Goal: Task Accomplishment & Management: Use online tool/utility

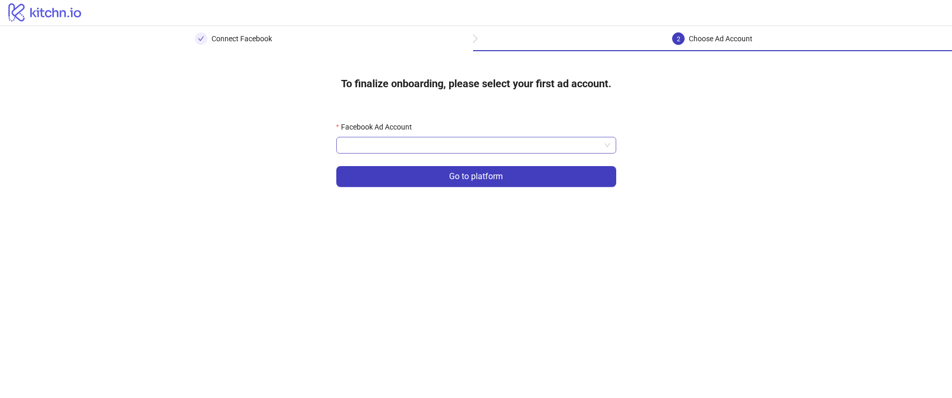
click at [491, 141] on input "Facebook Ad Account" at bounding box center [472, 145] width 258 height 16
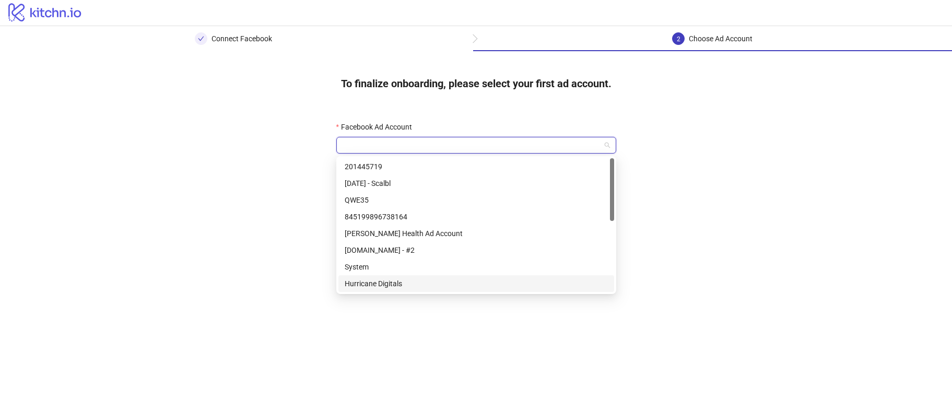
scroll to position [92, 0]
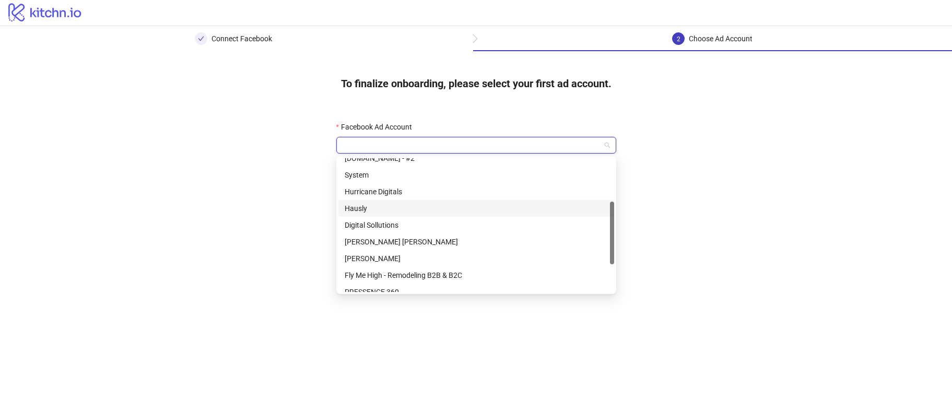
click at [375, 210] on div "Hausly" at bounding box center [476, 208] width 263 height 11
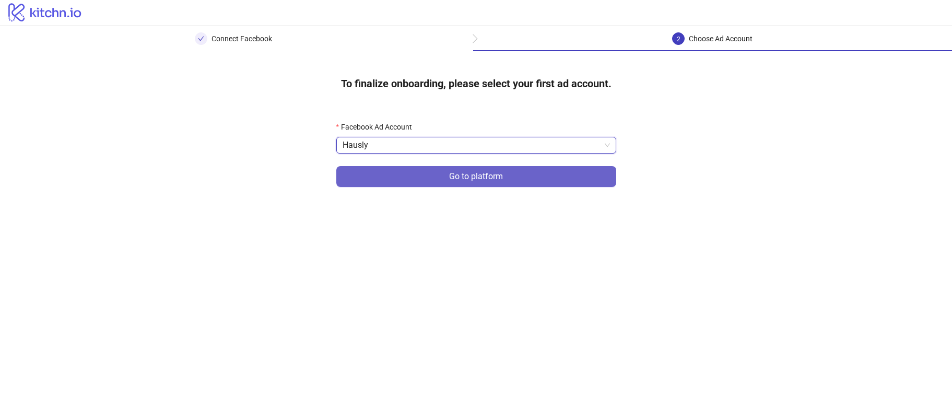
click at [583, 182] on button "Go to platform" at bounding box center [476, 176] width 280 height 21
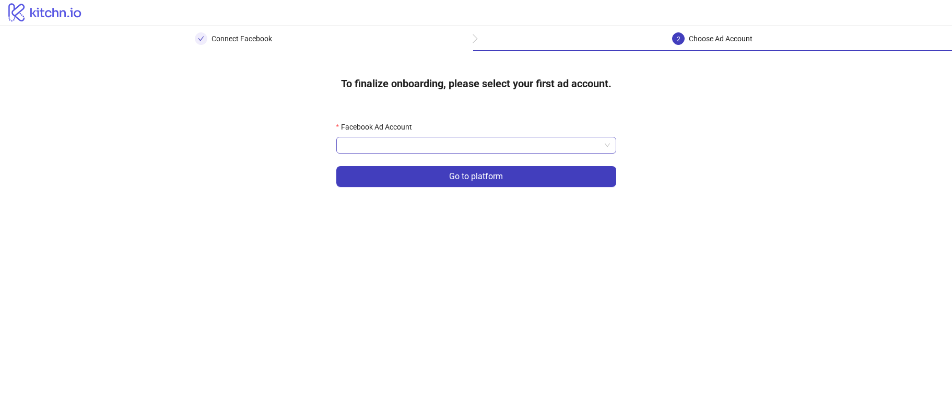
click at [376, 148] on input "Facebook Ad Account" at bounding box center [472, 145] width 258 height 16
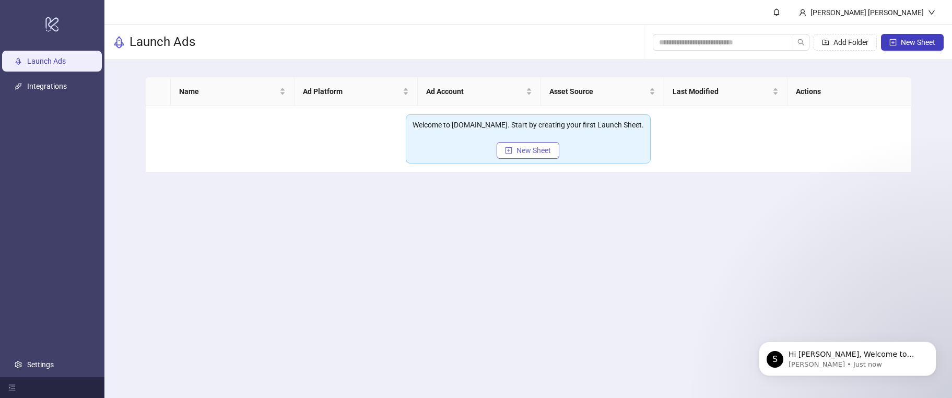
click at [520, 155] on button "New Sheet" at bounding box center [528, 150] width 63 height 17
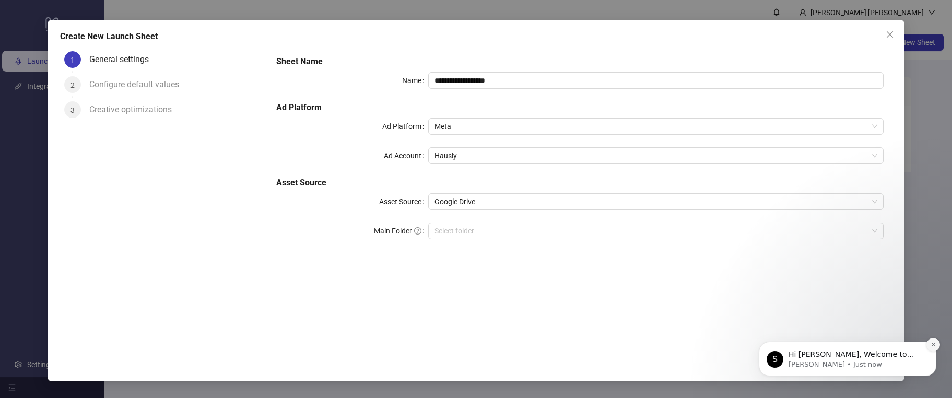
click at [929, 346] on button "Dismiss notification" at bounding box center [934, 345] width 14 height 14
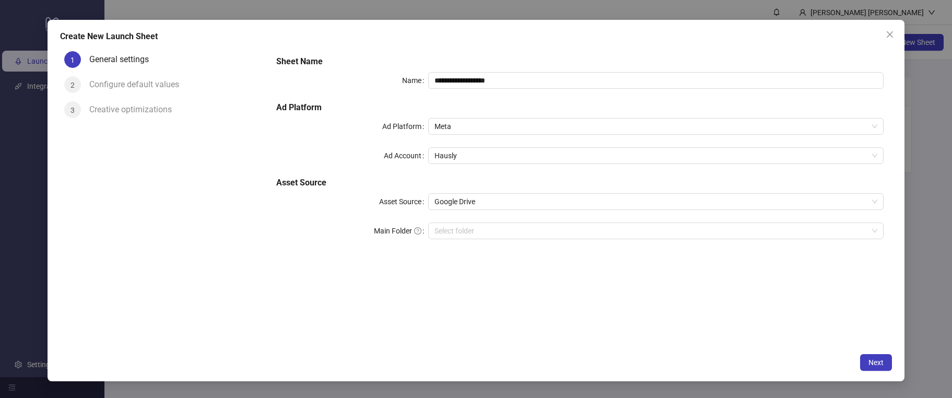
click at [566, 193] on div "**********" at bounding box center [580, 153] width 616 height 205
click at [566, 195] on span "Google Drive" at bounding box center [656, 202] width 443 height 16
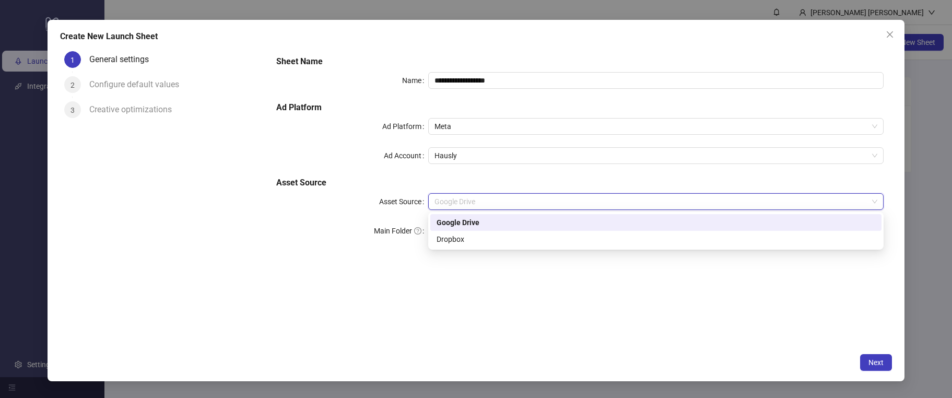
click at [567, 195] on span "Google Drive" at bounding box center [656, 202] width 443 height 16
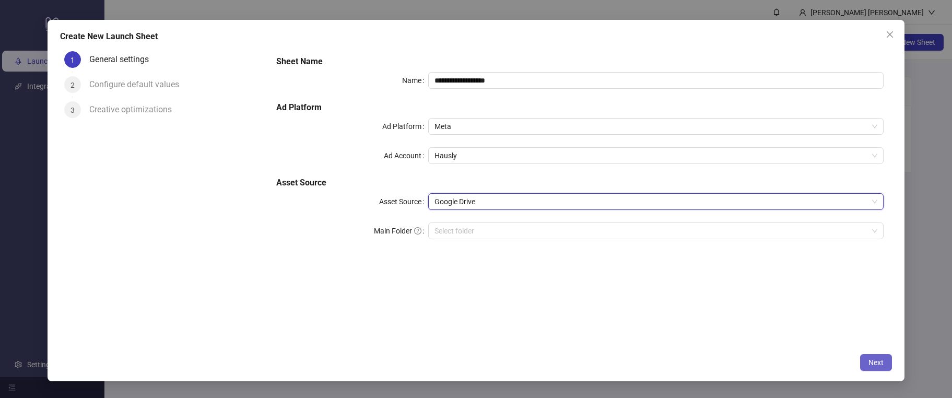
click at [883, 360] on span "Next" at bounding box center [876, 362] width 15 height 8
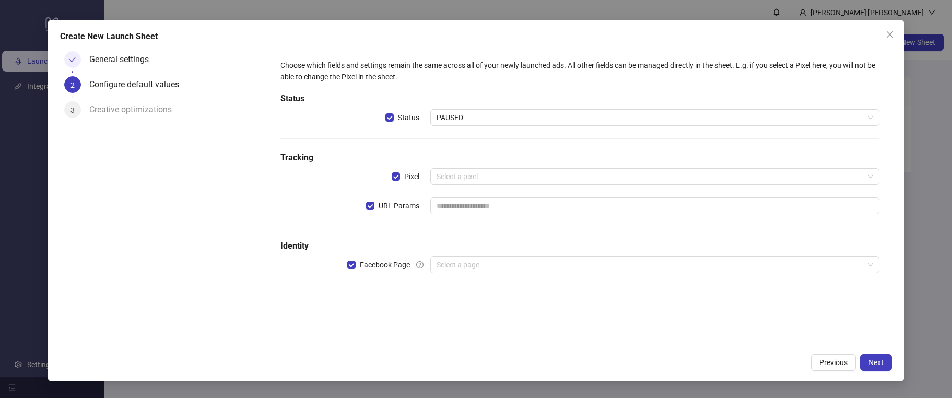
click at [538, 187] on div "Choose which fields and settings remain the same across all of your newly launc…" at bounding box center [580, 172] width 608 height 235
click at [539, 184] on div "Select a pixel" at bounding box center [654, 176] width 449 height 17
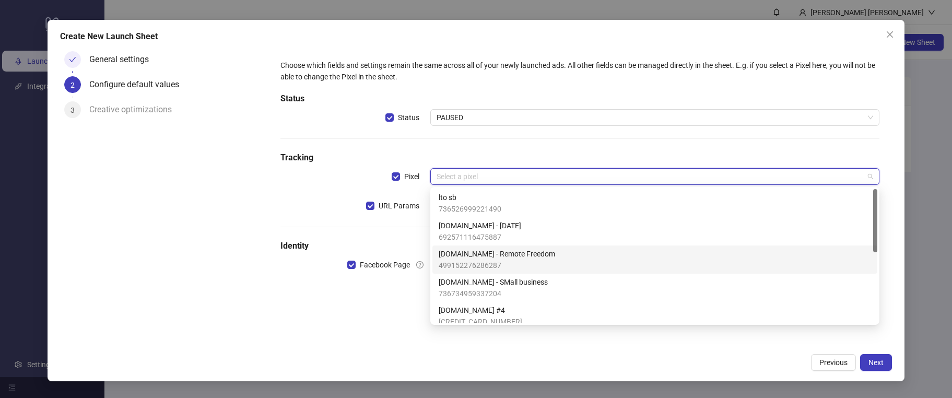
click at [526, 260] on div "S.IO - Remote Freedom 499152276286287" at bounding box center [655, 259] width 433 height 23
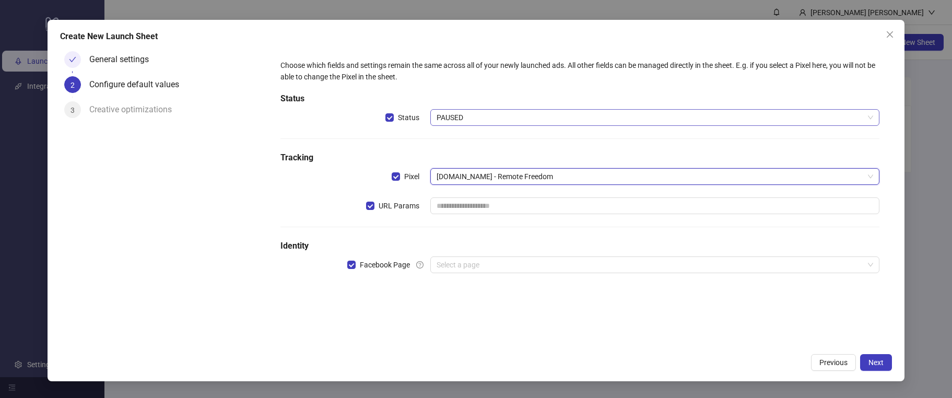
click at [487, 121] on span "PAUSED" at bounding box center [655, 118] width 437 height 16
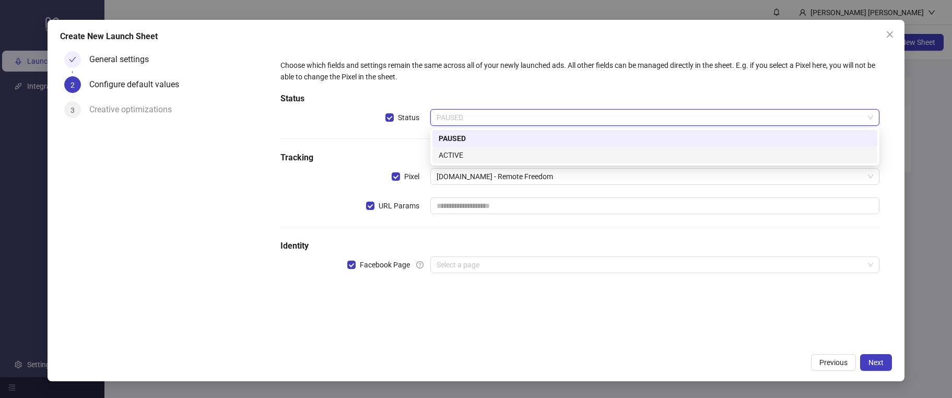
click at [486, 149] on div "ACTIVE" at bounding box center [655, 154] width 433 height 11
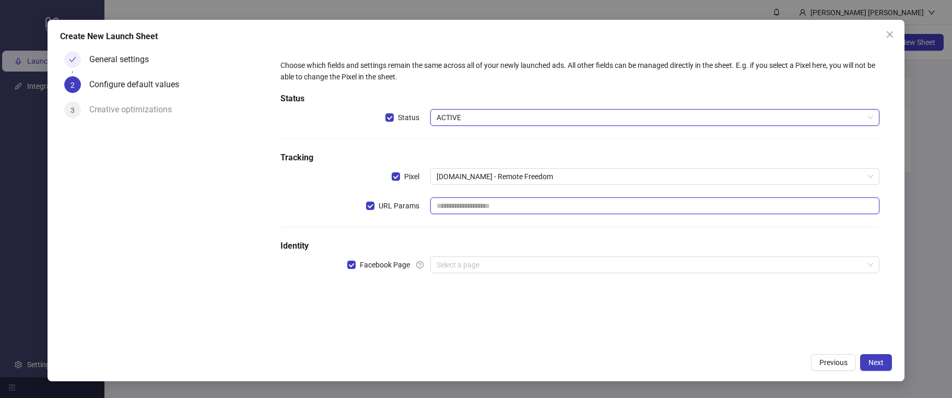
click at [513, 208] on input "text" at bounding box center [654, 205] width 449 height 17
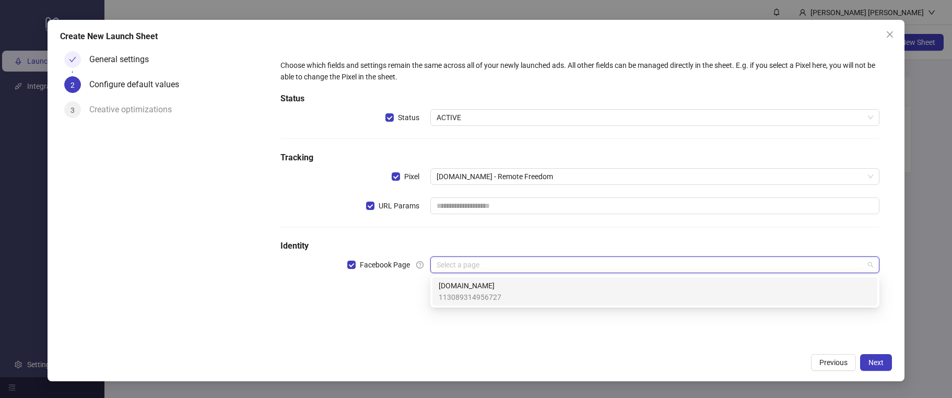
click at [488, 271] on input "search" at bounding box center [650, 265] width 427 height 16
click at [482, 287] on span "Scalbl.io" at bounding box center [470, 285] width 63 height 11
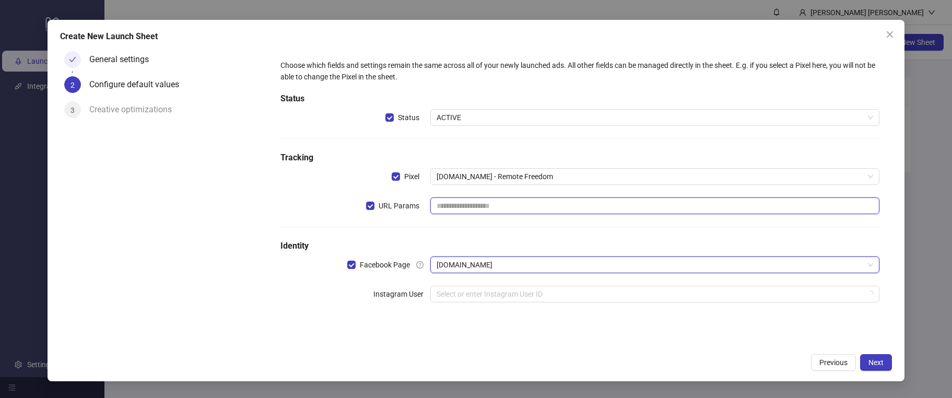
click at [476, 204] on input "text" at bounding box center [654, 205] width 449 height 17
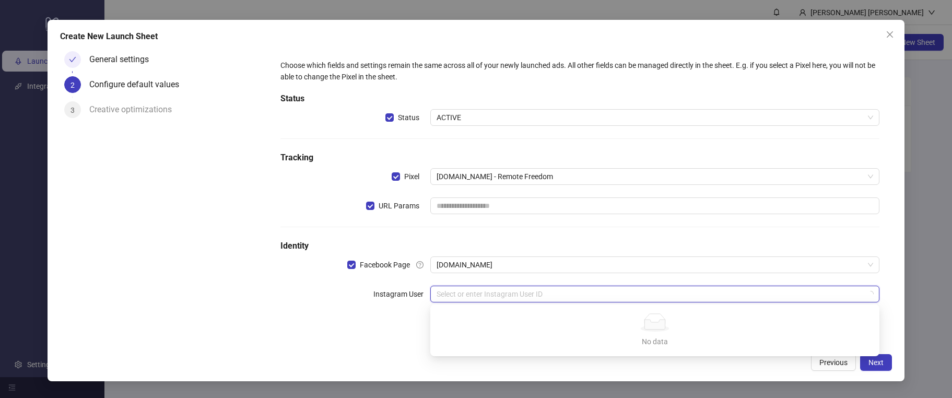
click at [522, 301] on input "search" at bounding box center [650, 294] width 427 height 16
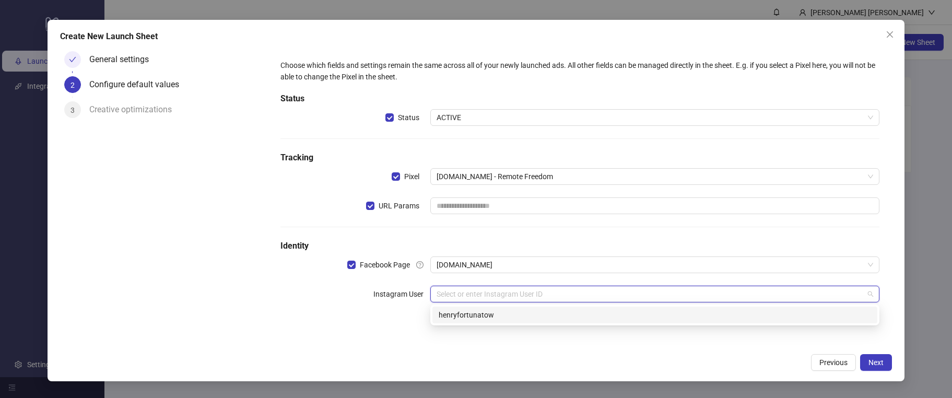
click at [510, 310] on div "henryfortunatow" at bounding box center [655, 314] width 433 height 11
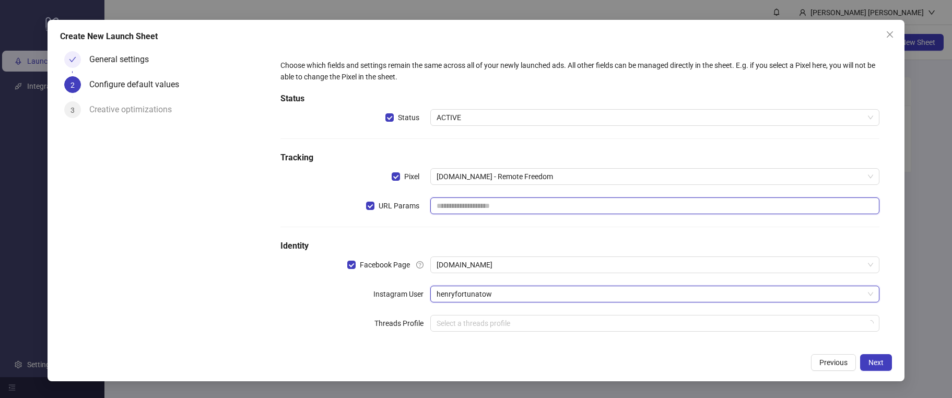
click at [493, 202] on input "text" at bounding box center [654, 205] width 449 height 17
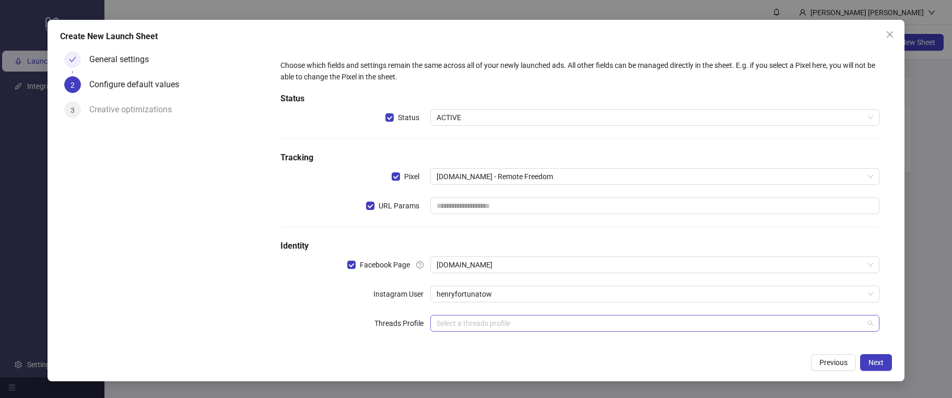
click at [483, 321] on input "search" at bounding box center [650, 324] width 427 height 16
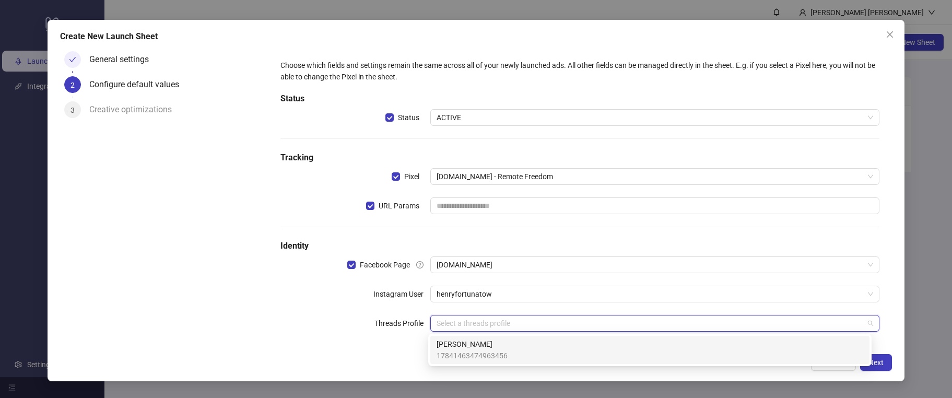
click at [486, 347] on span "Henry Fortunatow" at bounding box center [472, 344] width 71 height 11
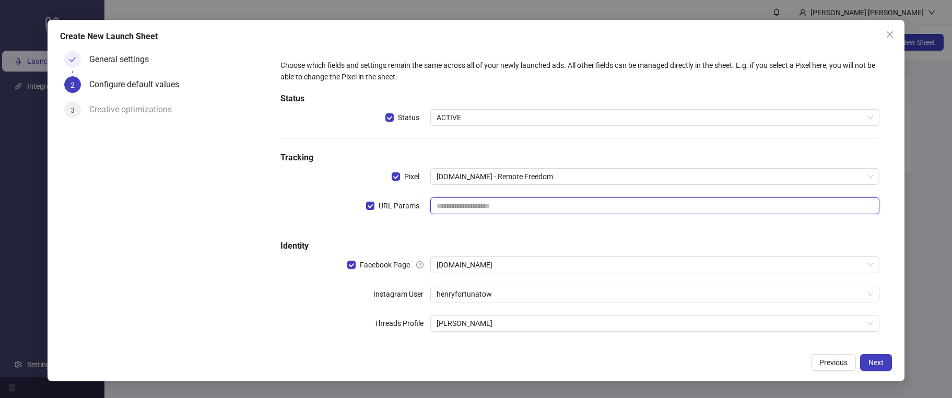
click at [485, 203] on input "text" at bounding box center [654, 205] width 449 height 17
paste input "**********"
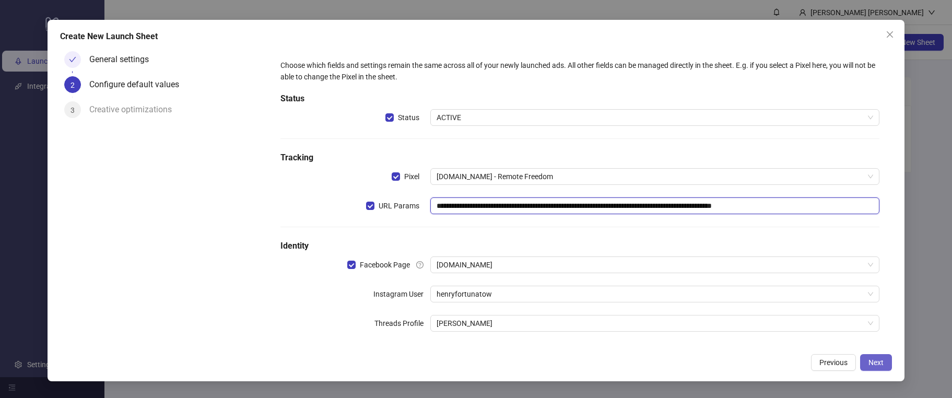
type input "**********"
click at [876, 362] on span "Next" at bounding box center [876, 362] width 15 height 8
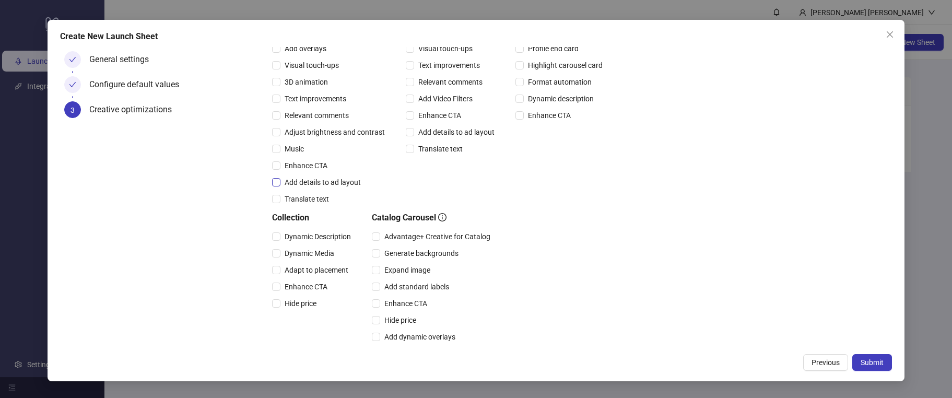
scroll to position [232, 0]
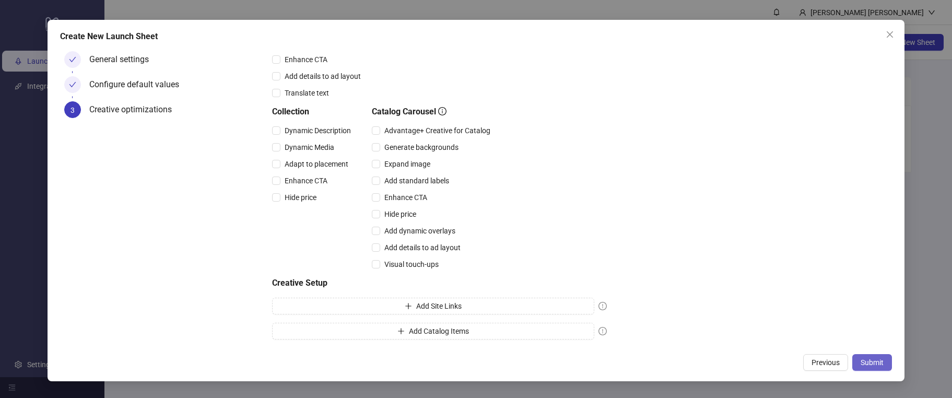
click at [874, 362] on span "Submit" at bounding box center [872, 362] width 23 height 8
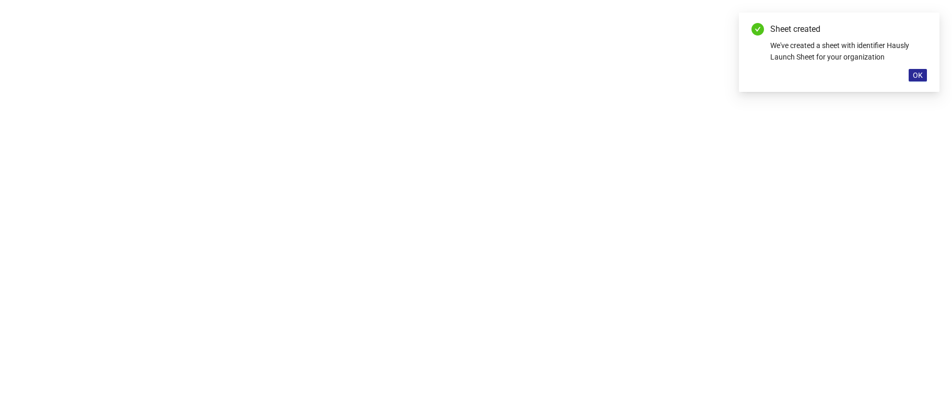
click at [918, 72] on span "OK" at bounding box center [918, 75] width 10 height 8
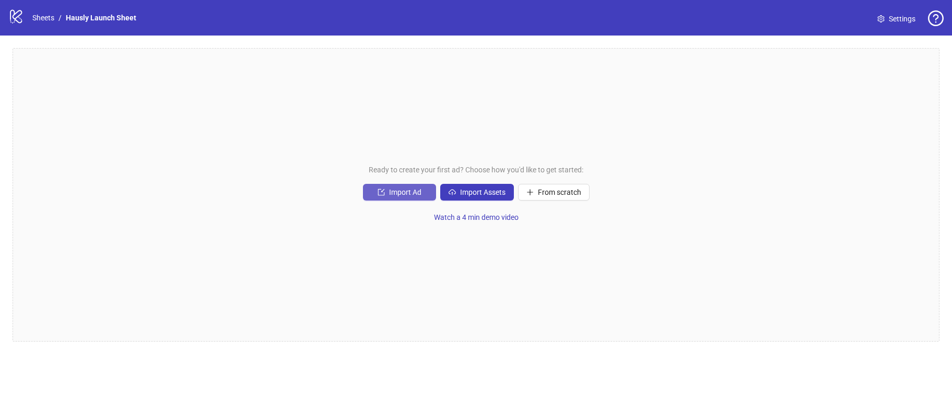
click at [422, 199] on button "Import Ad" at bounding box center [399, 192] width 73 height 17
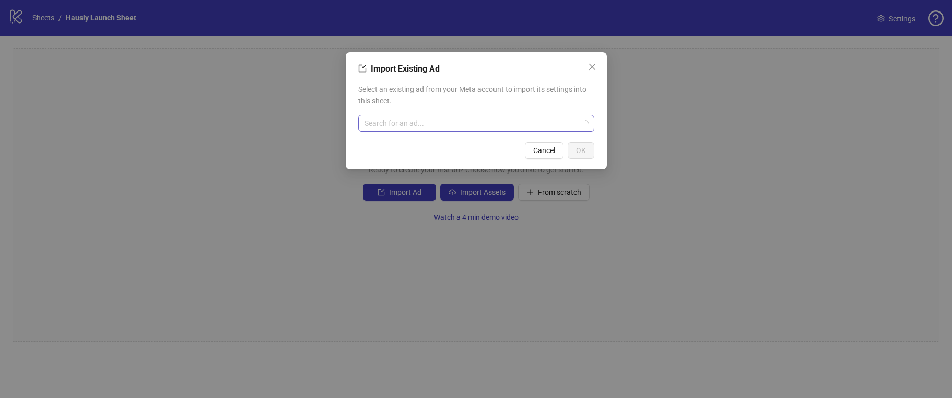
click at [425, 123] on input "search" at bounding box center [472, 123] width 214 height 16
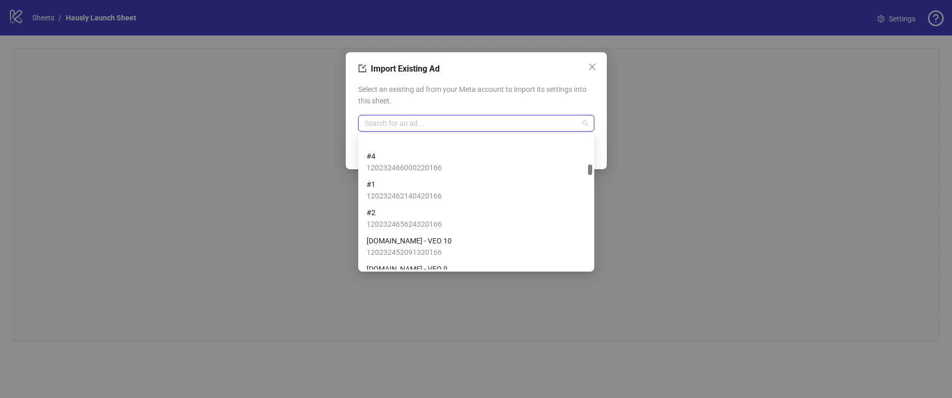
scroll to position [1361, 0]
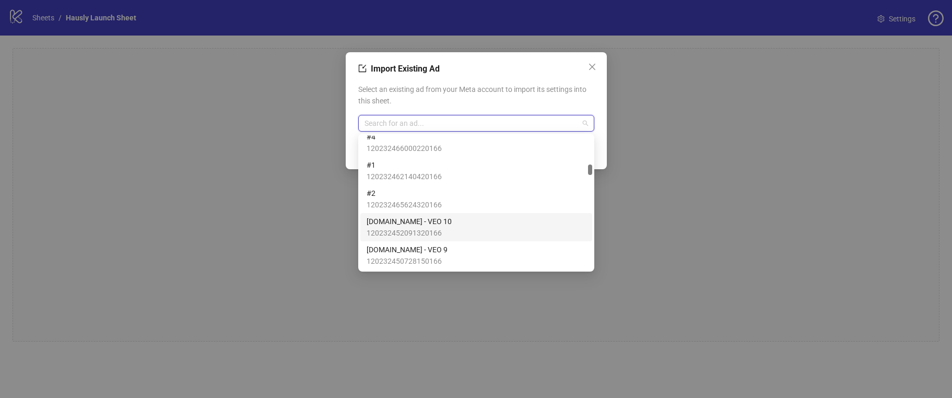
click at [432, 223] on span "[DOMAIN_NAME] - VEO 10" at bounding box center [409, 221] width 85 height 11
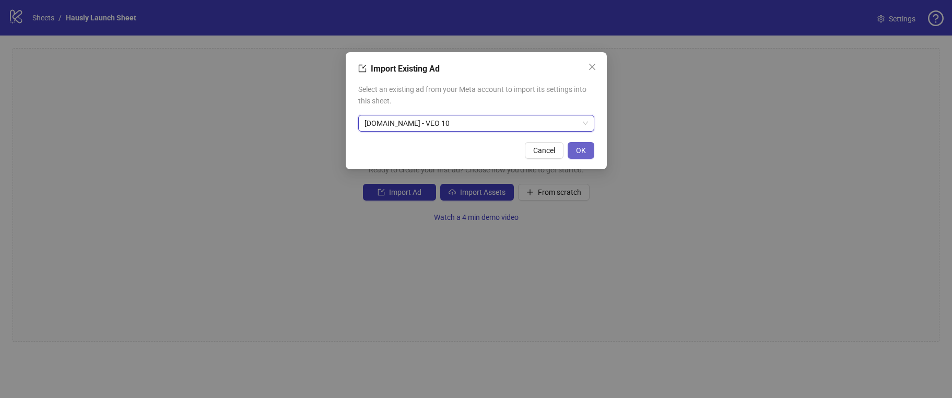
click at [581, 144] on button "OK" at bounding box center [581, 150] width 27 height 17
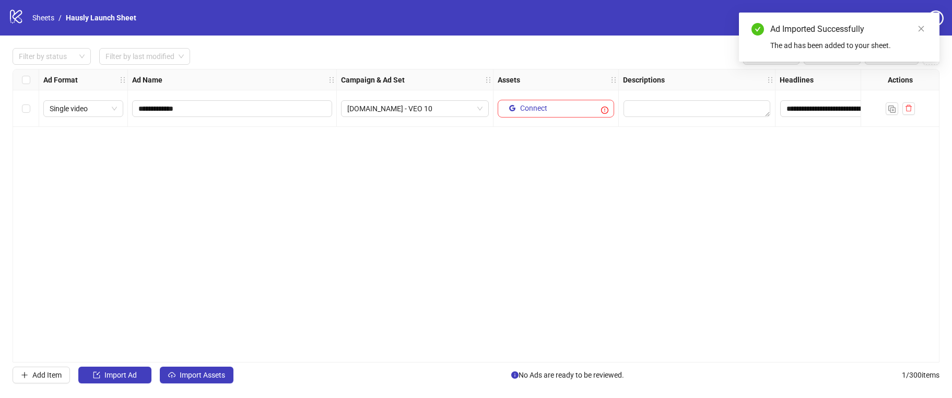
click at [576, 109] on div "To pick up a draggable item, press the space bar. While dragging, use the arrow…" at bounding box center [556, 109] width 117 height 18
click at [605, 110] on icon "exclamation-circle" at bounding box center [604, 110] width 7 height 7
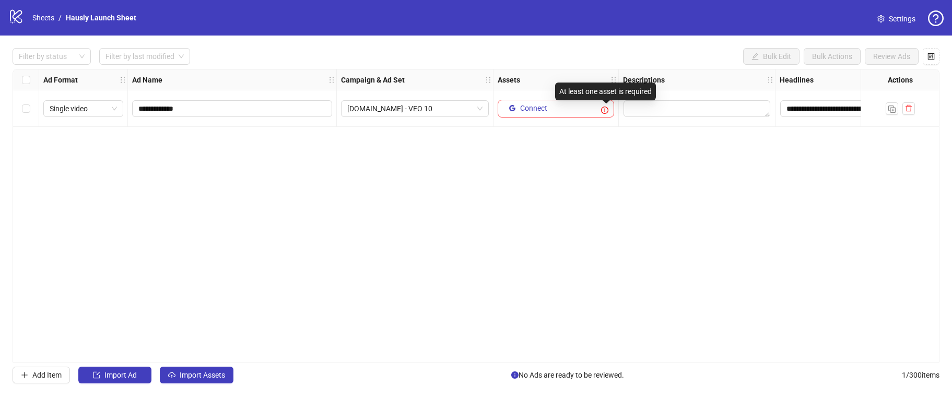
click at [605, 109] on icon "exclamation-circle" at bounding box center [604, 110] width 7 height 7
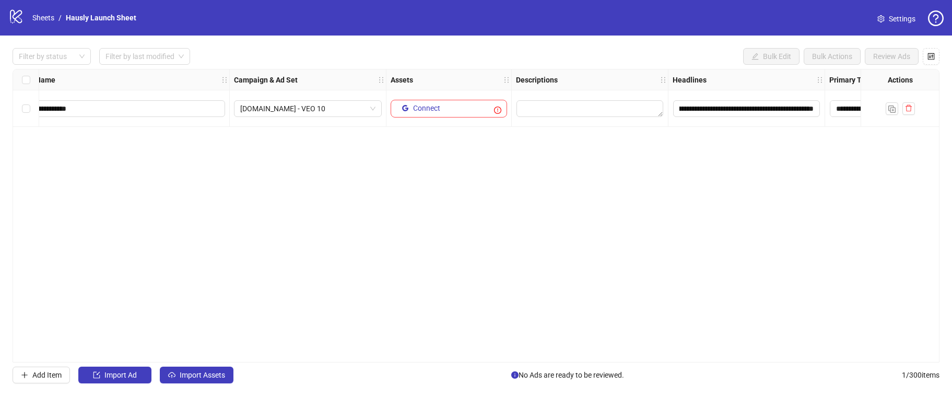
scroll to position [0, 107]
click at [403, 109] on icon "google" at bounding box center [405, 108] width 6 height 6
click at [397, 110] on div "To pick up a draggable item, press the space bar. While dragging, use the arrow…" at bounding box center [403, 108] width 21 height 17
click at [404, 107] on icon "plus" at bounding box center [405, 107] width 7 height 7
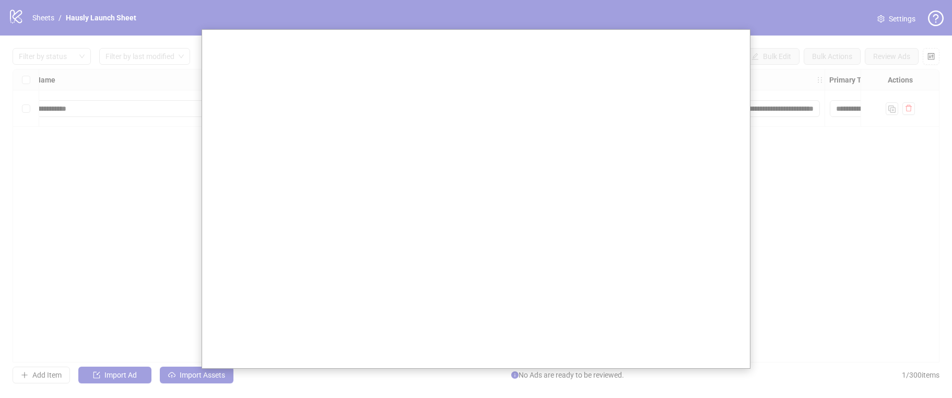
click at [73, 217] on div at bounding box center [476, 199] width 952 height 398
click at [796, 177] on div at bounding box center [476, 199] width 952 height 398
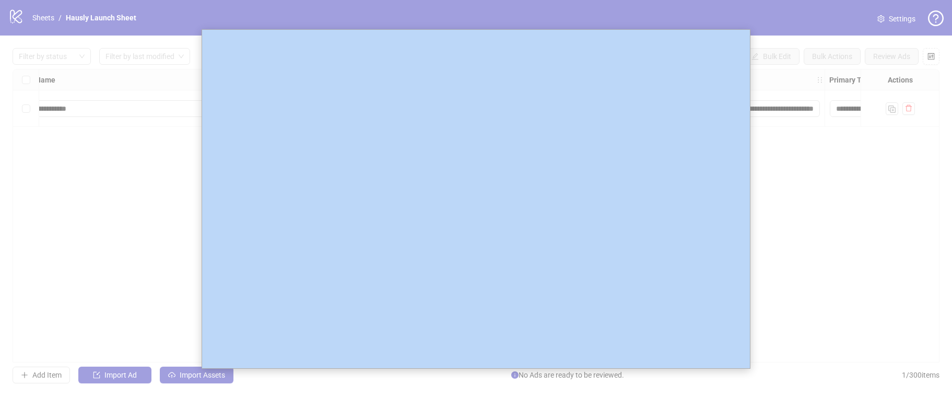
click at [796, 177] on div at bounding box center [476, 199] width 952 height 398
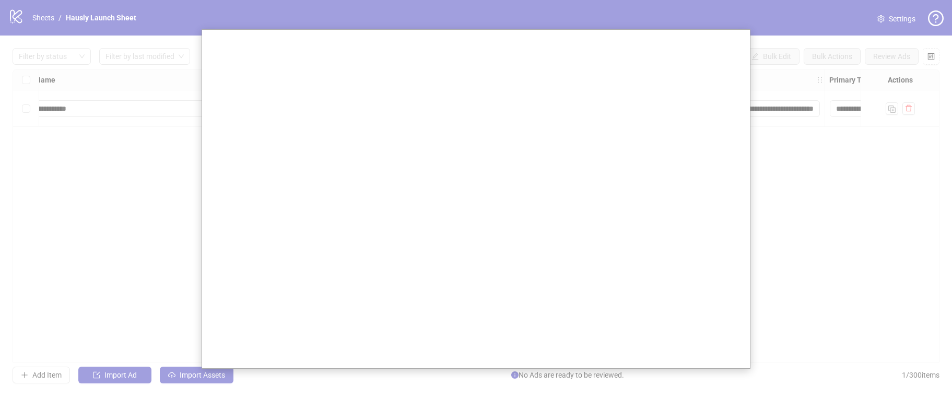
click at [821, 43] on div at bounding box center [476, 199] width 952 height 398
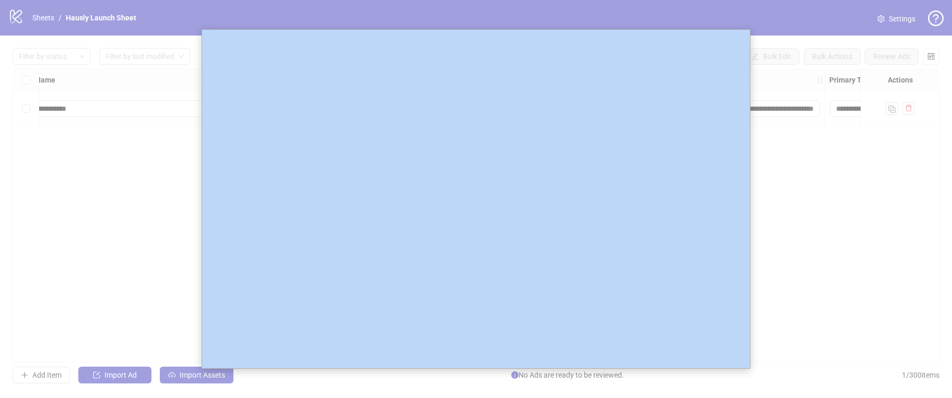
click at [777, 19] on div at bounding box center [476, 199] width 952 height 398
click at [168, 213] on div at bounding box center [476, 199] width 952 height 398
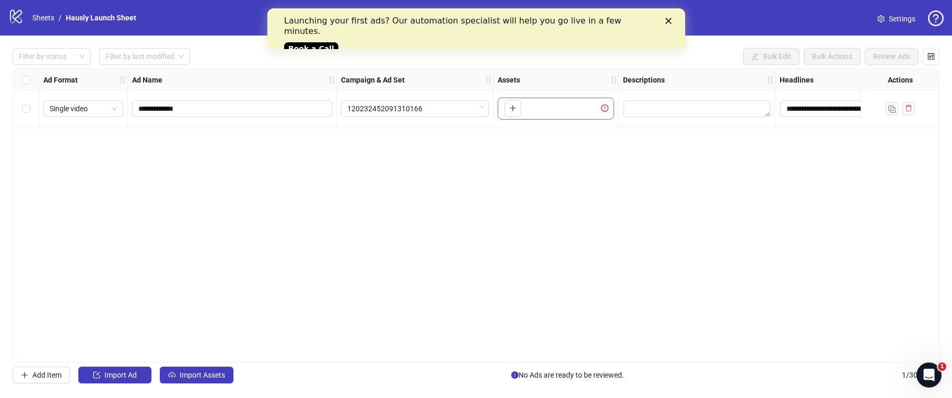
click at [670, 18] on polygon "Close" at bounding box center [668, 21] width 6 height 6
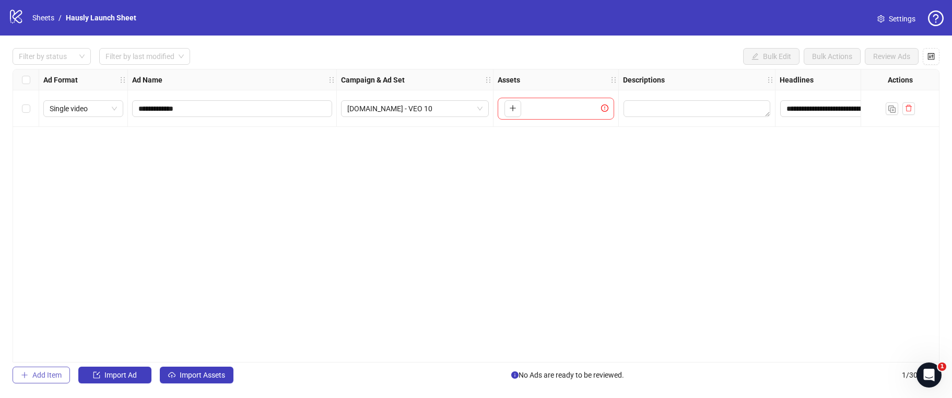
click at [50, 371] on span "Add Item" at bounding box center [46, 375] width 29 height 8
click at [115, 152] on span "Single image" at bounding box center [83, 145] width 67 height 16
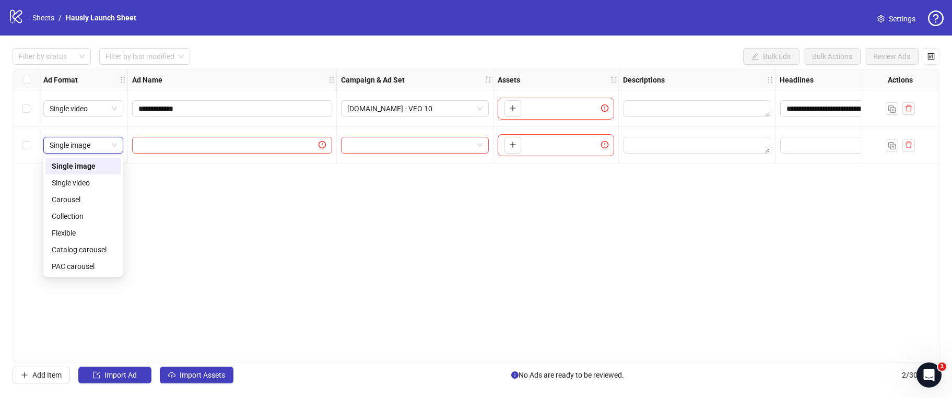
click at [115, 152] on span "Single image" at bounding box center [83, 145] width 67 height 16
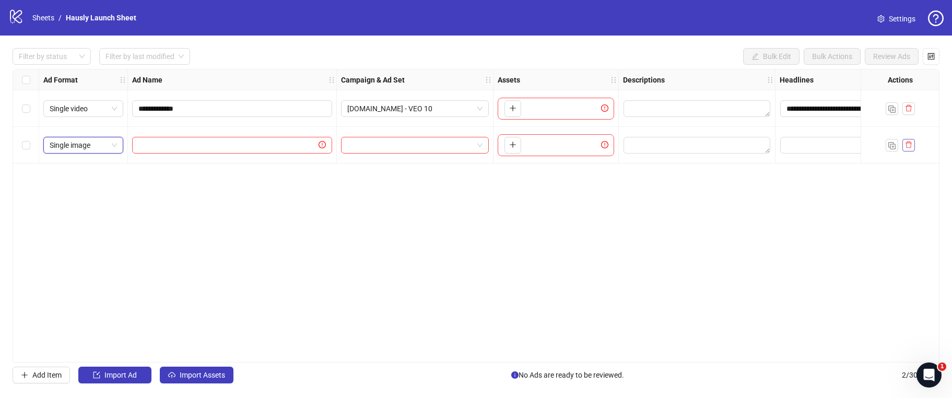
click at [913, 144] on button "button" at bounding box center [909, 145] width 13 height 13
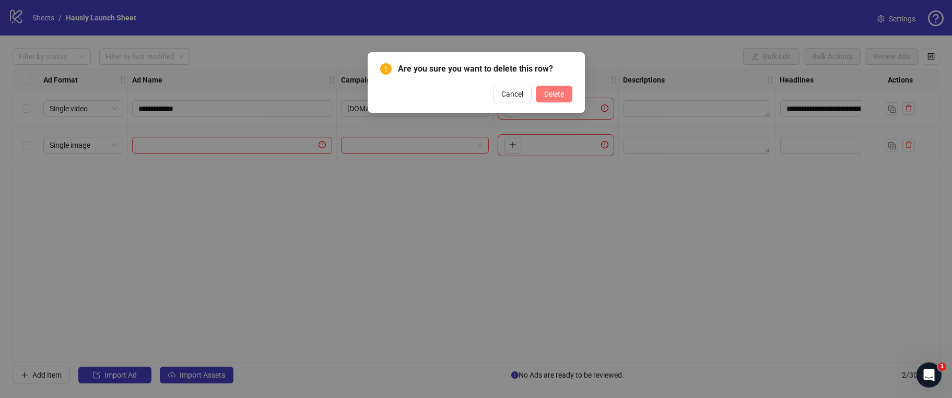
click at [538, 97] on button "Delete" at bounding box center [554, 94] width 37 height 17
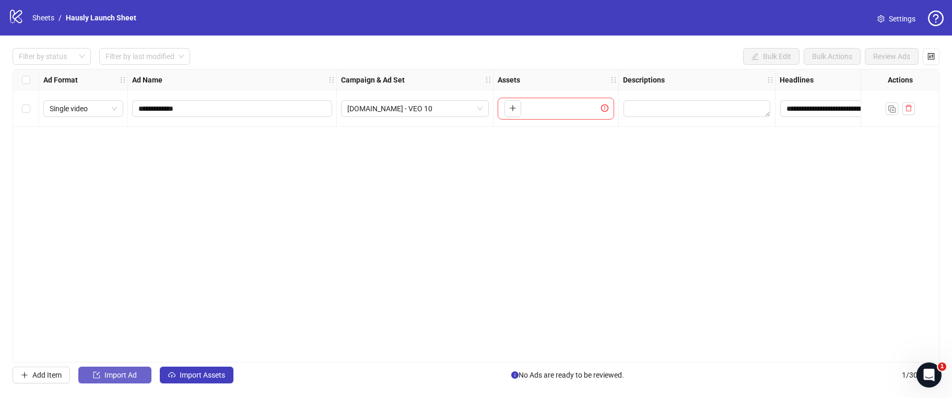
click at [107, 377] on span "Import Ad" at bounding box center [120, 375] width 32 height 8
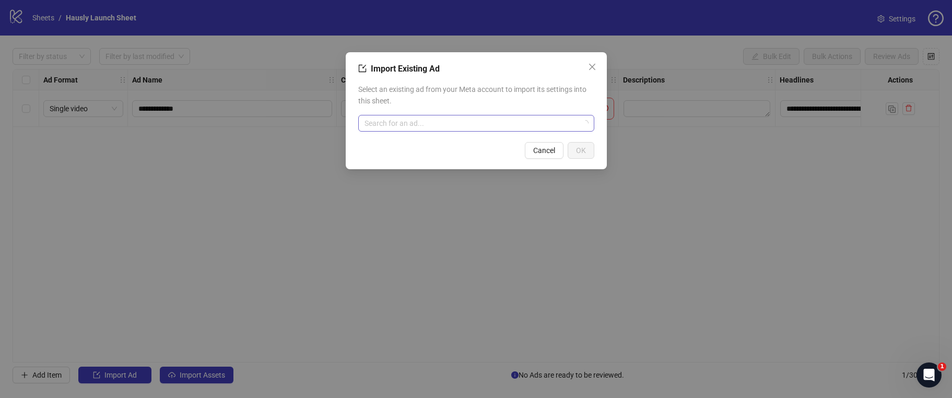
click at [424, 115] on input "search" at bounding box center [472, 123] width 214 height 16
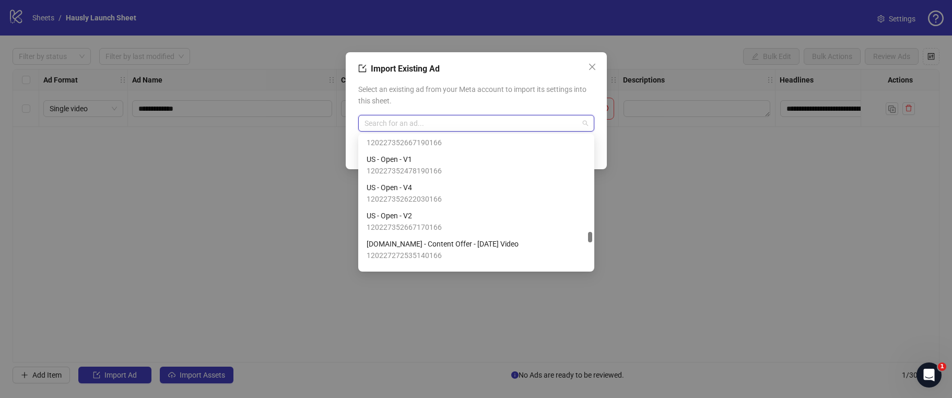
scroll to position [5811, 0]
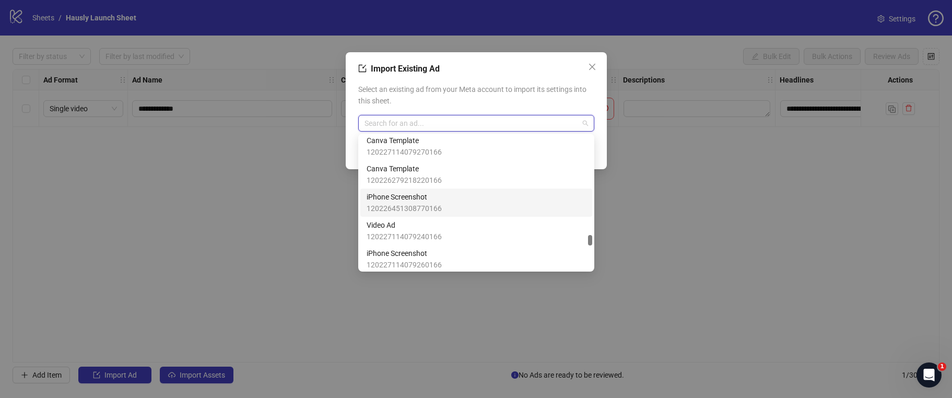
click at [431, 198] on span "iPhone Screenshot" at bounding box center [404, 196] width 75 height 11
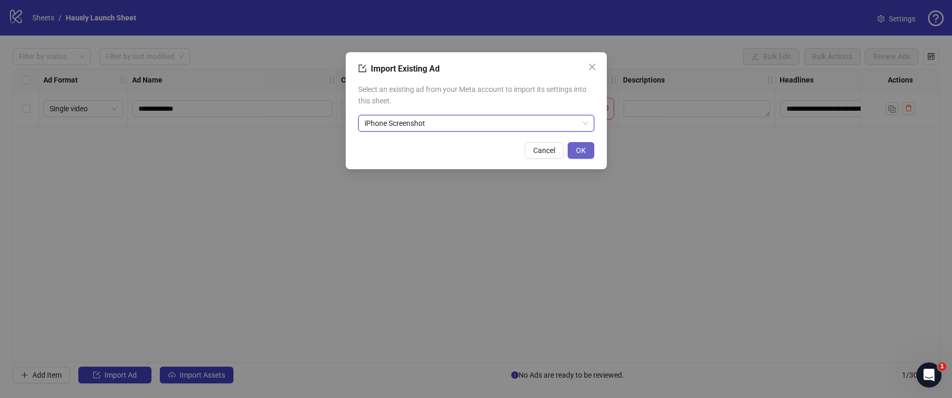
click at [584, 147] on span "OK" at bounding box center [581, 150] width 10 height 8
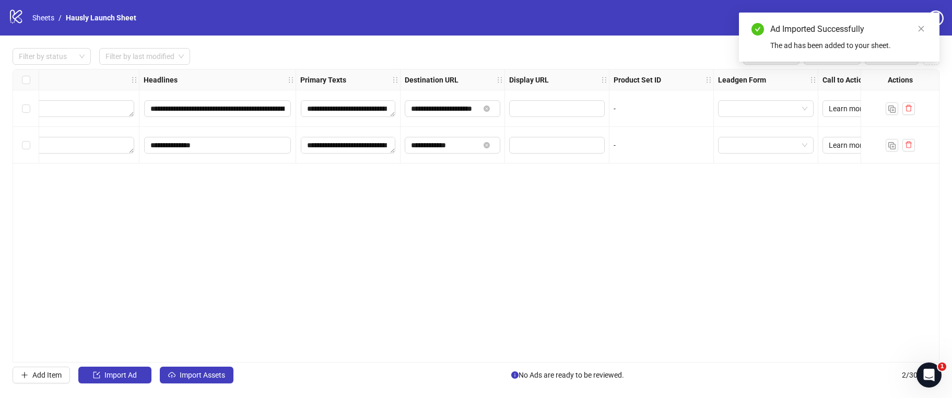
scroll to position [0, 647]
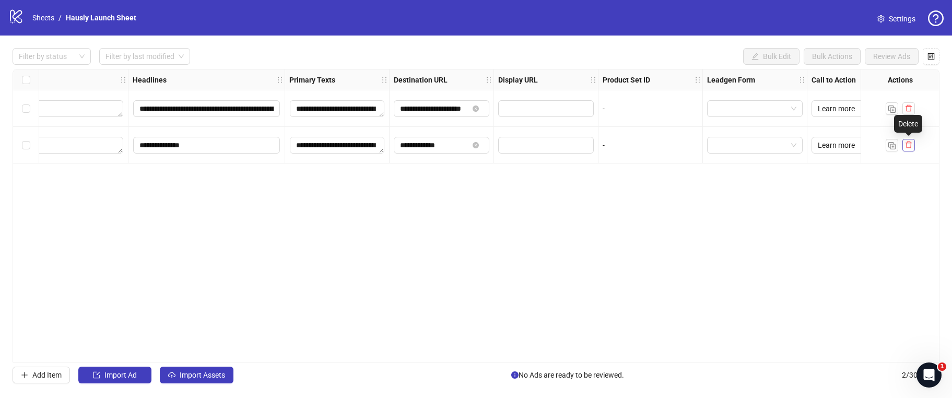
click at [909, 143] on icon "delete" at bounding box center [908, 144] width 7 height 7
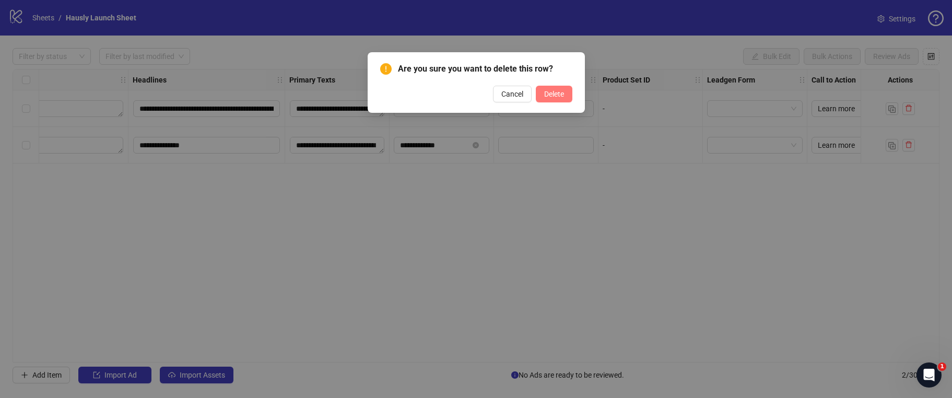
click at [563, 101] on button "Delete" at bounding box center [554, 94] width 37 height 17
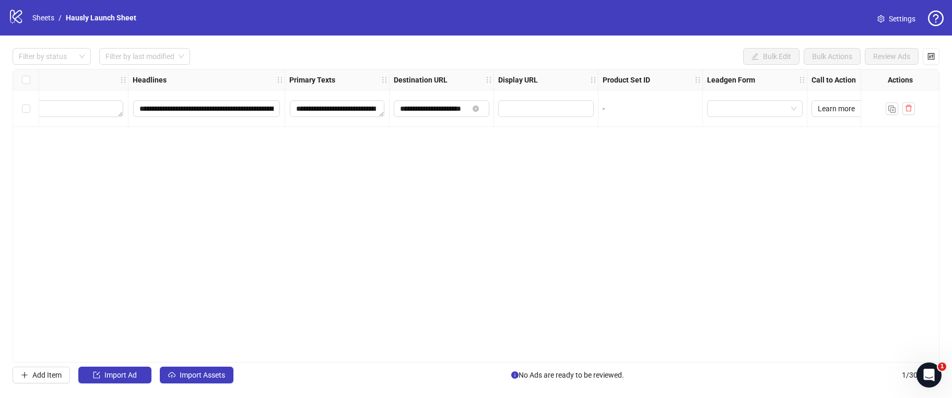
scroll to position [0, 0]
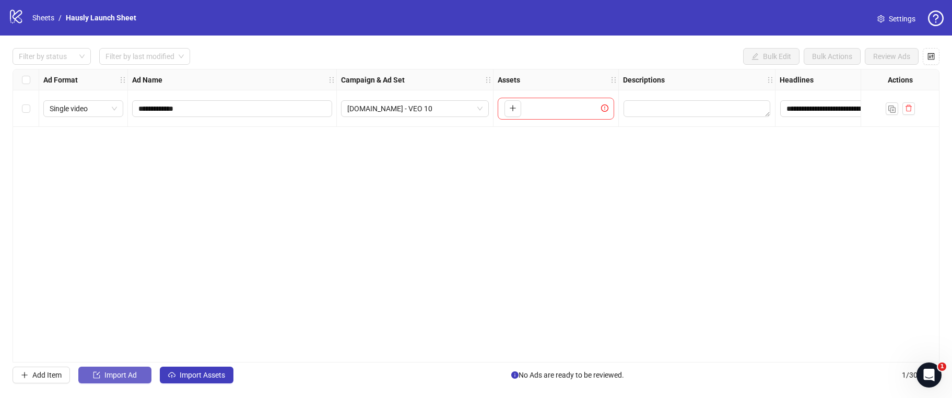
click at [122, 381] on button "Import Ad" at bounding box center [114, 375] width 73 height 17
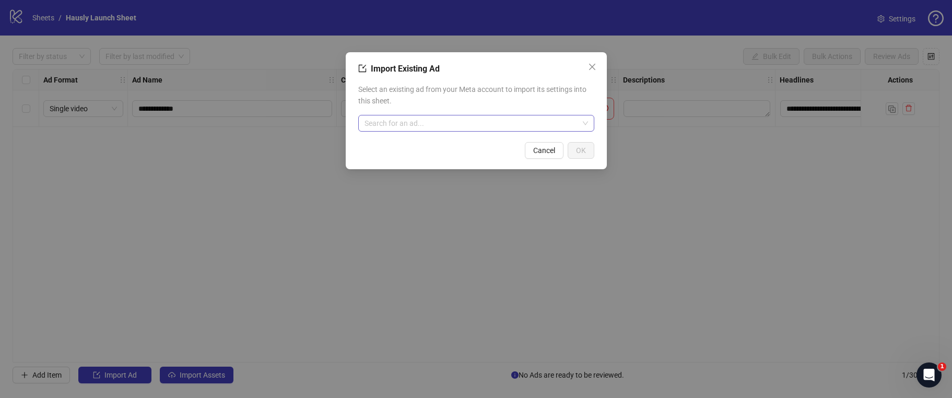
click at [504, 121] on input "search" at bounding box center [472, 123] width 214 height 16
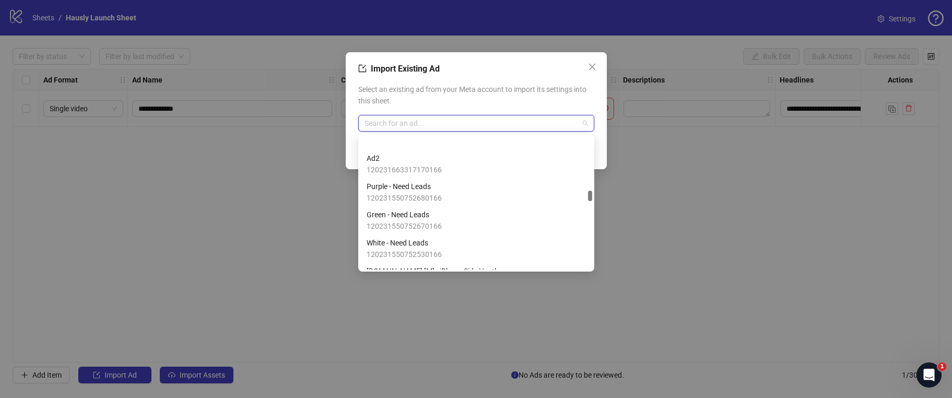
scroll to position [2728, 0]
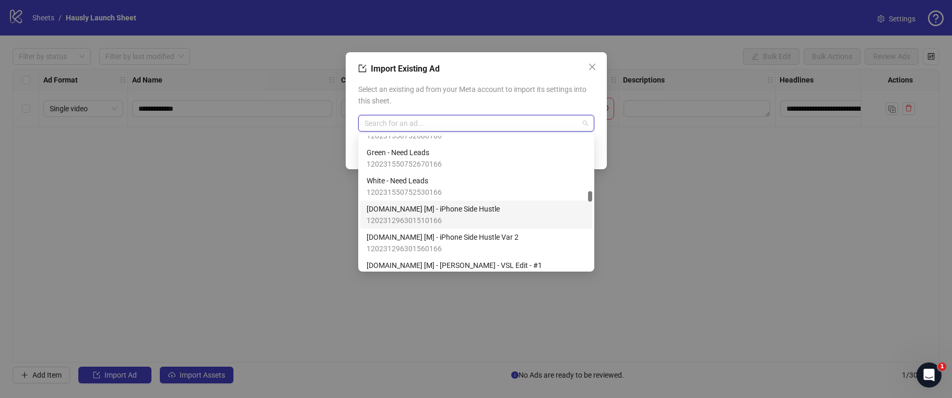
click at [491, 214] on div "S.IO [M] - iPhone Side Hustle 120231296301510166" at bounding box center [476, 214] width 219 height 23
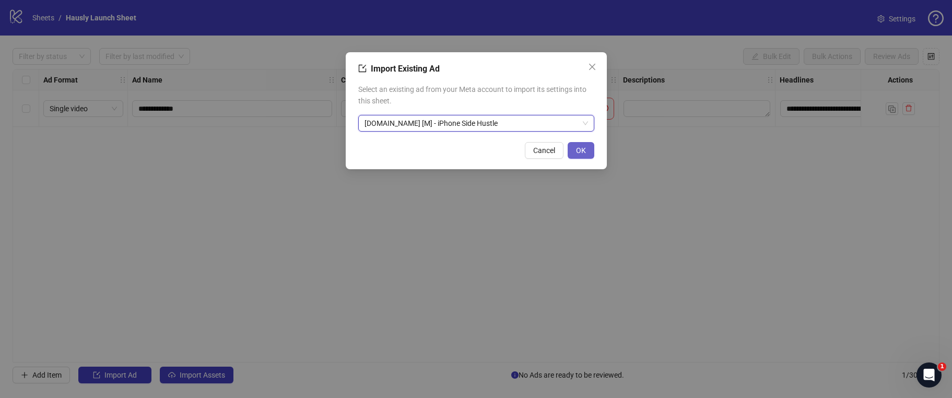
click at [586, 154] on span "OK" at bounding box center [581, 150] width 10 height 8
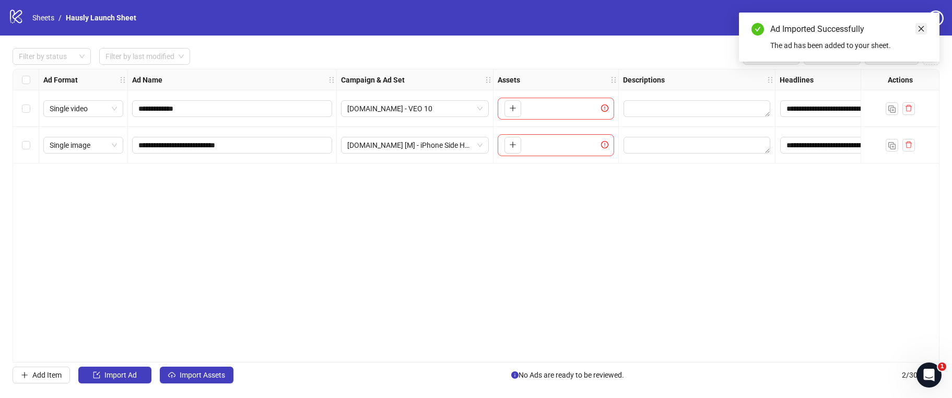
click at [922, 28] on icon "close" at bounding box center [922, 29] width 6 height 6
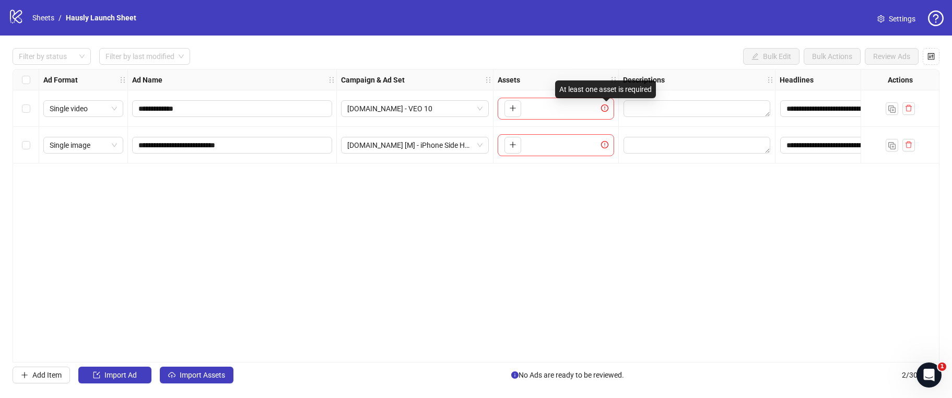
click at [604, 107] on icon "exclamation-circle" at bounding box center [604, 107] width 7 height 7
click at [923, 369] on icon "Open Intercom Messenger" at bounding box center [927, 373] width 17 height 17
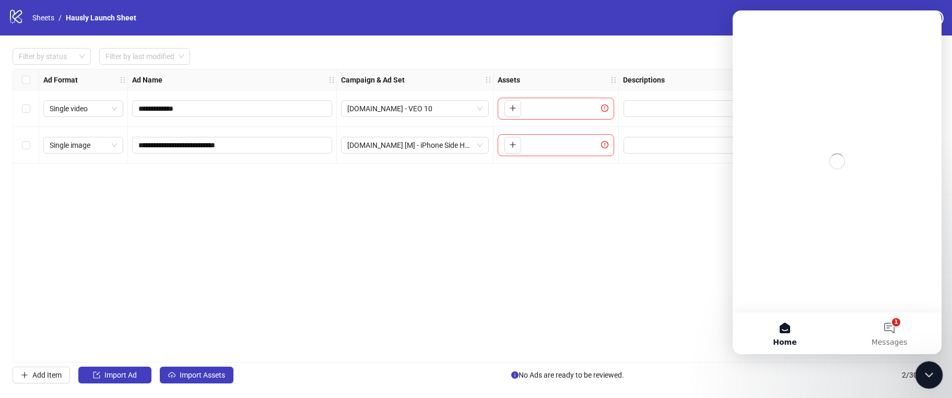
scroll to position [0, 0]
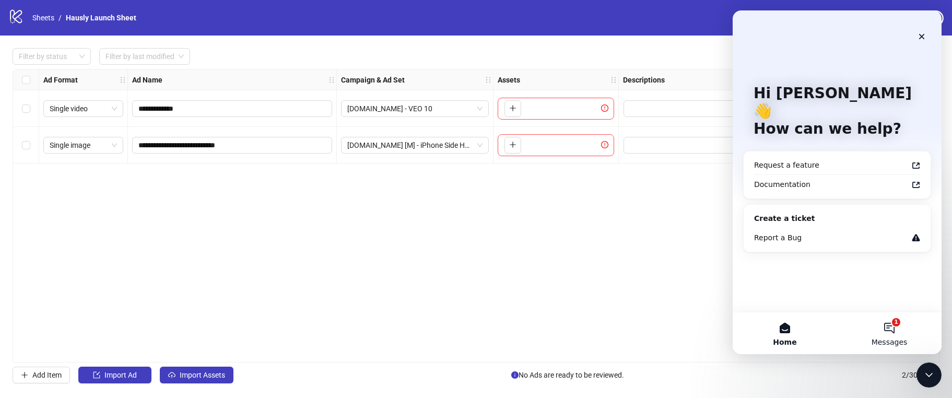
click at [901, 339] on span "Messages" at bounding box center [890, 342] width 36 height 7
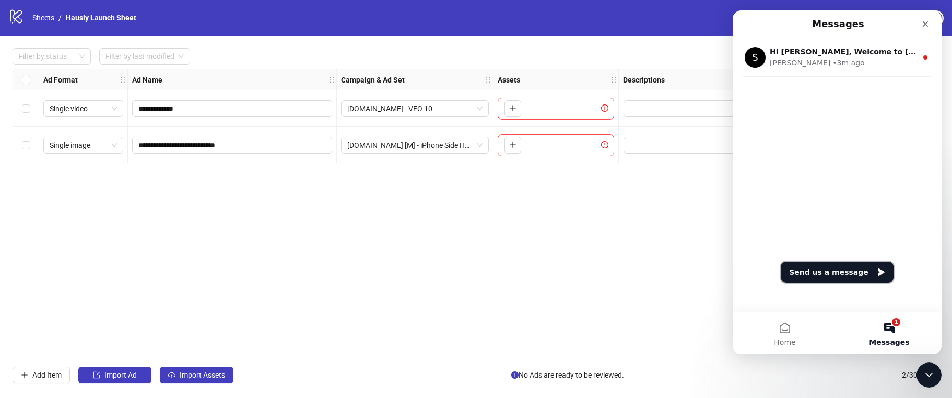
click at [837, 279] on button "Send us a message" at bounding box center [837, 272] width 113 height 21
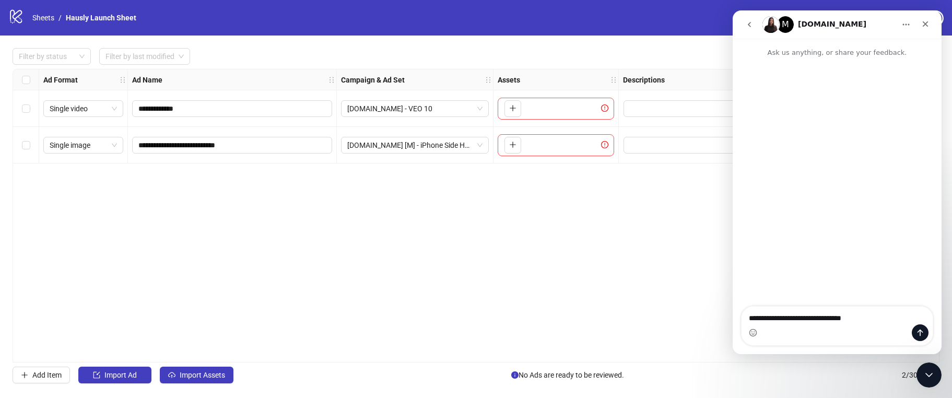
type textarea "**********"
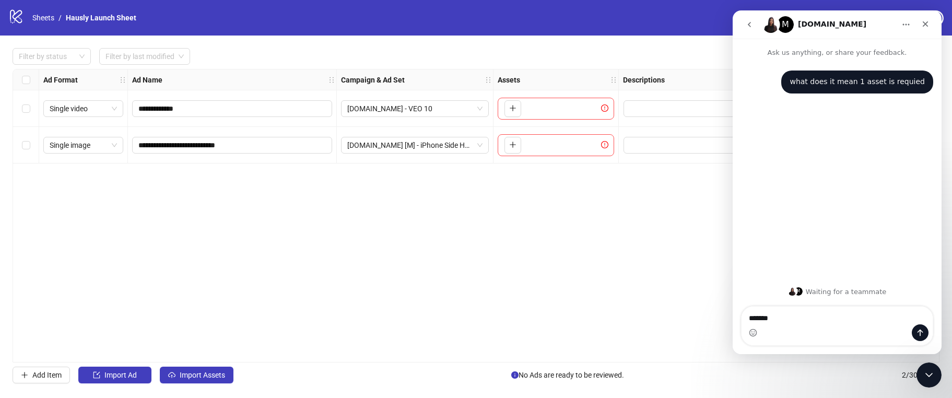
type textarea "********"
click at [577, 272] on div "**********" at bounding box center [476, 216] width 927 height 294
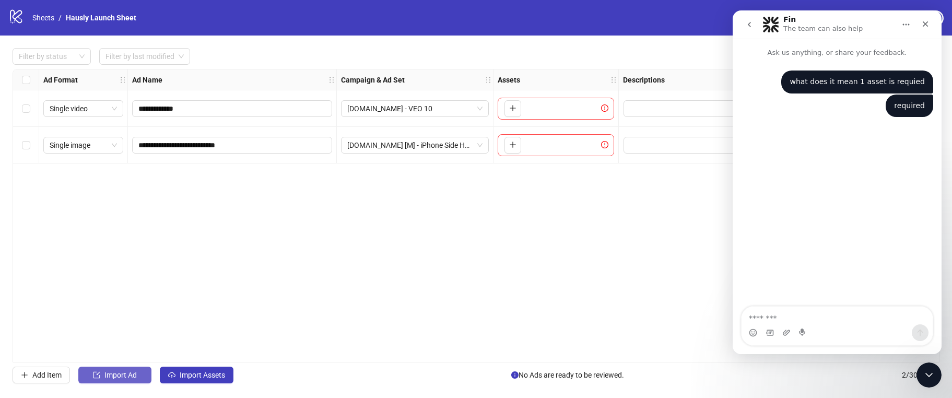
click at [131, 372] on span "Import Ad" at bounding box center [120, 375] width 32 height 8
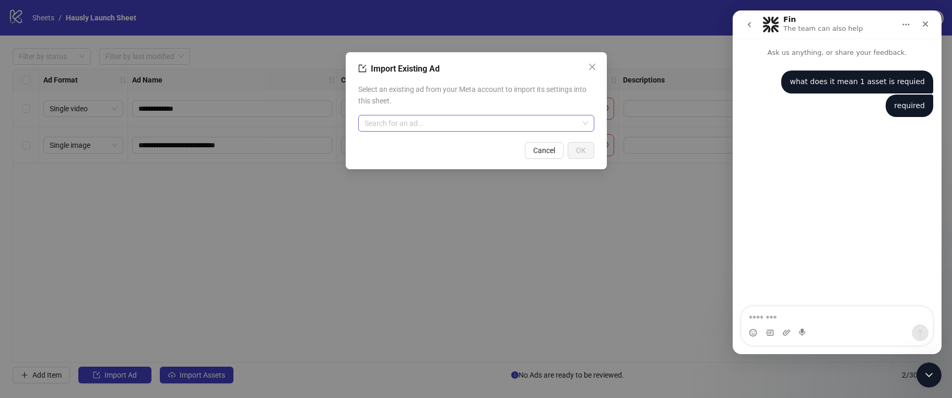
click at [464, 129] on input "search" at bounding box center [472, 123] width 214 height 16
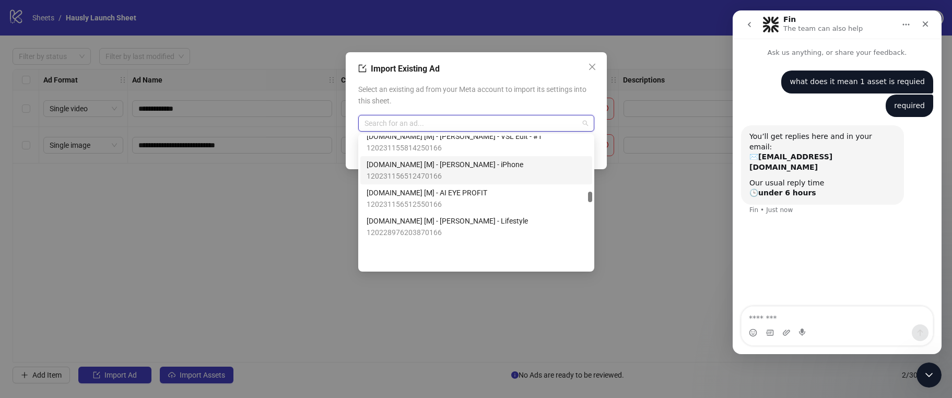
scroll to position [2792, 0]
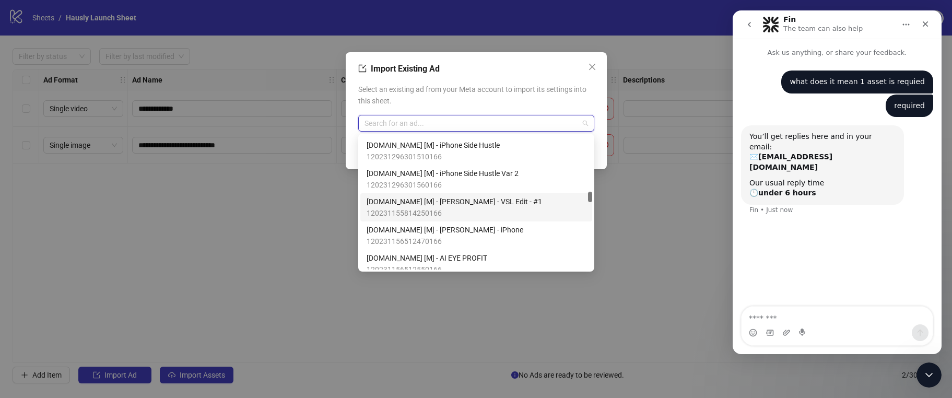
click at [470, 210] on div "S.IO [M] - Henry - VSL Edit - #1 120231155814250166" at bounding box center [476, 207] width 219 height 23
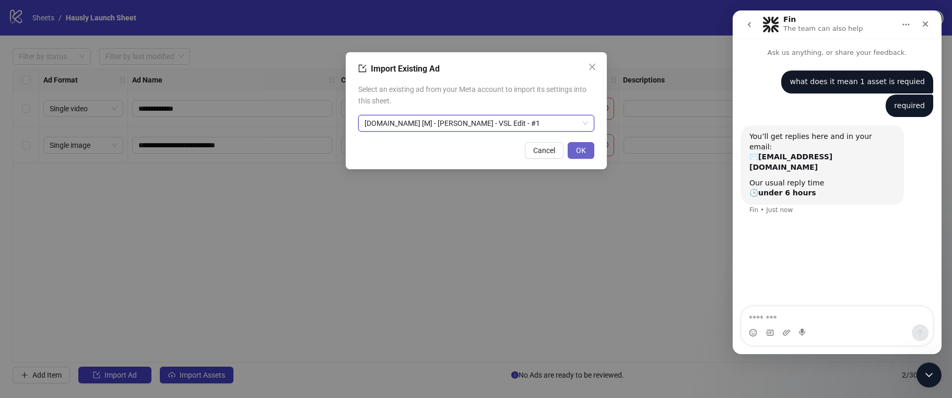
click at [586, 146] on span "OK" at bounding box center [581, 150] width 10 height 8
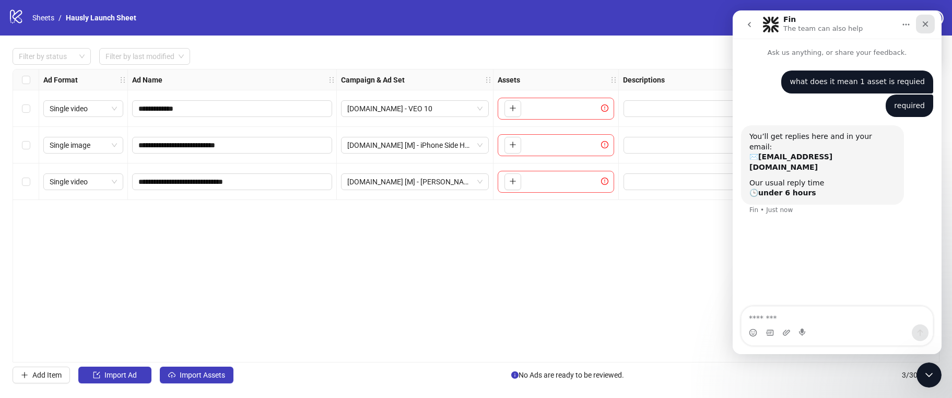
click at [922, 29] on div "Close" at bounding box center [925, 24] width 19 height 19
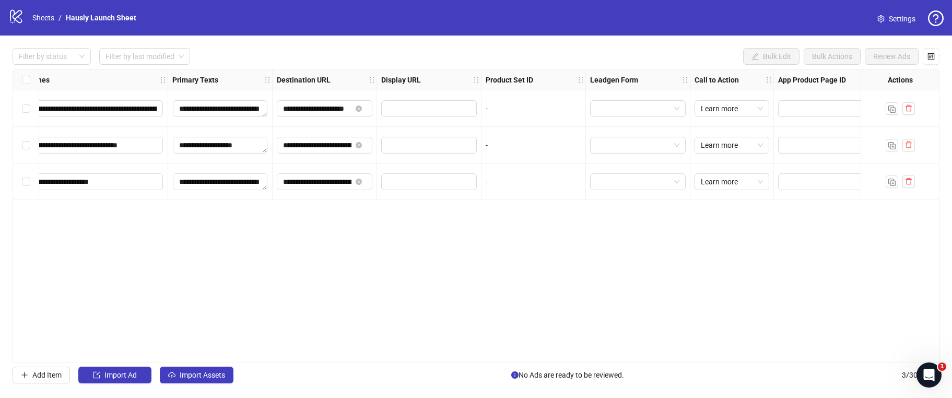
scroll to position [0, 782]
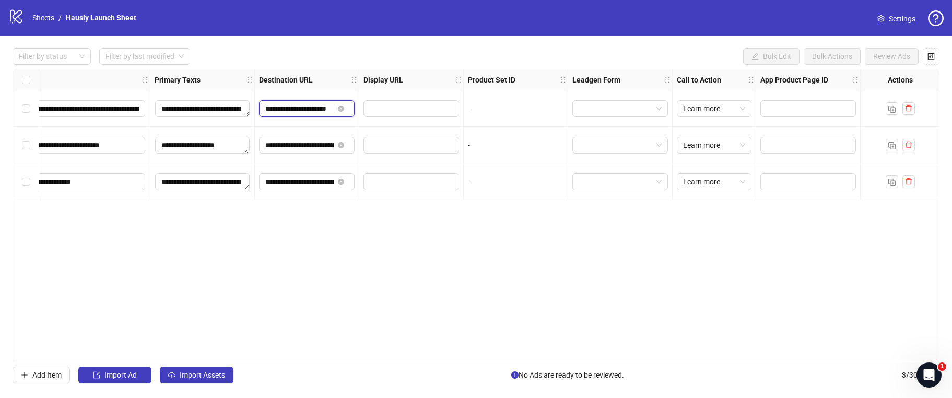
click at [316, 111] on input "**********" at bounding box center [299, 108] width 68 height 11
click at [317, 111] on input "**********" at bounding box center [299, 108] width 68 height 11
click at [297, 111] on input "**********" at bounding box center [299, 108] width 68 height 11
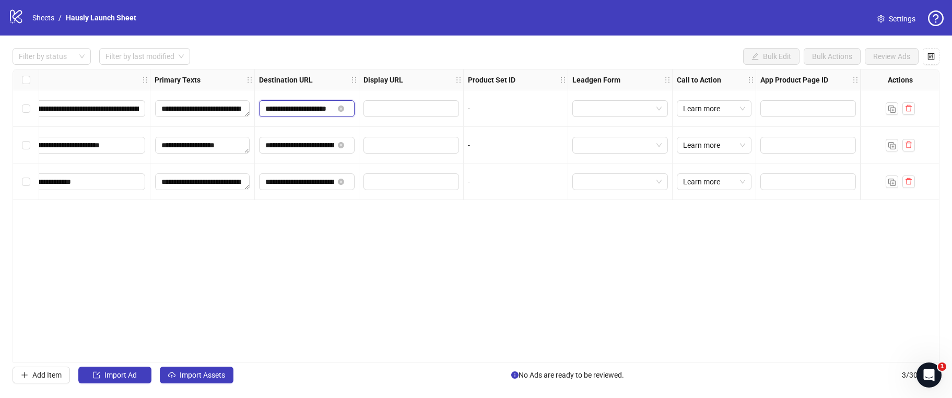
click at [297, 111] on input "**********" at bounding box center [299, 108] width 68 height 11
click at [342, 108] on icon "close-circle" at bounding box center [341, 109] width 6 height 6
click at [310, 106] on input "text" at bounding box center [295, 108] width 61 height 11
paste input "**********"
type input "**********"
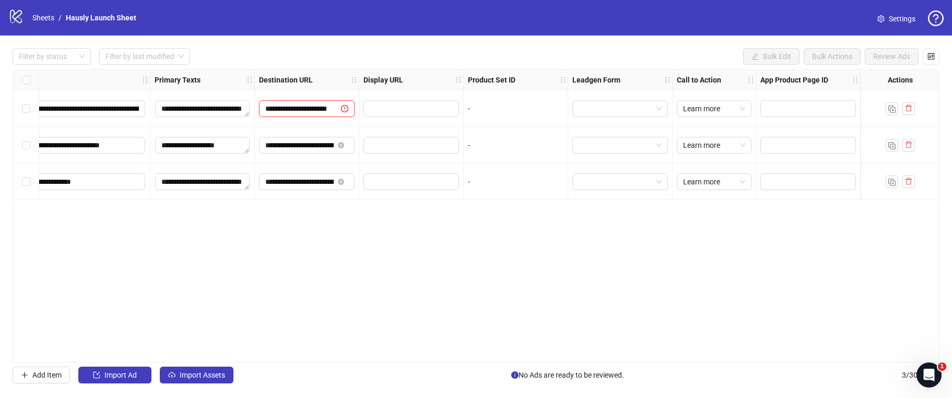
scroll to position [0, 12]
click at [341, 141] on span at bounding box center [342, 144] width 13 height 11
click at [308, 149] on input "**********" at bounding box center [299, 144] width 68 height 11
paste input "**********"
type input "**********"
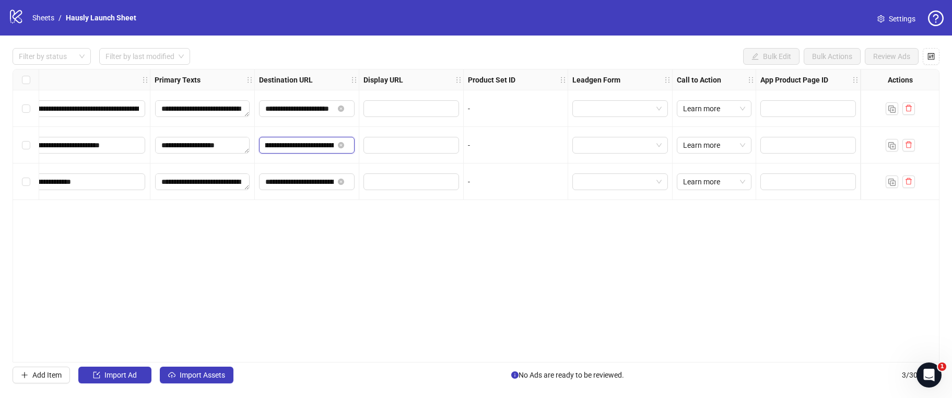
scroll to position [0, 84]
click at [342, 144] on icon "close-circle" at bounding box center [341, 145] width 6 height 6
click at [304, 146] on input "text" at bounding box center [295, 144] width 61 height 11
paste input "**********"
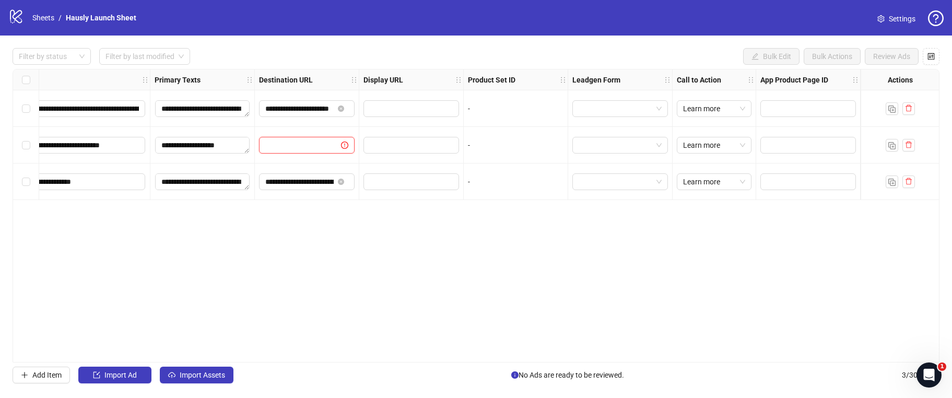
type input "**********"
click at [342, 181] on icon "close-circle" at bounding box center [341, 182] width 6 height 6
paste input "**********"
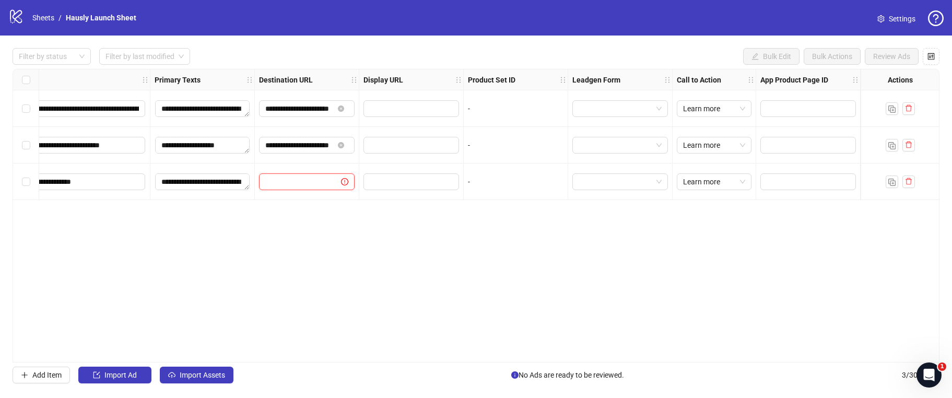
type input "**********"
click at [329, 223] on div "**********" at bounding box center [476, 216] width 927 height 294
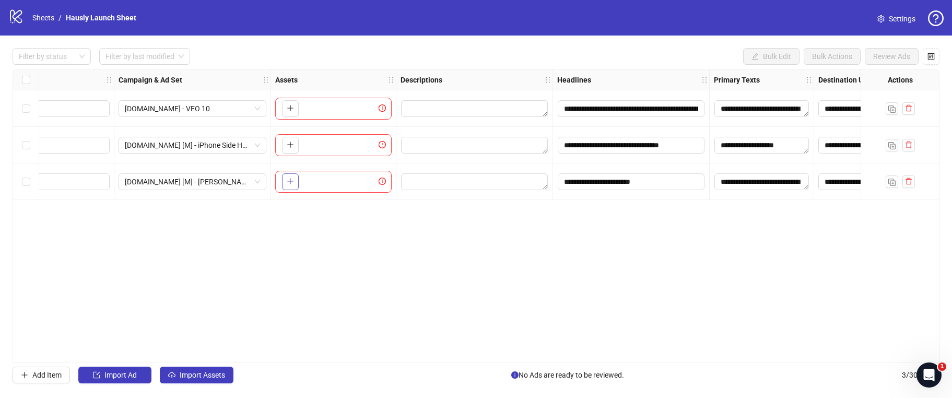
scroll to position [0, 0]
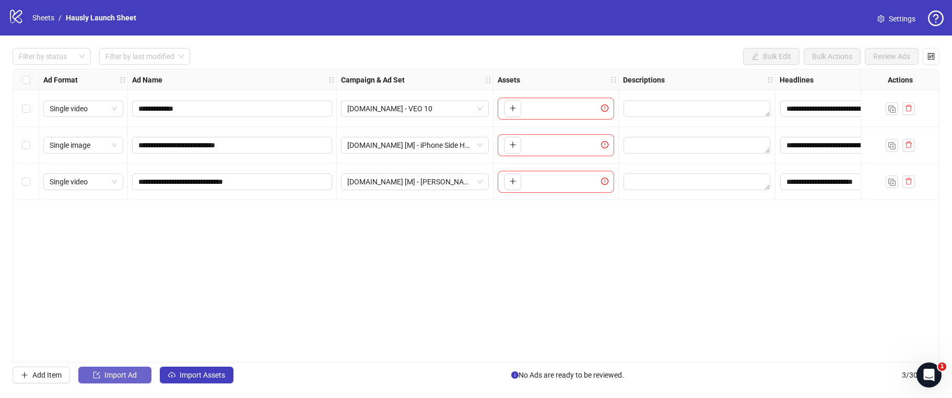
click at [124, 374] on span "Import Ad" at bounding box center [120, 375] width 32 height 8
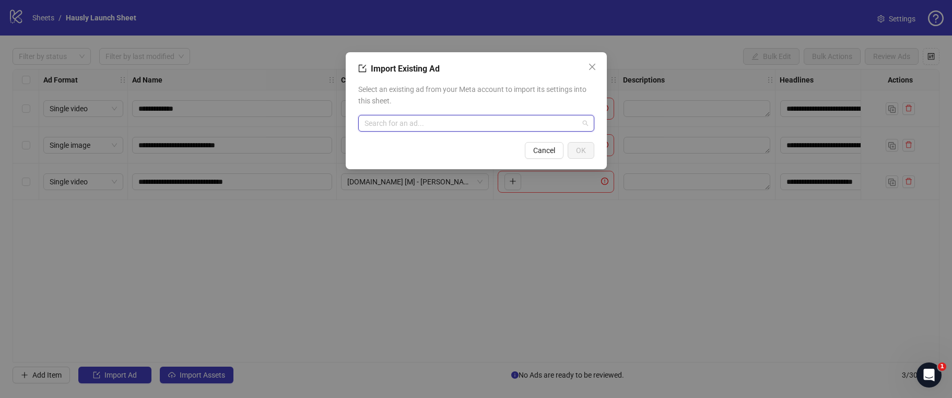
click at [488, 126] on input "search" at bounding box center [472, 123] width 214 height 16
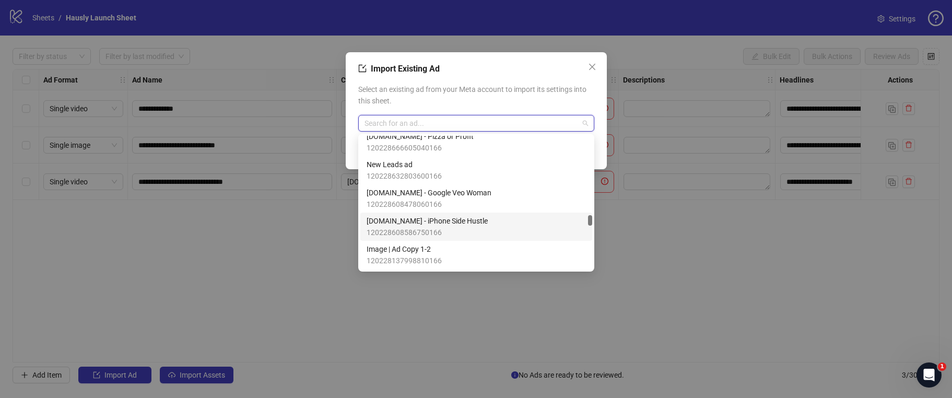
scroll to position [5153, 0]
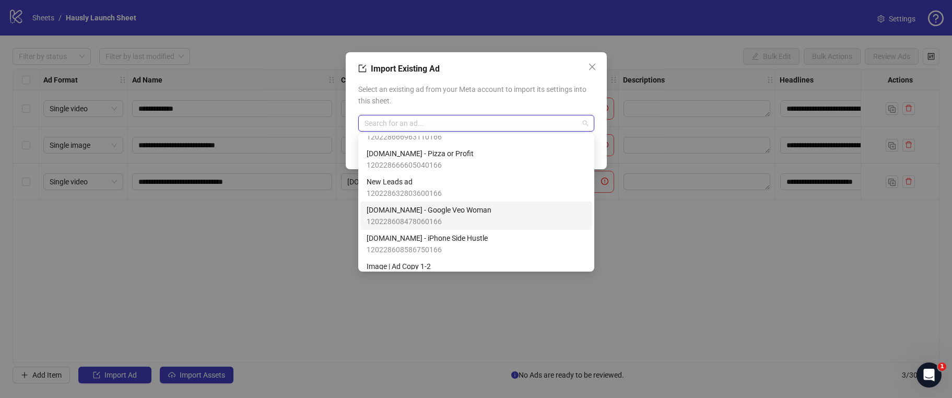
click at [426, 213] on span "[DOMAIN_NAME] - Google Veo Woman" at bounding box center [429, 209] width 125 height 11
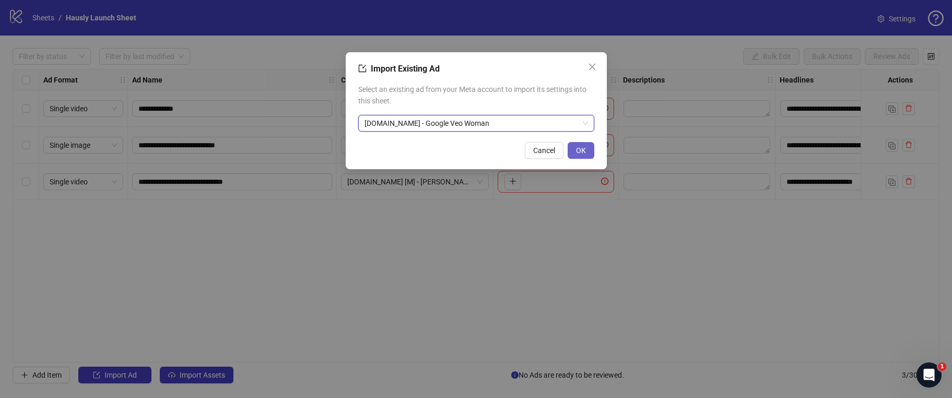
click at [578, 149] on span "OK" at bounding box center [581, 150] width 10 height 8
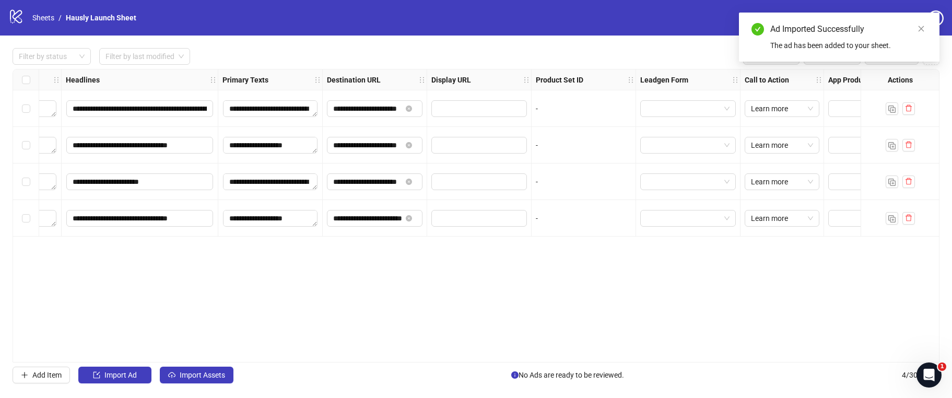
scroll to position [0, 729]
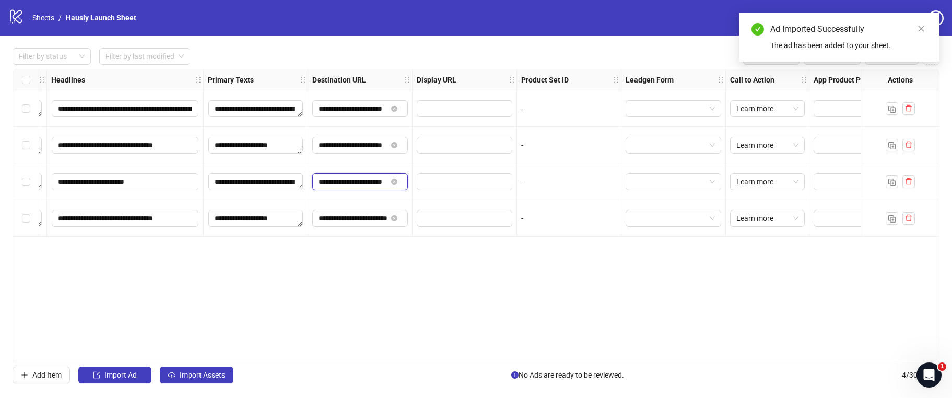
click at [374, 183] on input "**********" at bounding box center [353, 181] width 68 height 11
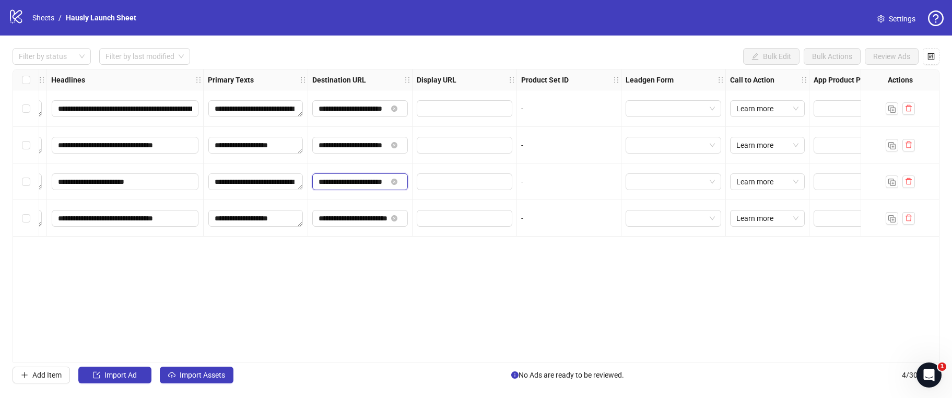
click at [374, 183] on input "**********" at bounding box center [353, 181] width 68 height 11
click at [366, 216] on input "**********" at bounding box center [353, 218] width 68 height 11
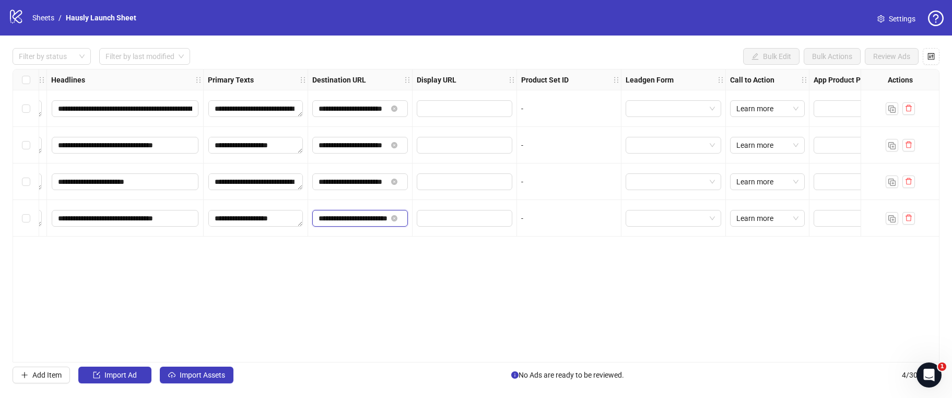
paste input "text"
type input "**********"
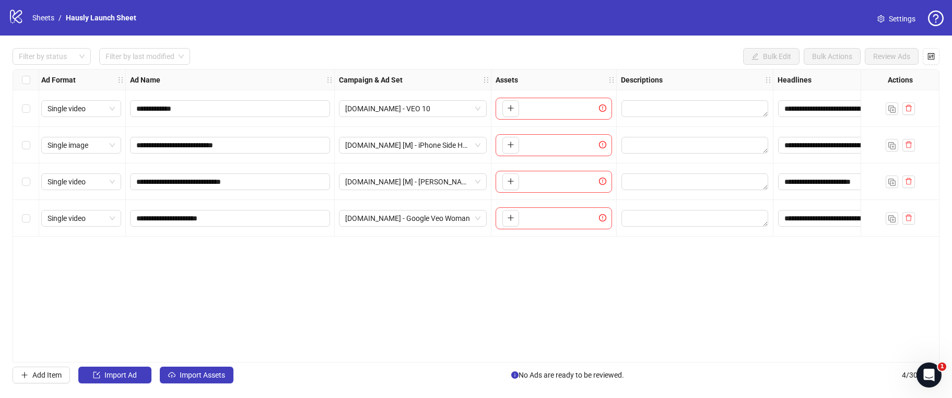
scroll to position [0, 182]
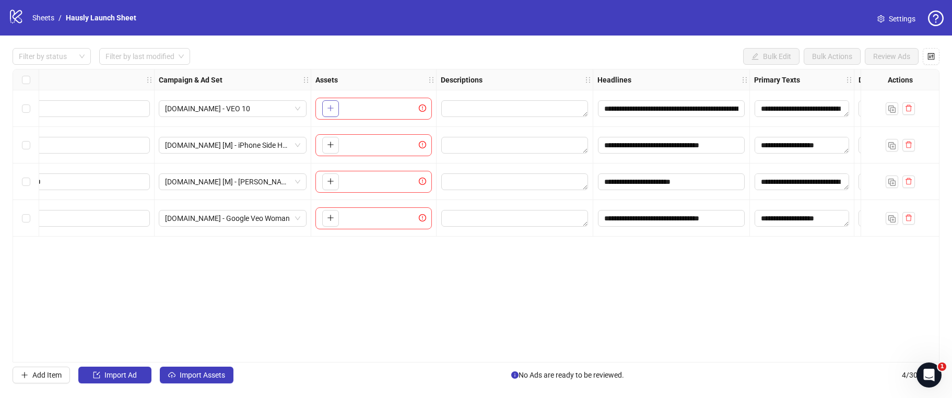
click at [324, 107] on button "button" at bounding box center [330, 108] width 17 height 17
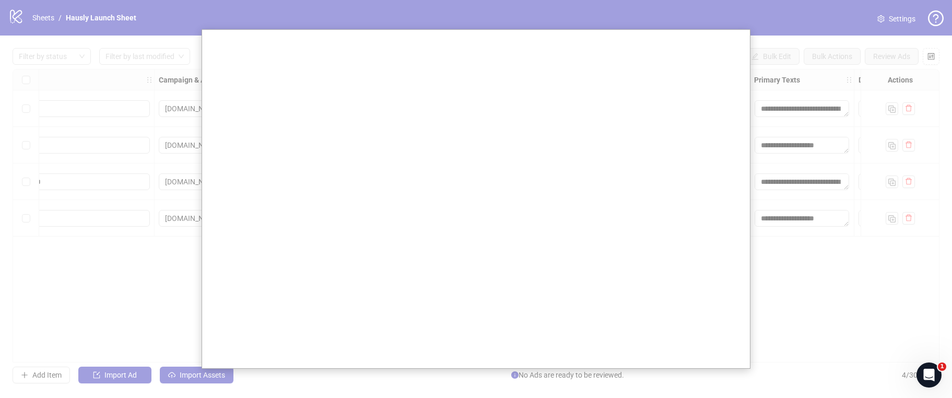
click at [852, 340] on div at bounding box center [476, 199] width 952 height 398
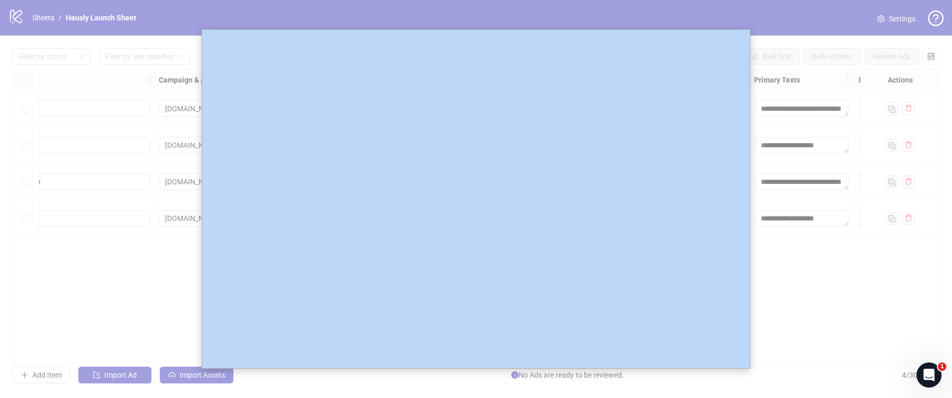
click at [852, 340] on div at bounding box center [476, 199] width 952 height 398
click at [852, 341] on div at bounding box center [476, 199] width 952 height 398
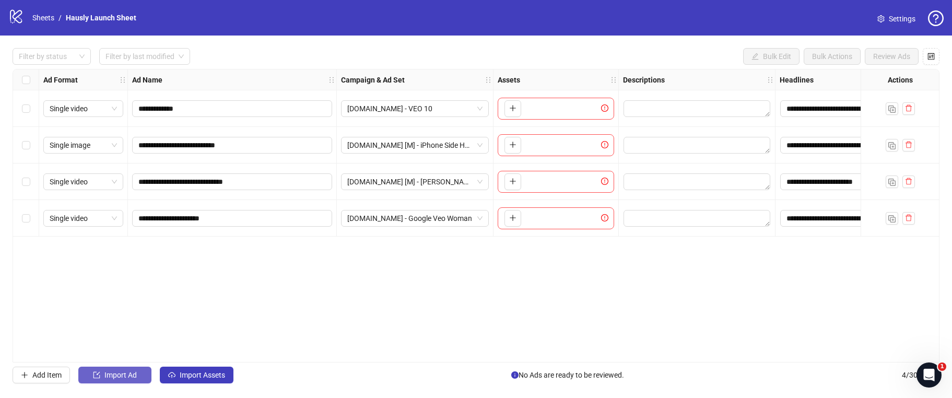
click at [133, 381] on button "Import Ad" at bounding box center [114, 375] width 73 height 17
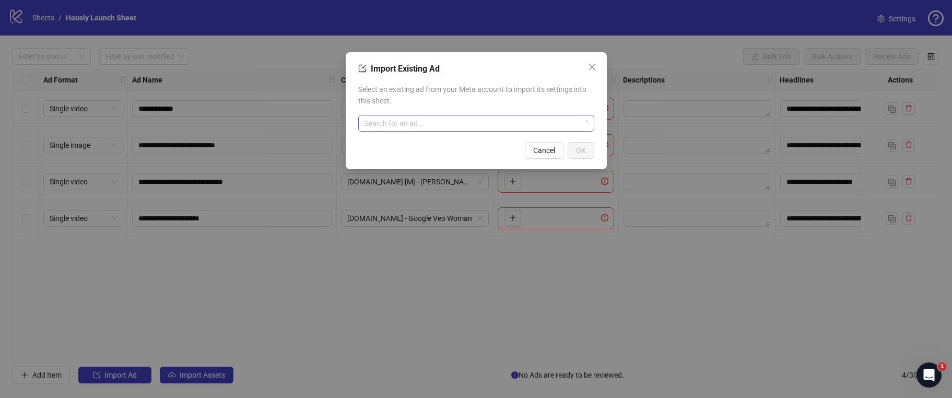
click at [486, 121] on input "search" at bounding box center [472, 123] width 214 height 16
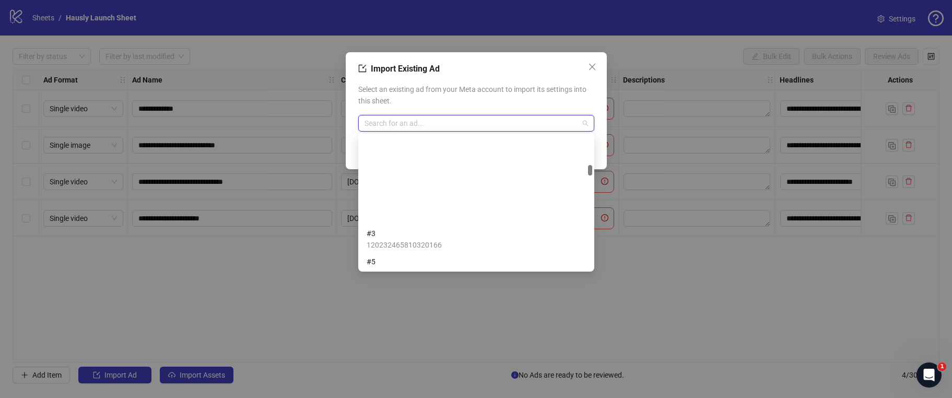
scroll to position [1298, 0]
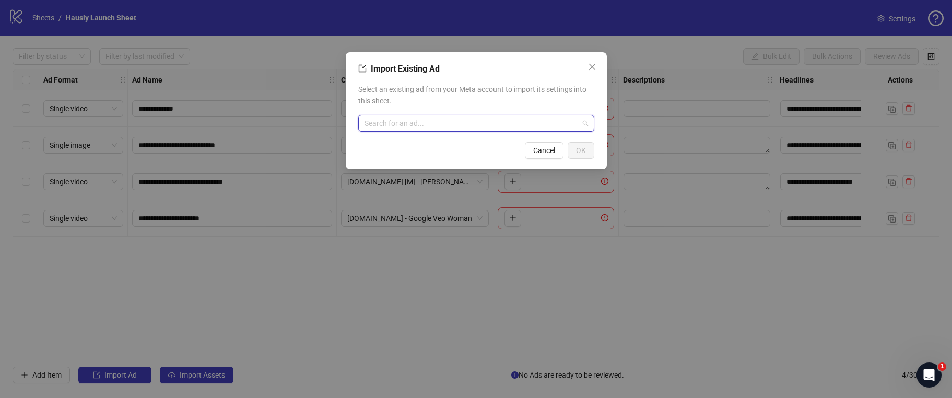
click at [458, 119] on input "search" at bounding box center [472, 123] width 214 height 16
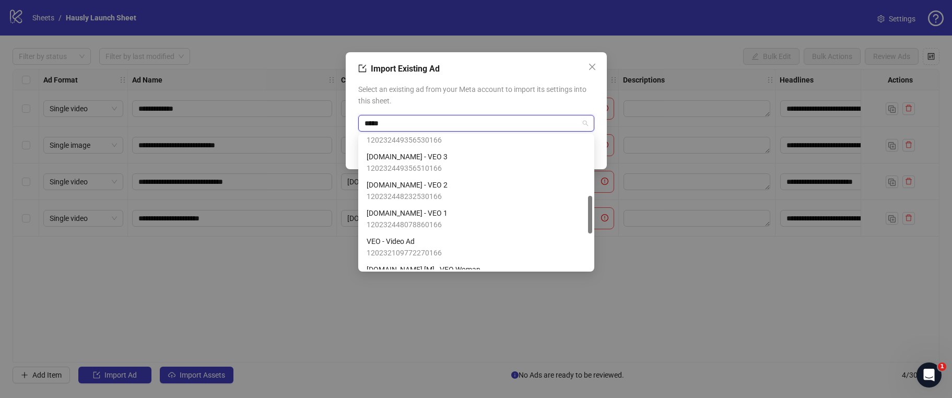
scroll to position [0, 0]
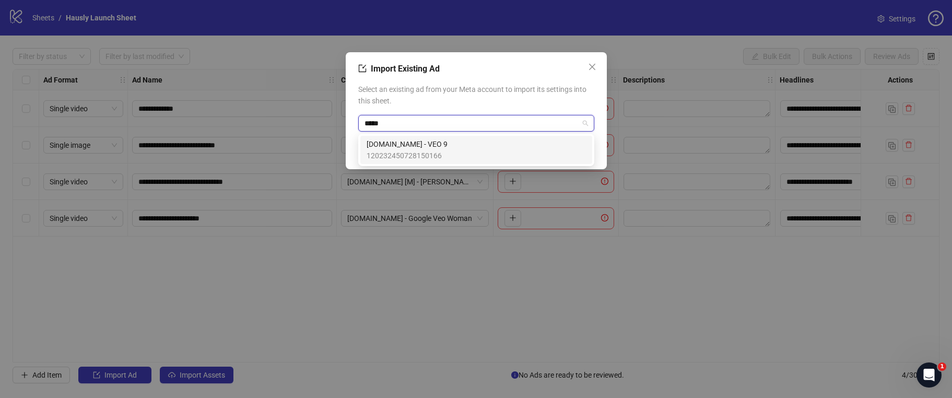
type input "*****"
click at [461, 164] on div "120232450728150166 S.IO - VEO 9 120232450728150166" at bounding box center [476, 150] width 236 height 32
click at [409, 154] on span "120232450728150166" at bounding box center [407, 155] width 81 height 11
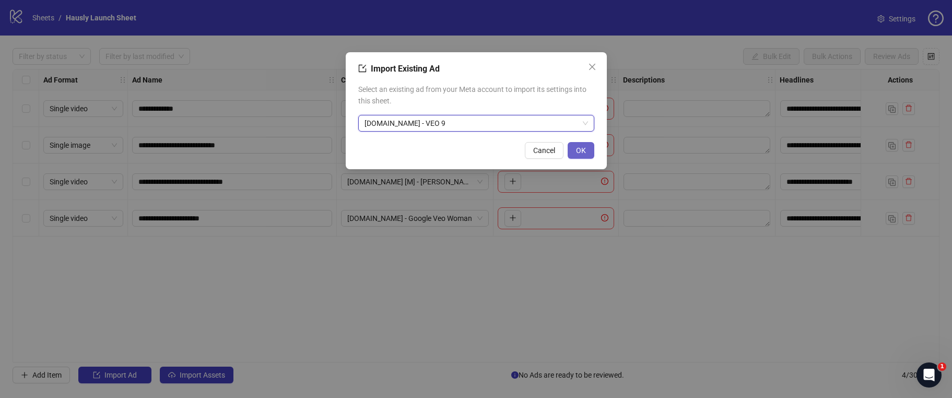
click at [581, 153] on span "OK" at bounding box center [581, 150] width 10 height 8
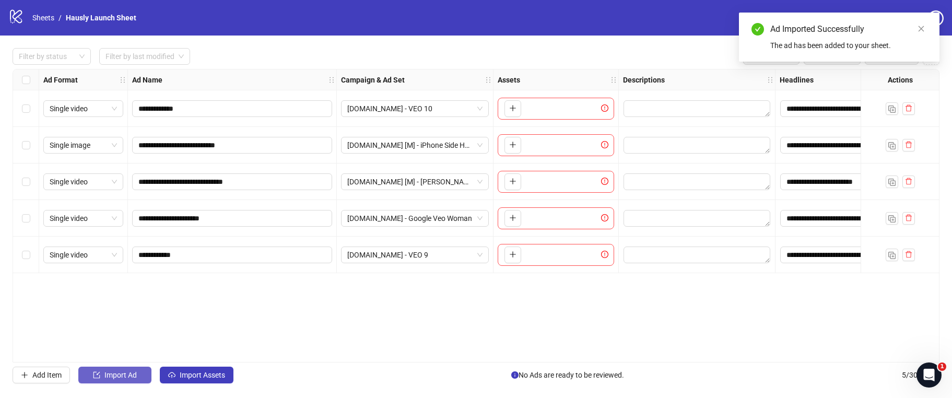
click at [122, 373] on span "Import Ad" at bounding box center [120, 375] width 32 height 8
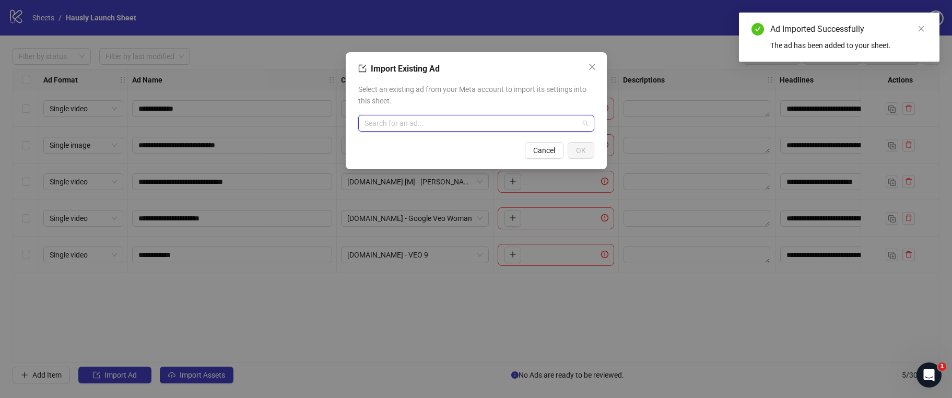
click at [386, 129] on input "search" at bounding box center [472, 123] width 214 height 16
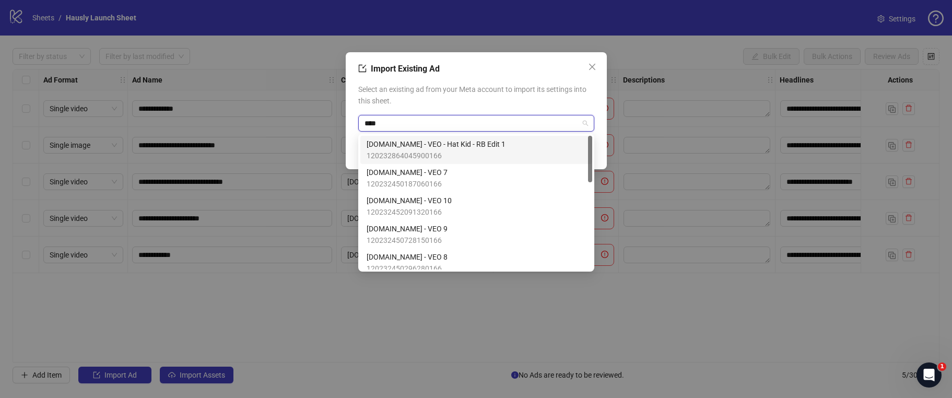
type input "*****"
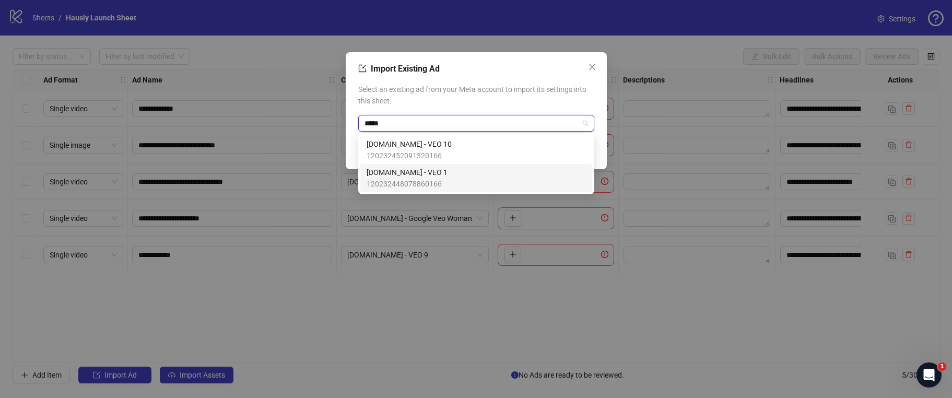
click at [426, 185] on span "120232448078860166" at bounding box center [407, 183] width 81 height 11
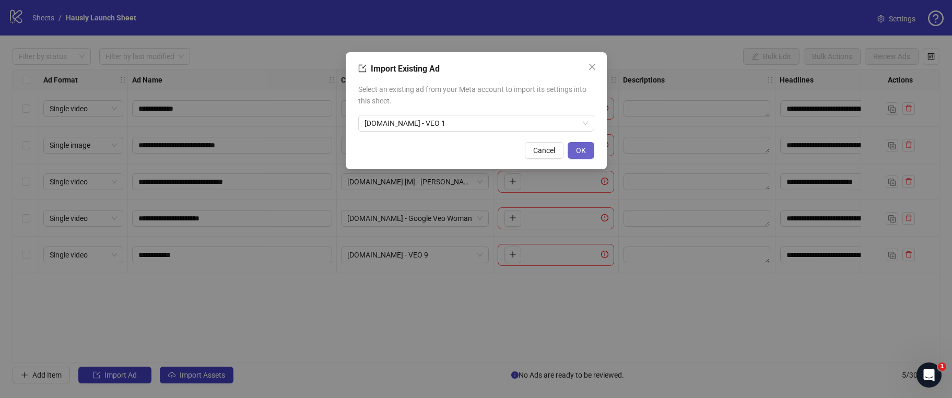
click at [591, 148] on button "OK" at bounding box center [581, 150] width 27 height 17
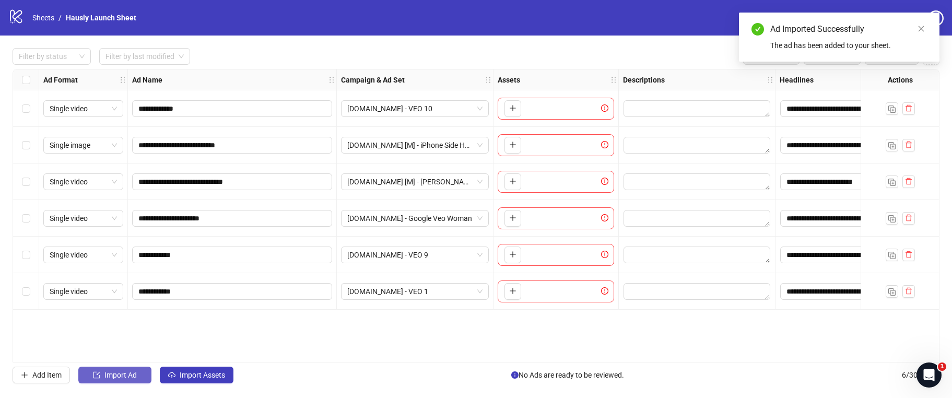
click at [131, 368] on button "Import Ad" at bounding box center [114, 375] width 73 height 17
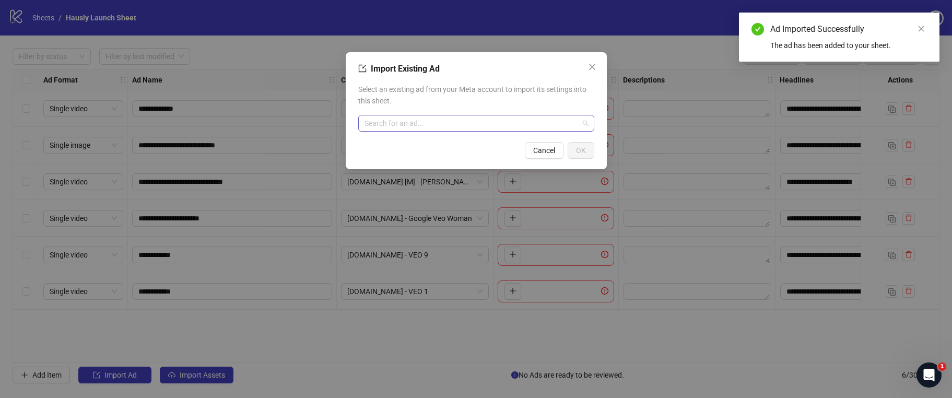
click at [433, 121] on input "search" at bounding box center [472, 123] width 214 height 16
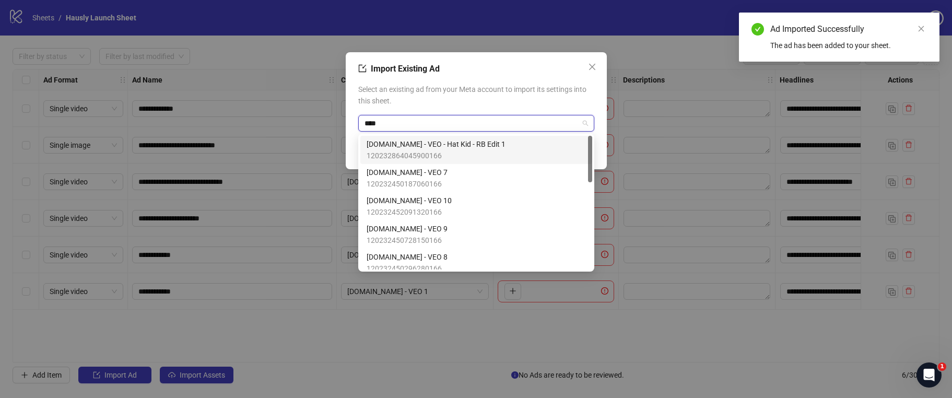
type input "*****"
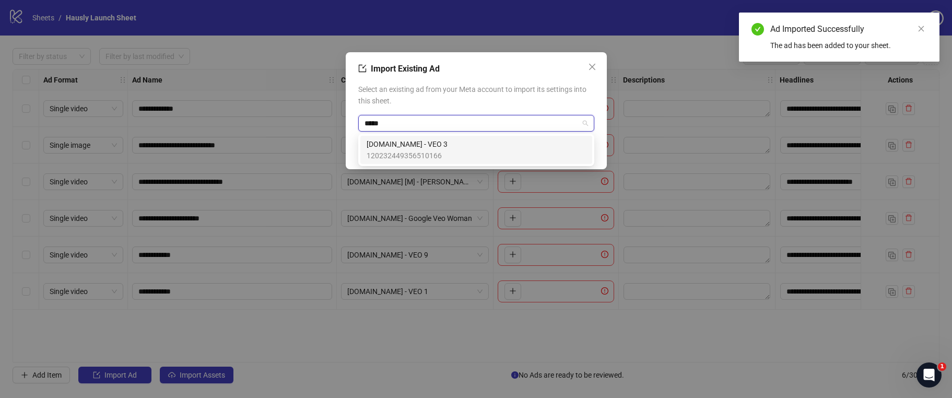
click at [444, 149] on div "S.IO - VEO 3 120232449356510166" at bounding box center [476, 149] width 219 height 23
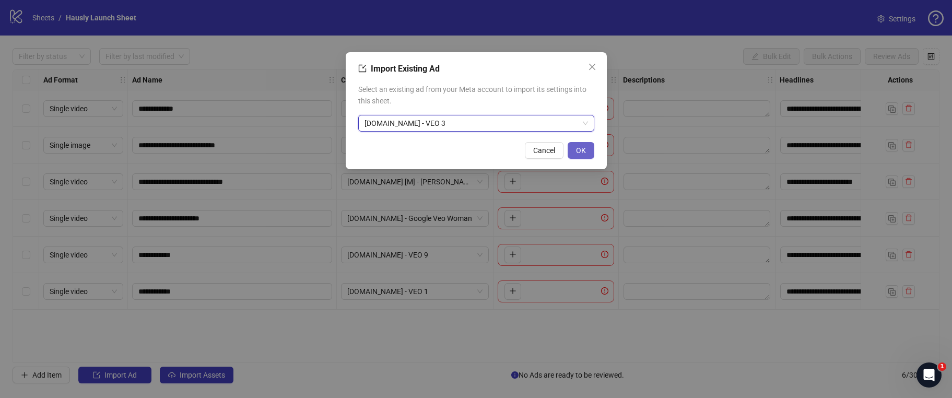
click at [577, 149] on span "OK" at bounding box center [581, 150] width 10 height 8
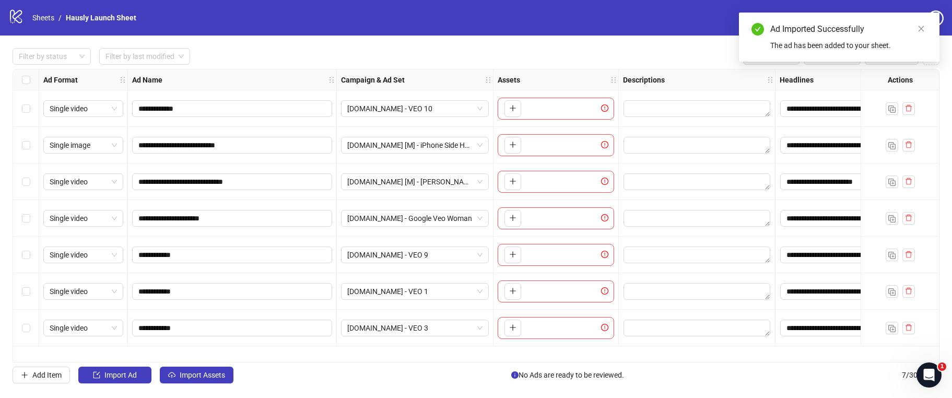
scroll to position [0, 438]
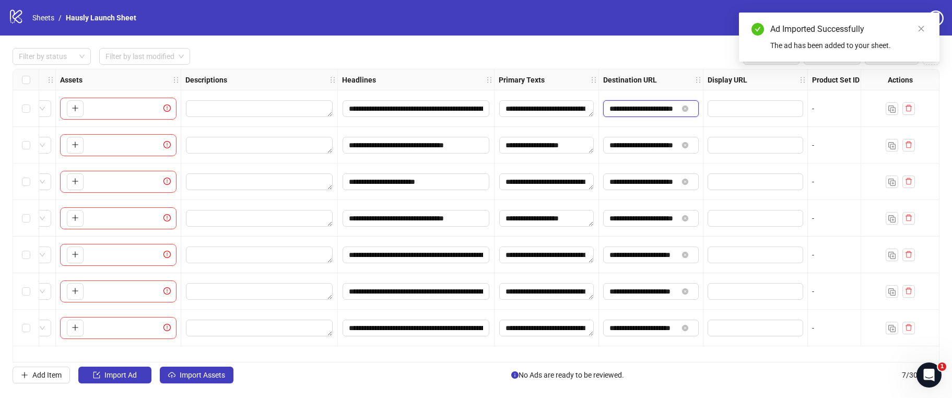
click at [622, 109] on input "**********" at bounding box center [644, 108] width 68 height 11
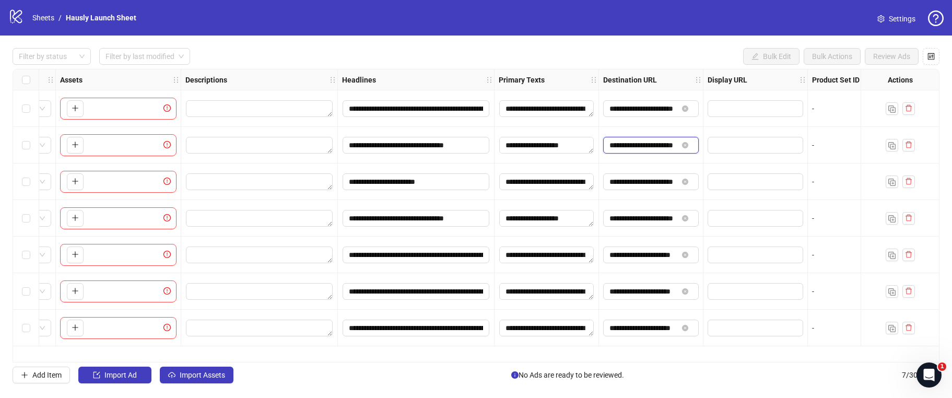
click at [647, 146] on input "**********" at bounding box center [644, 144] width 68 height 11
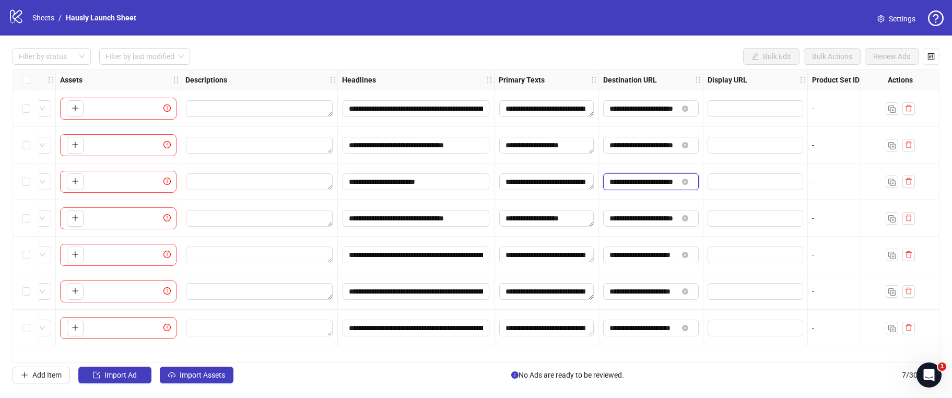
click at [649, 182] on input "**********" at bounding box center [644, 181] width 68 height 11
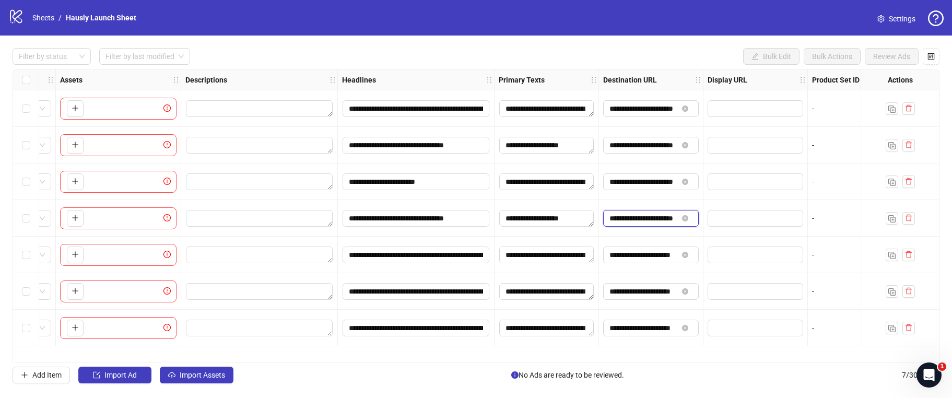
click at [648, 218] on input "**********" at bounding box center [644, 218] width 68 height 11
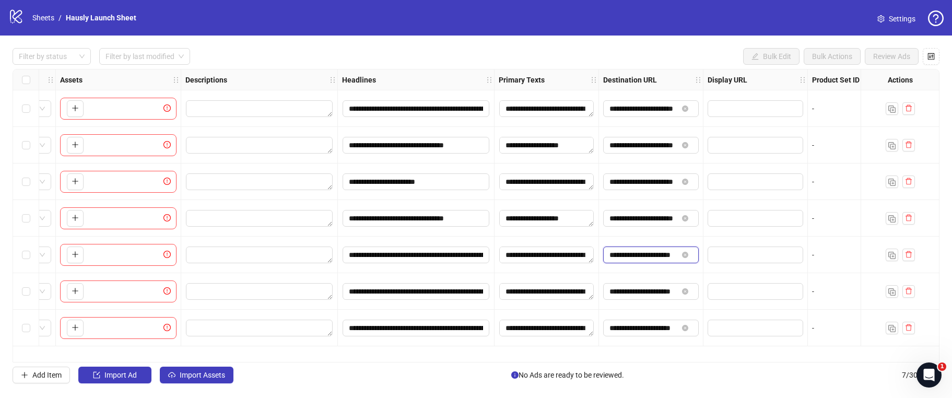
click at [646, 253] on input "**********" at bounding box center [644, 254] width 68 height 11
paste input "*"
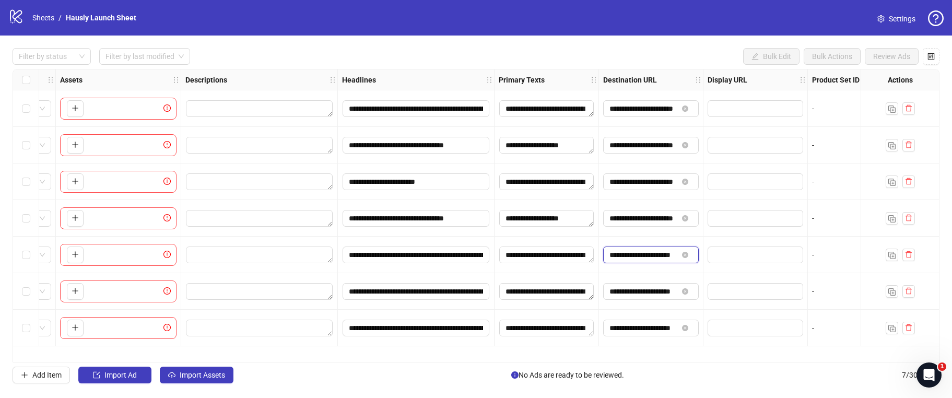
type input "**********"
click at [640, 297] on span "**********" at bounding box center [651, 291] width 96 height 17
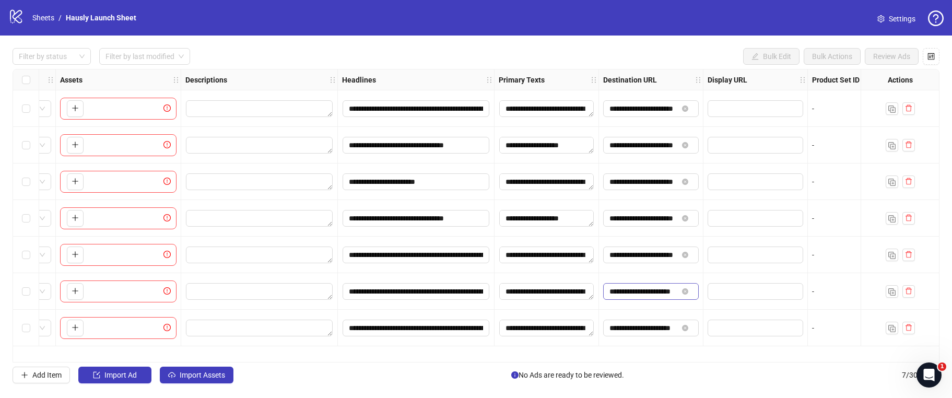
click at [640, 297] on span "**********" at bounding box center [651, 291] width 96 height 17
click at [642, 294] on input "**********" at bounding box center [644, 291] width 68 height 11
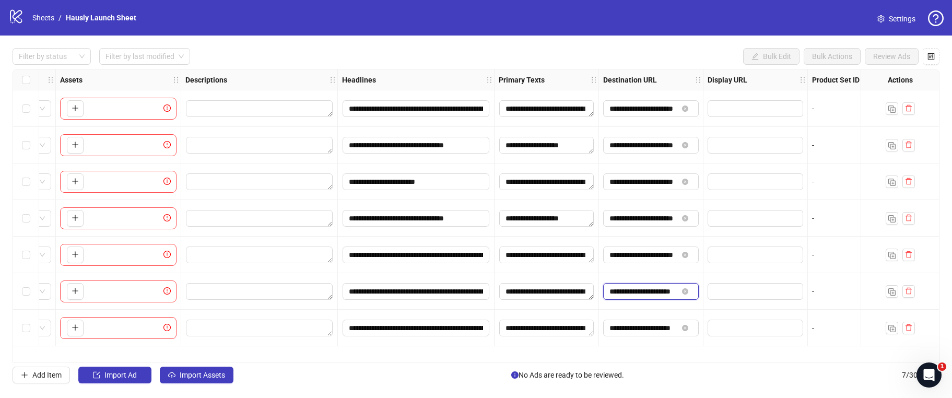
paste input "*"
type input "**********"
click at [646, 332] on input "**********" at bounding box center [644, 327] width 68 height 11
click at [646, 331] on input "**********" at bounding box center [644, 327] width 68 height 11
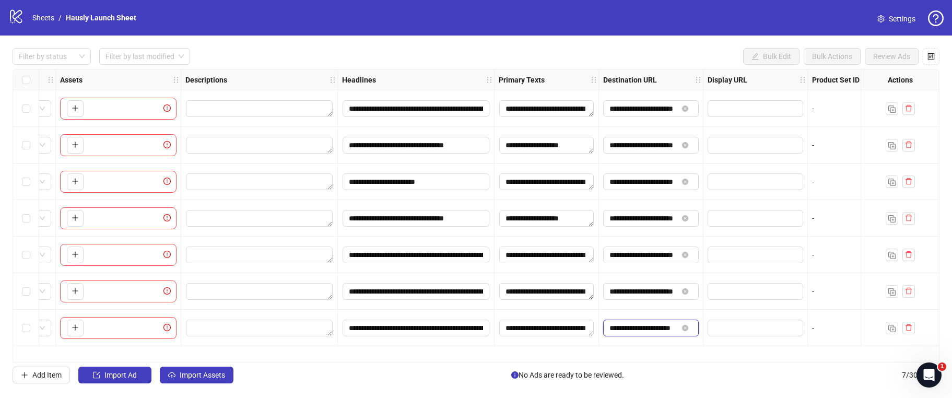
click at [646, 331] on input "**********" at bounding box center [644, 327] width 68 height 11
paste input "*"
type input "**********"
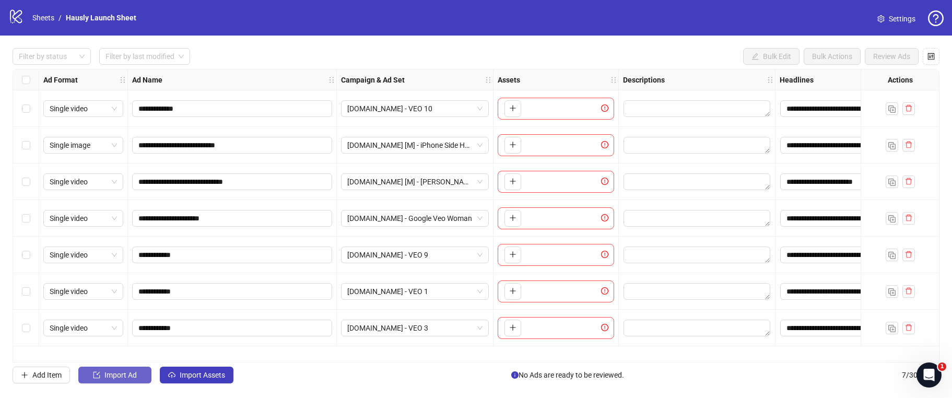
click at [123, 376] on span "Import Ad" at bounding box center [120, 375] width 32 height 8
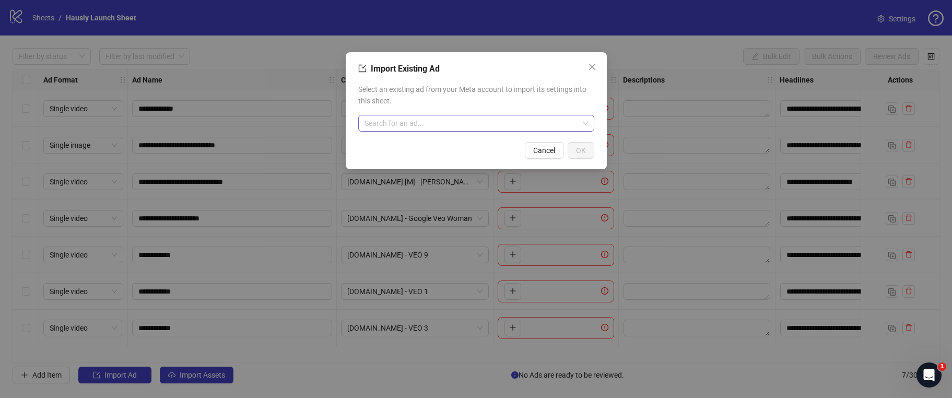
click at [404, 119] on input "search" at bounding box center [472, 123] width 214 height 16
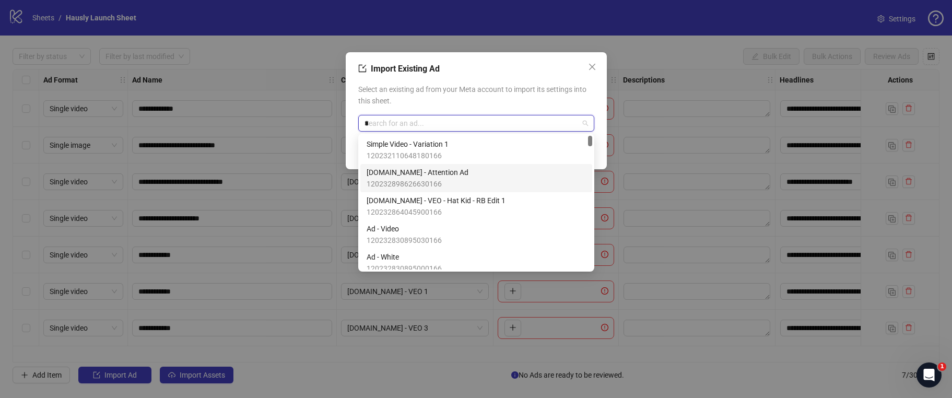
type input "**"
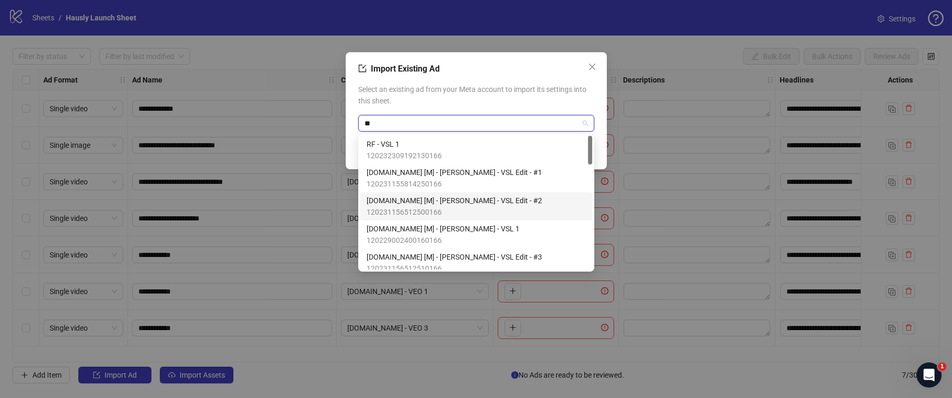
click at [464, 202] on div "S.IO [M] - Henry - VSL Edit - #2 120231156512500166" at bounding box center [476, 206] width 219 height 23
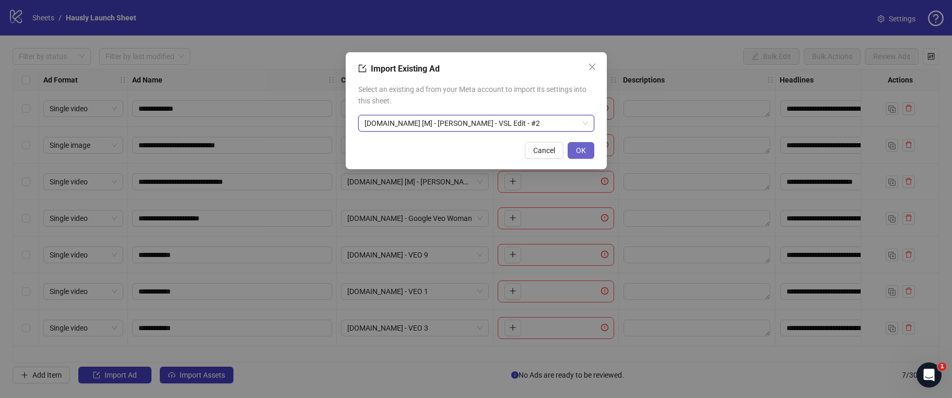
click at [581, 153] on span "OK" at bounding box center [581, 150] width 10 height 8
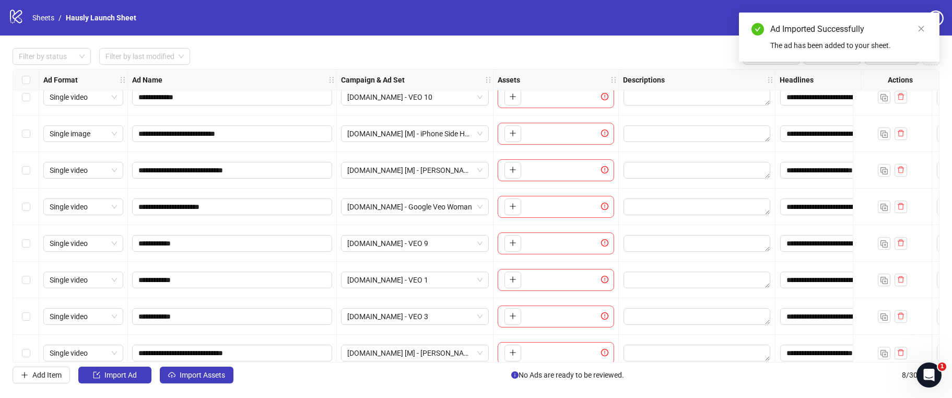
scroll to position [25, 0]
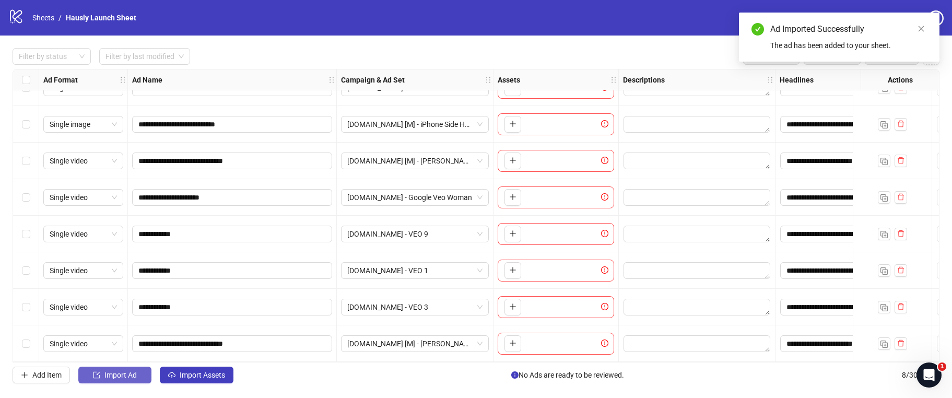
click at [120, 375] on span "Import Ad" at bounding box center [120, 375] width 32 height 8
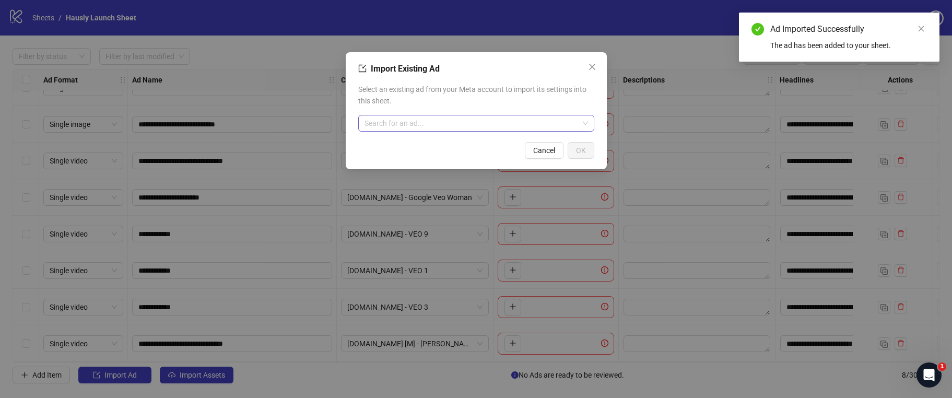
click at [415, 119] on input "search" at bounding box center [472, 123] width 214 height 16
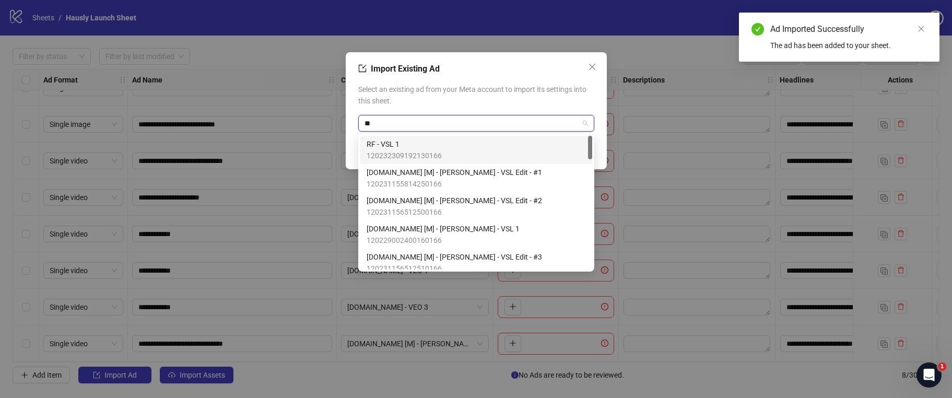
type input "***"
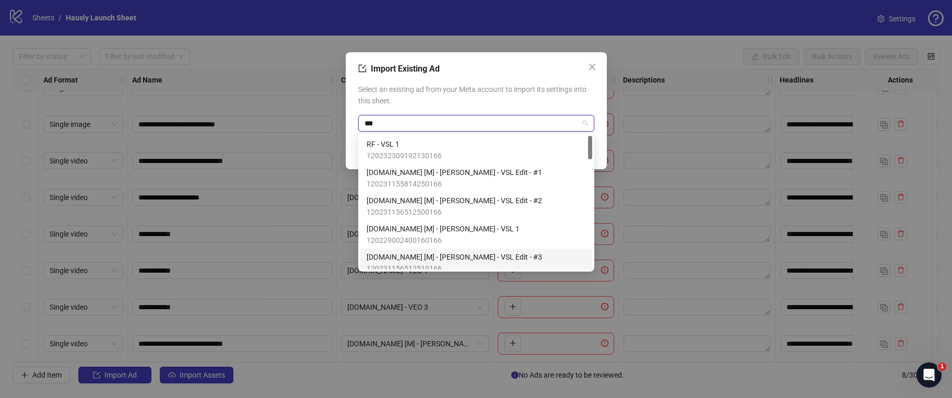
click at [439, 254] on span "[DOMAIN_NAME] [M] - [PERSON_NAME] - VSL Edit - #3" at bounding box center [455, 256] width 176 height 11
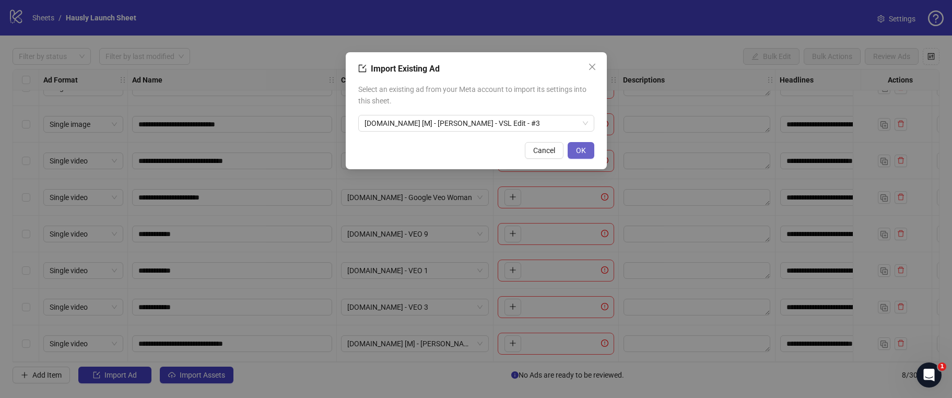
click at [579, 147] on span "OK" at bounding box center [581, 150] width 10 height 8
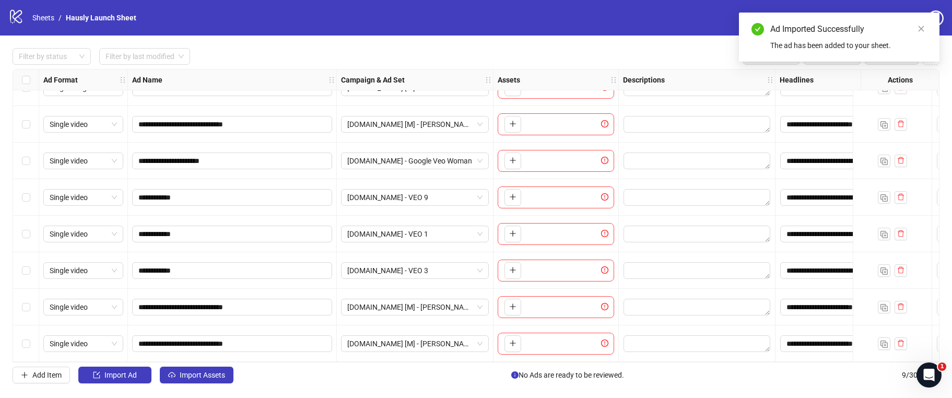
scroll to position [62, 0]
click at [918, 29] on icon "close" at bounding box center [921, 28] width 7 height 7
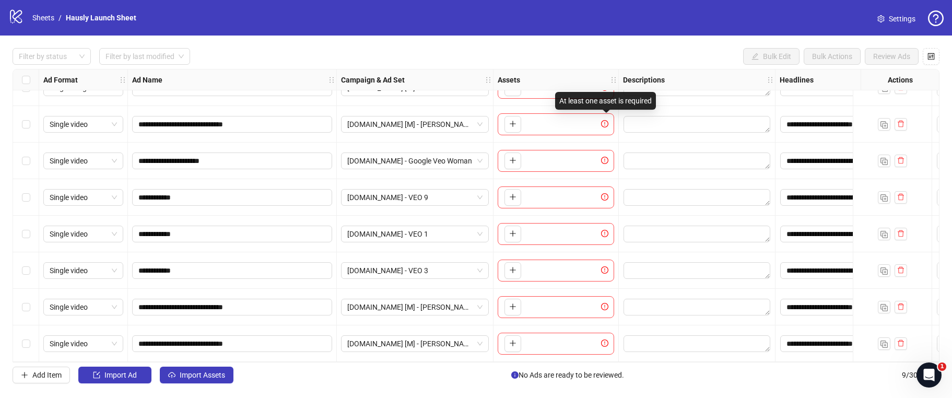
click at [605, 122] on icon "exclamation-circle" at bounding box center [604, 124] width 1 height 4
click at [507, 122] on button "button" at bounding box center [513, 124] width 17 height 17
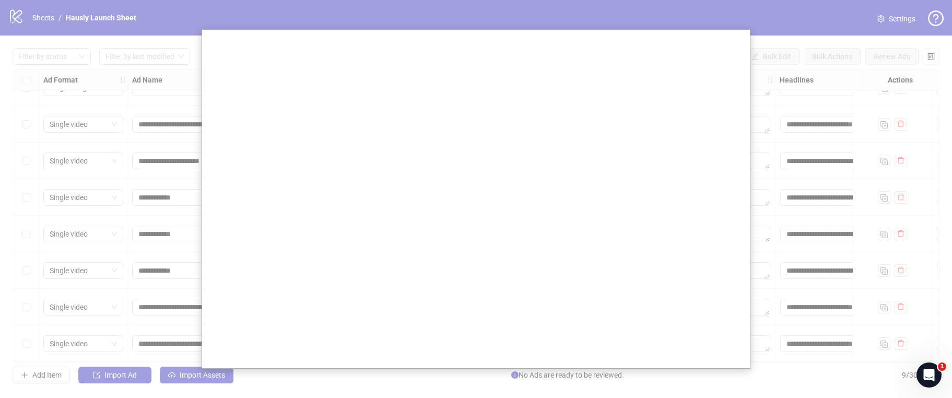
click at [837, 124] on div at bounding box center [476, 199] width 952 height 398
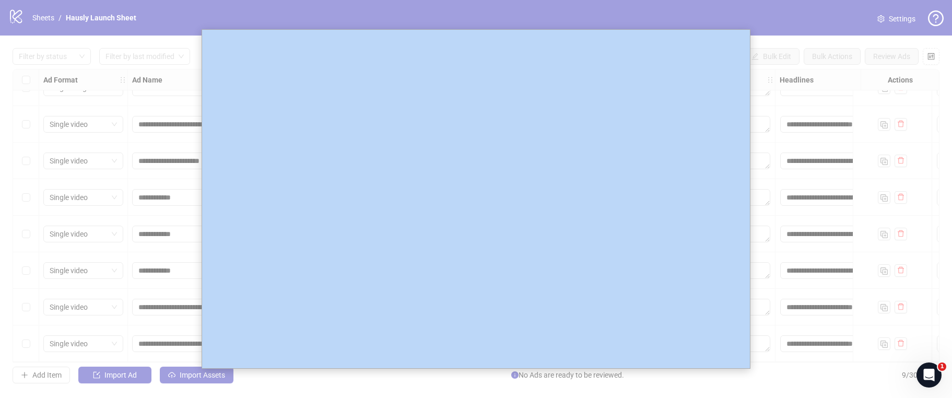
click at [837, 124] on div at bounding box center [476, 199] width 952 height 398
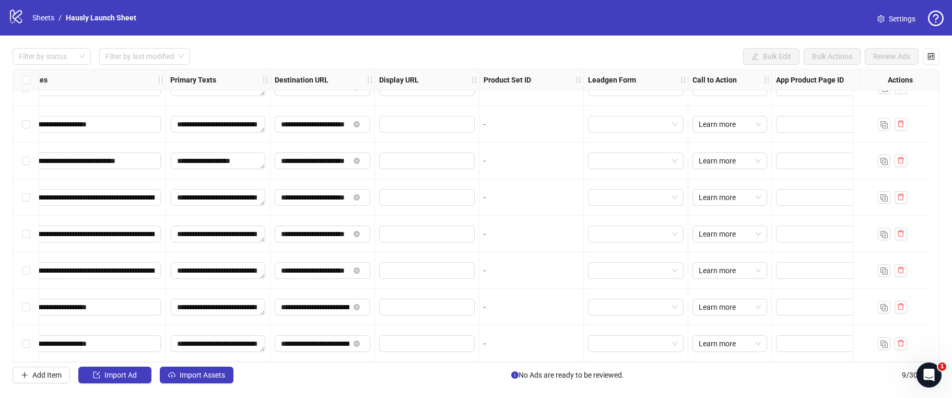
scroll to position [62, 790]
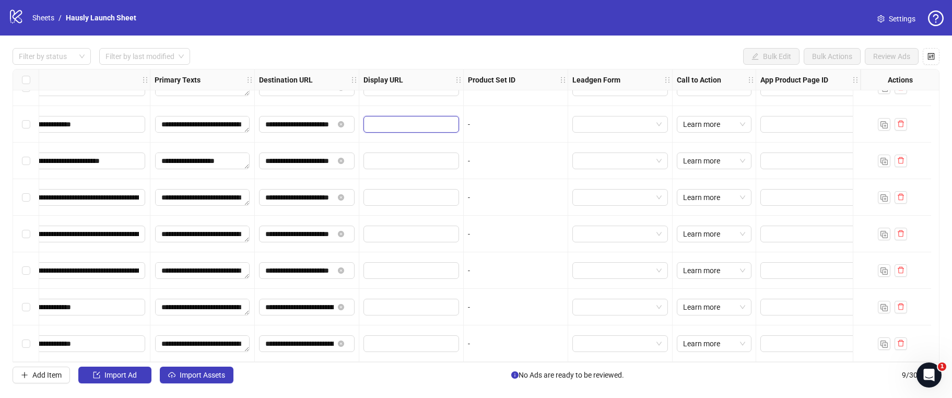
click at [426, 119] on input "text" at bounding box center [410, 124] width 81 height 11
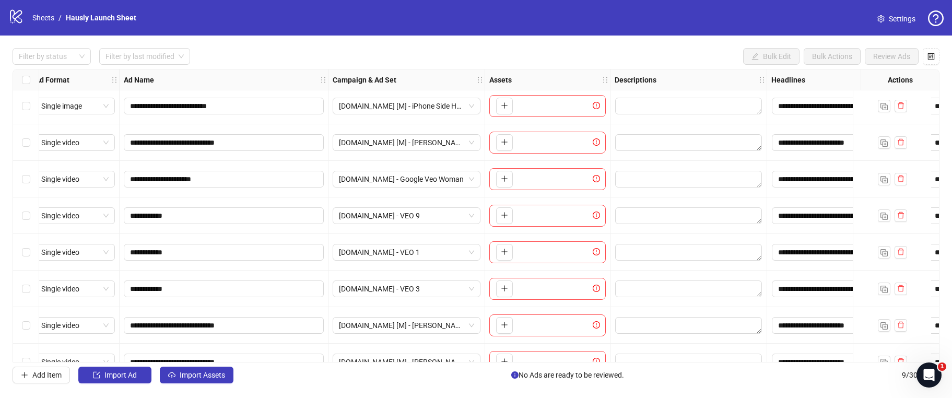
scroll to position [0, 8]
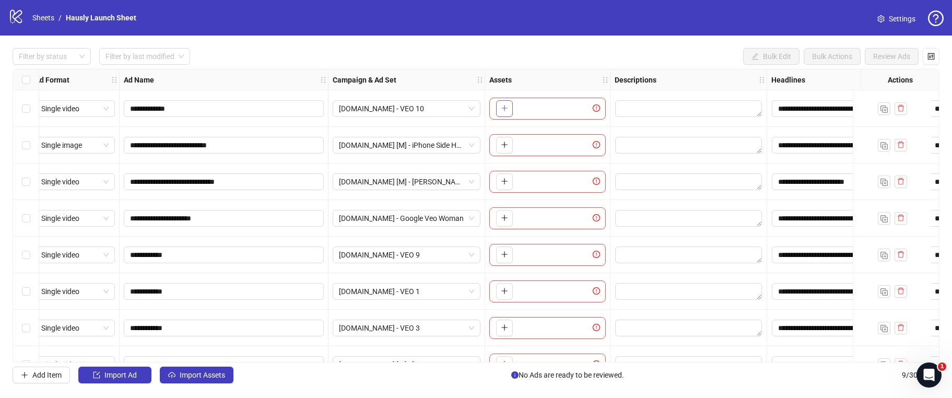
click at [504, 110] on icon "plus" at bounding box center [504, 107] width 7 height 7
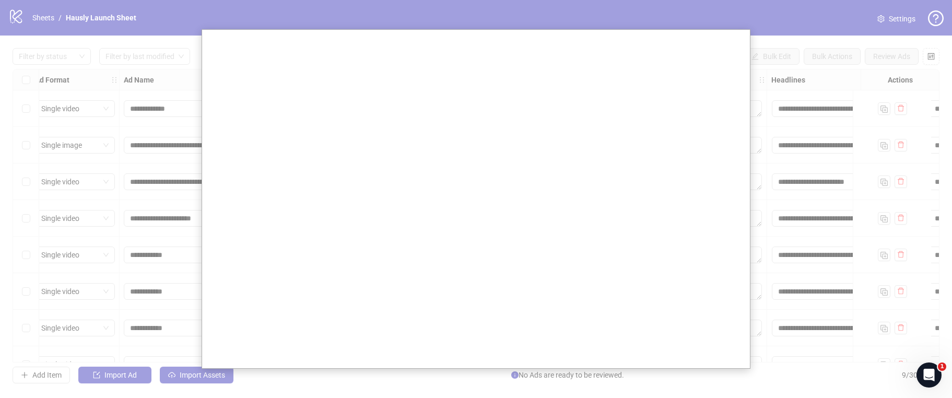
click at [781, 82] on div at bounding box center [476, 199] width 952 height 398
click at [186, 334] on div at bounding box center [476, 199] width 952 height 398
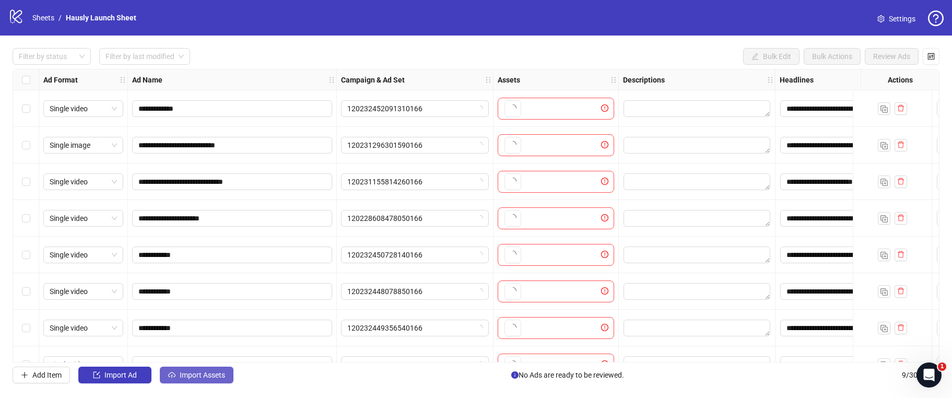
click at [200, 372] on span "Import Assets" at bounding box center [202, 375] width 45 height 8
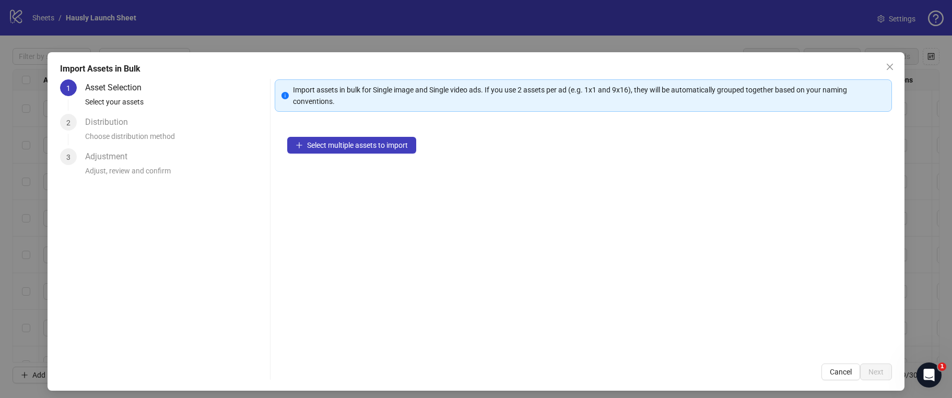
click at [354, 154] on div "Select multiple assets to import" at bounding box center [584, 237] width 618 height 227
click at [359, 144] on span "Select multiple assets to import" at bounding box center [357, 145] width 101 height 8
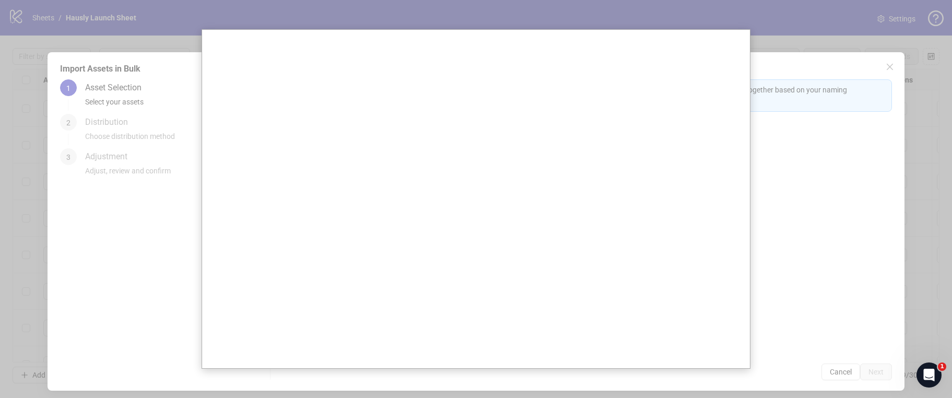
click at [880, 345] on div at bounding box center [476, 199] width 952 height 398
click at [799, 62] on div at bounding box center [476, 199] width 952 height 398
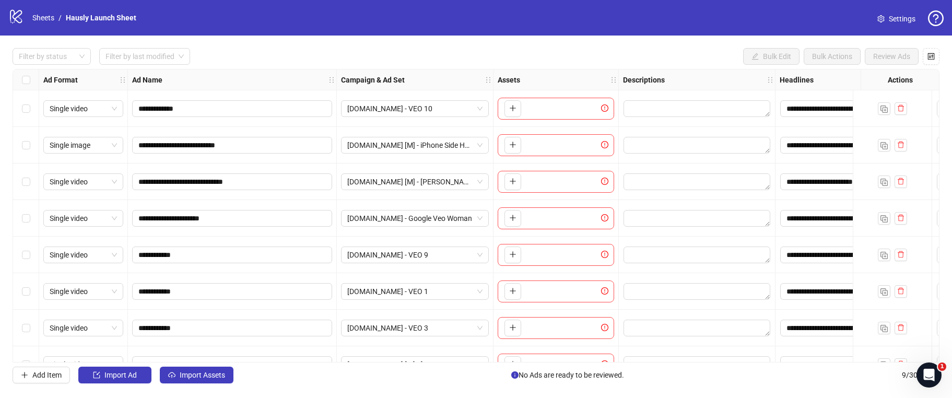
click at [924, 19] on link "Settings" at bounding box center [896, 18] width 55 height 17
click at [907, 19] on span "Settings" at bounding box center [902, 18] width 27 height 11
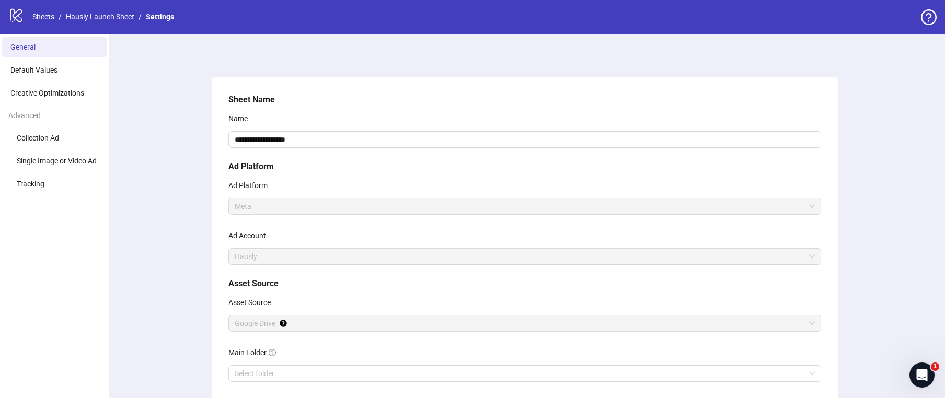
scroll to position [2, 0]
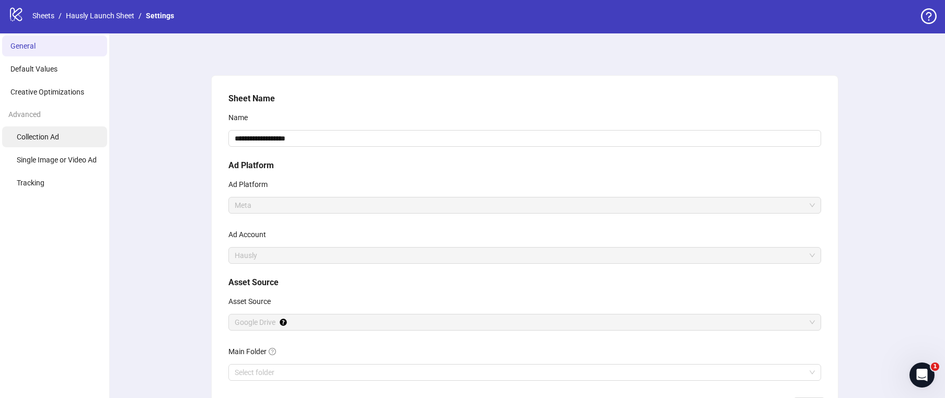
click at [73, 143] on li "Collection Ad" at bounding box center [54, 136] width 105 height 21
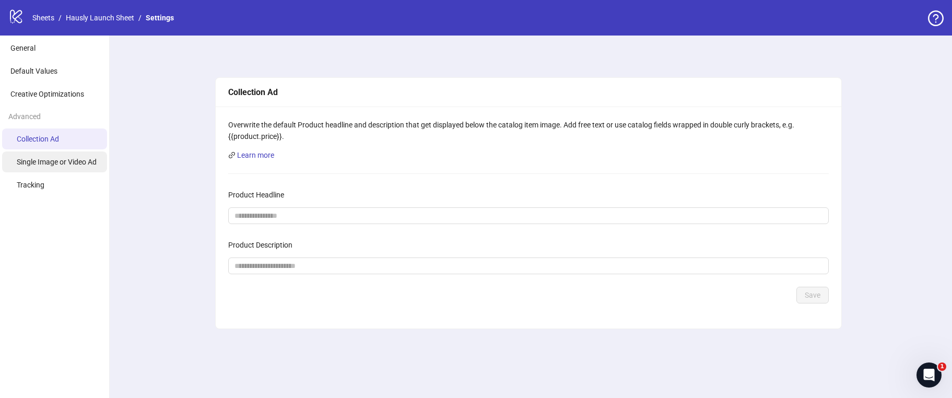
click at [73, 168] on li "Single Image or Video Ad" at bounding box center [54, 162] width 105 height 21
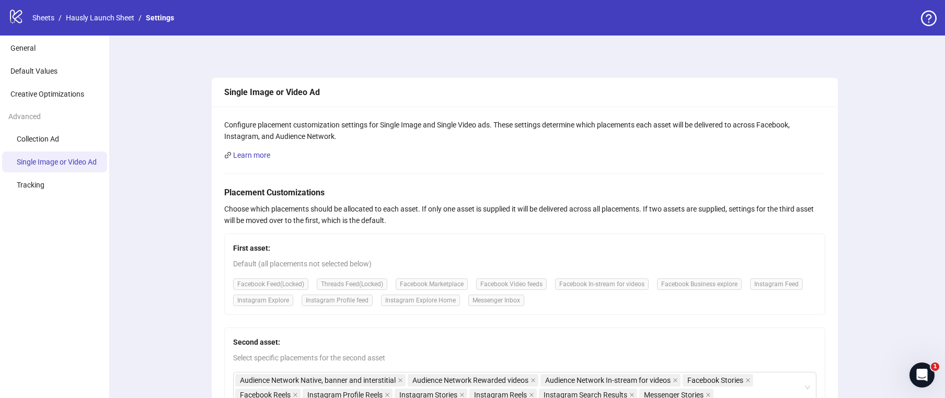
click at [18, 21] on icon "logo/logo-mobile" at bounding box center [16, 16] width 16 height 16
click at [19, 48] on span "General" at bounding box center [22, 48] width 25 height 8
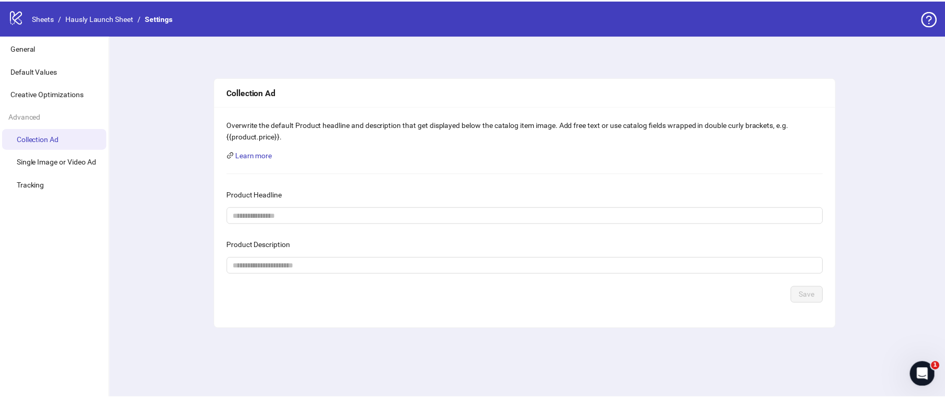
scroll to position [2, 0]
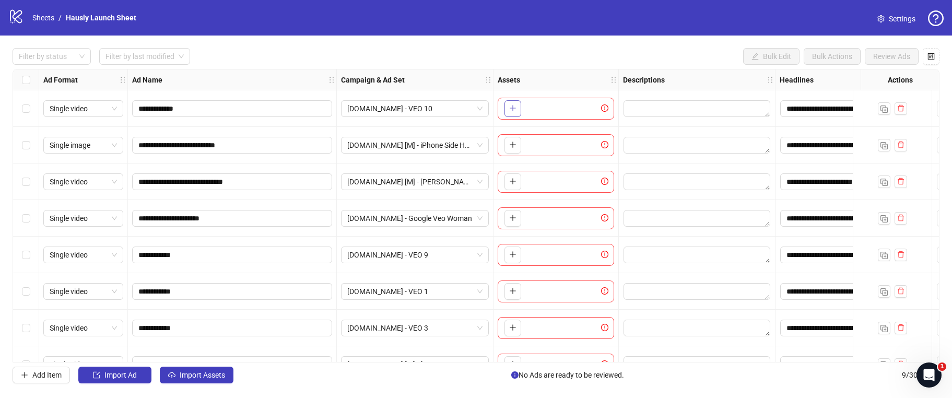
click at [512, 109] on icon "plus" at bounding box center [512, 107] width 7 height 7
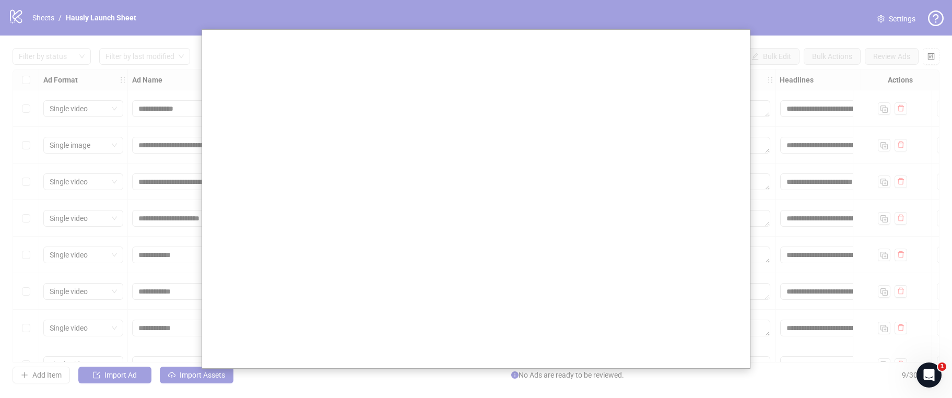
click at [797, 140] on div at bounding box center [476, 199] width 952 height 398
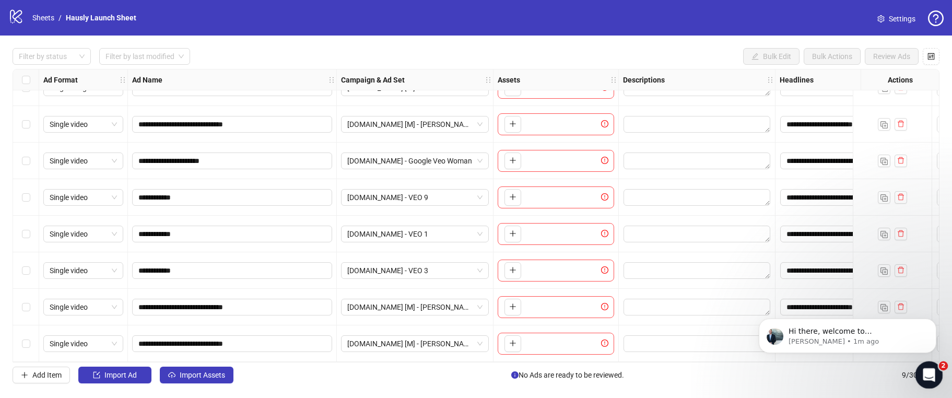
click at [926, 371] on icon "Open Intercom Messenger" at bounding box center [927, 373] width 17 height 17
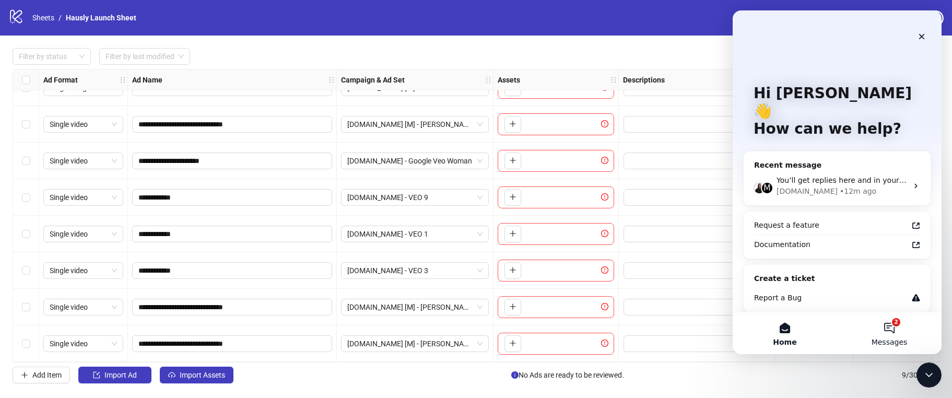
click at [899, 346] on button "2 Messages" at bounding box center [889, 333] width 104 height 42
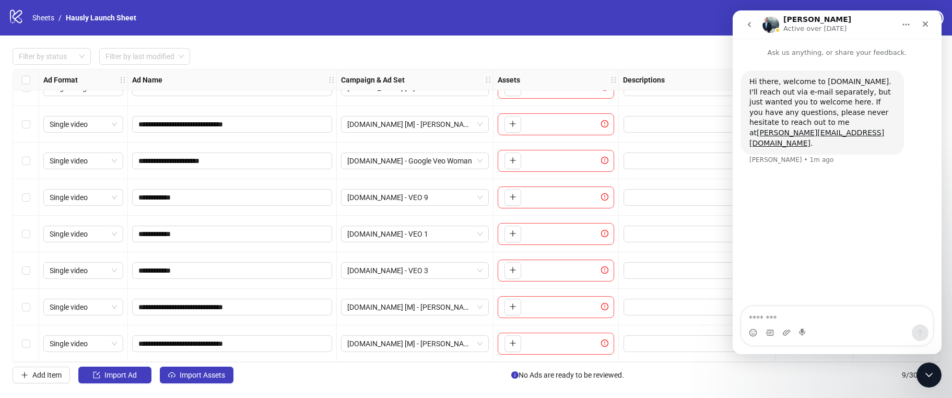
click at [752, 20] on button "go back" at bounding box center [750, 25] width 20 height 20
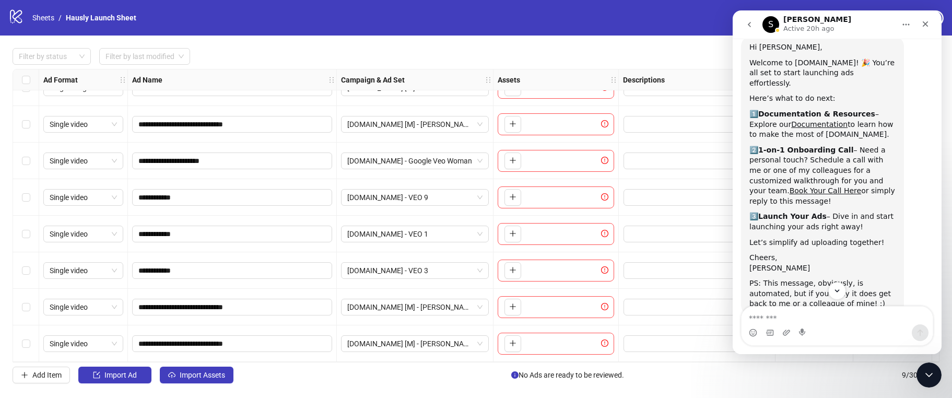
scroll to position [55, 0]
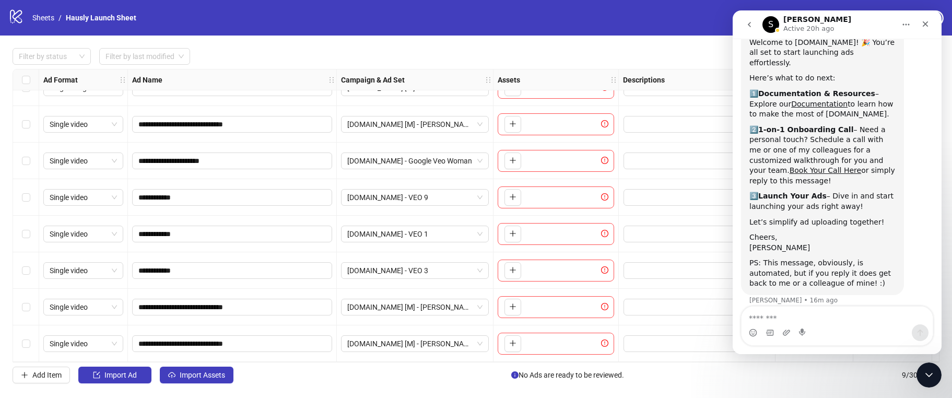
click at [763, 30] on div "S" at bounding box center [771, 24] width 17 height 17
click at [749, 28] on icon "go back" at bounding box center [750, 24] width 8 height 8
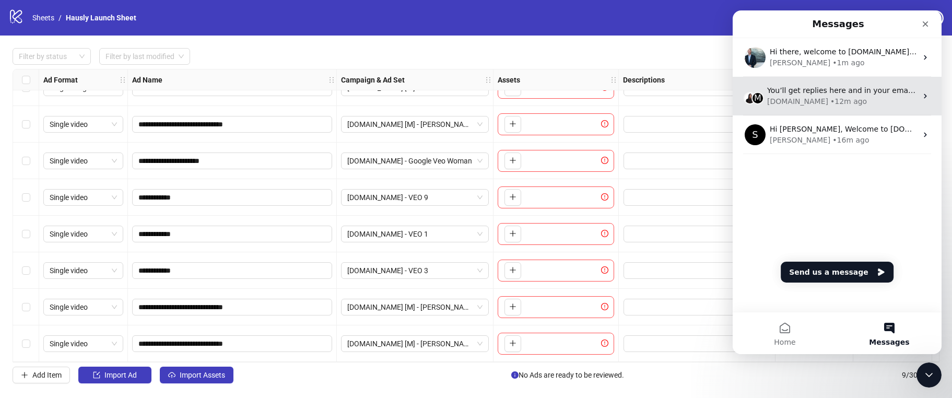
click at [846, 105] on div "Kitchn.io • 12m ago" at bounding box center [842, 101] width 150 height 11
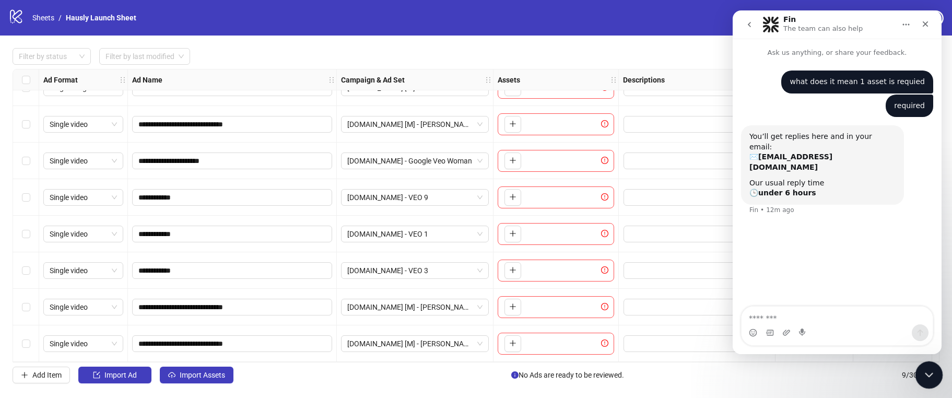
click at [924, 372] on icon "Close Intercom Messenger" at bounding box center [928, 373] width 13 height 13
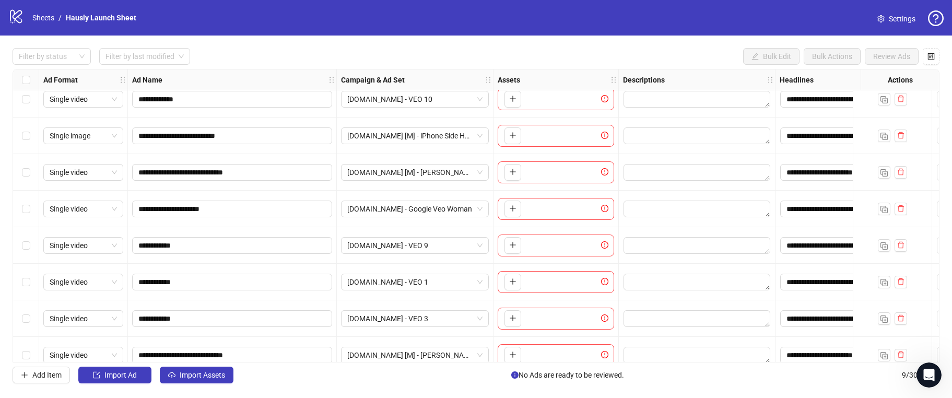
scroll to position [62, 0]
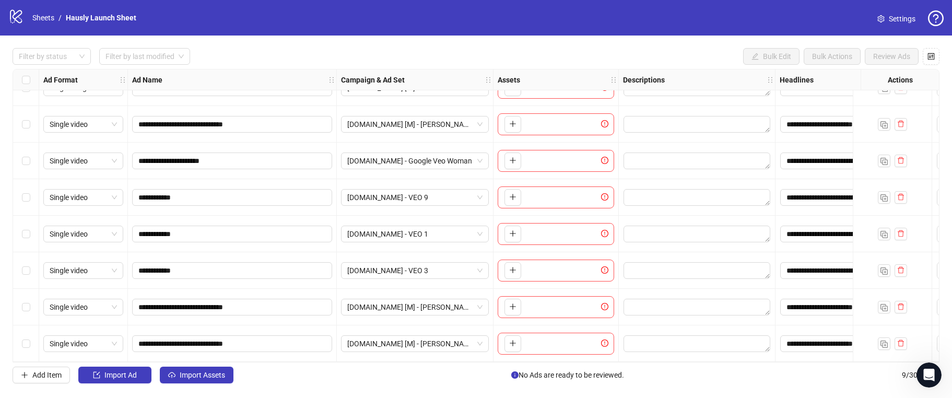
click at [904, 25] on link "Settings" at bounding box center [896, 18] width 55 height 17
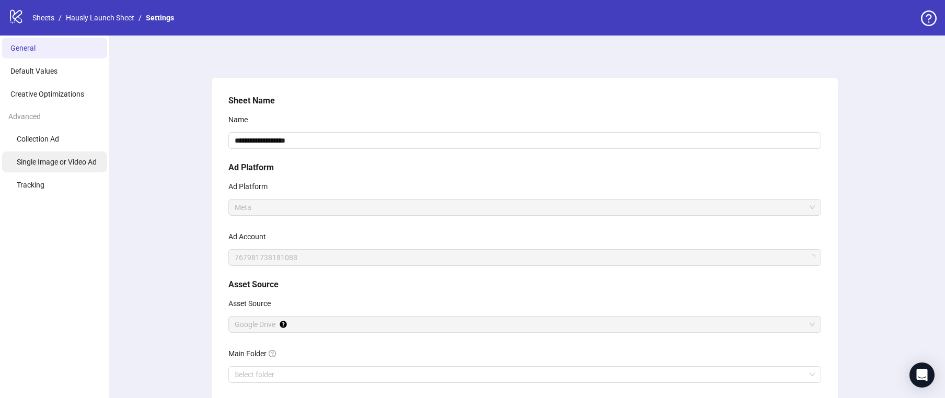
click at [72, 156] on li "Single Image or Video Ad" at bounding box center [54, 162] width 105 height 21
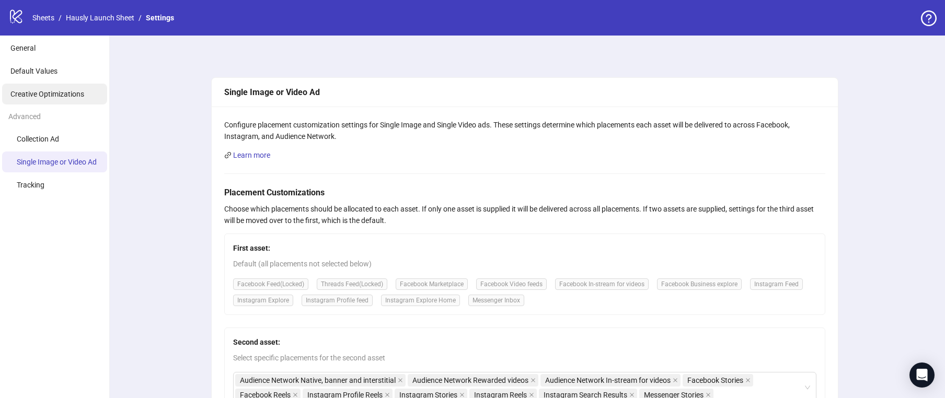
click at [39, 90] on span "Creative Optimizations" at bounding box center [47, 94] width 74 height 8
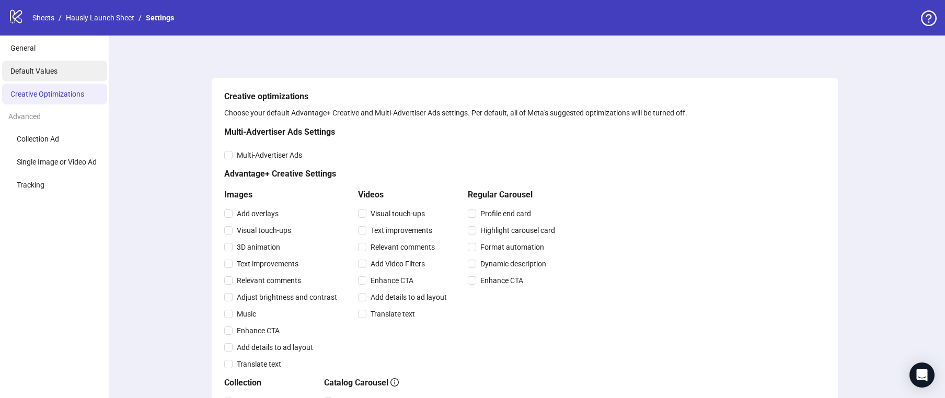
click at [65, 68] on li "Default Values" at bounding box center [54, 71] width 105 height 21
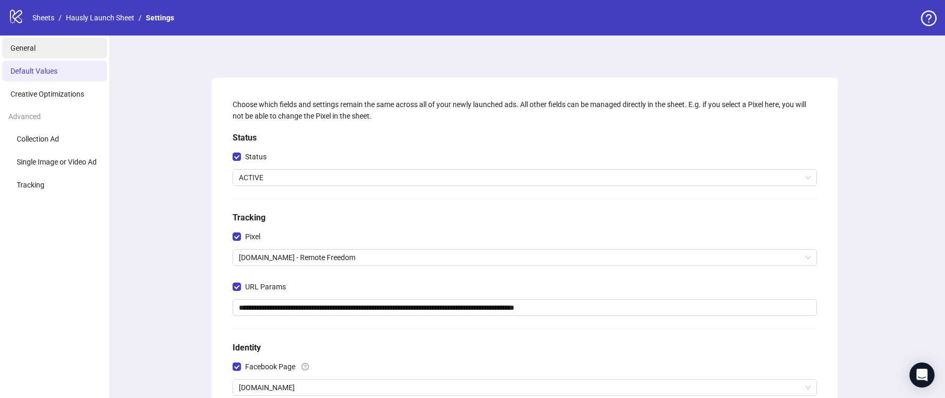
click at [45, 48] on li "General" at bounding box center [54, 48] width 105 height 21
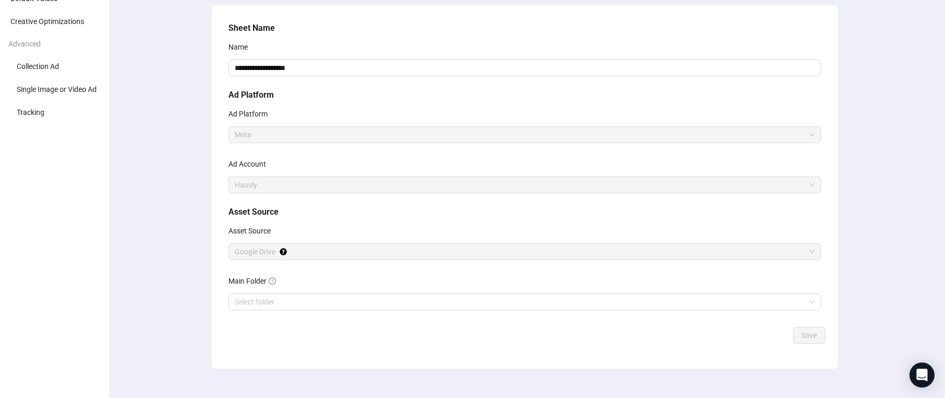
scroll to position [86, 0]
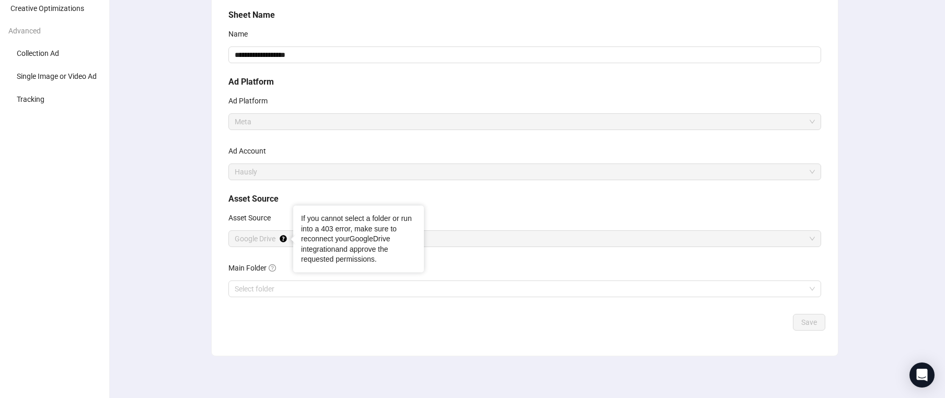
click at [386, 241] on link "GoogleDrive integration" at bounding box center [345, 244] width 89 height 19
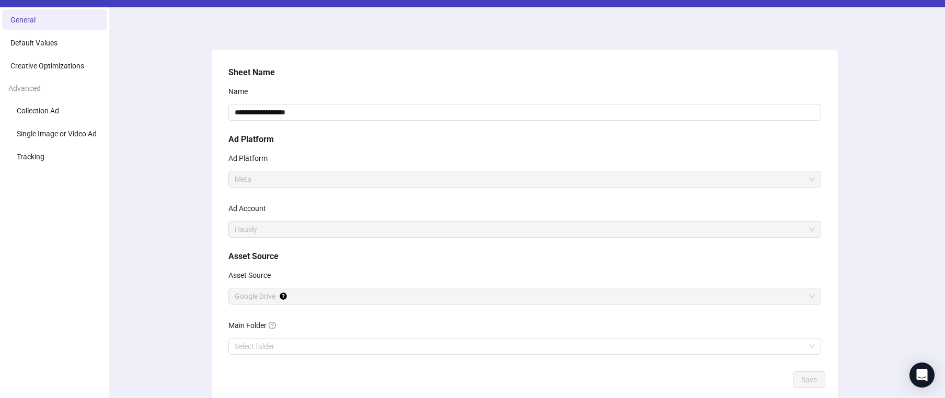
scroll to position [0, 0]
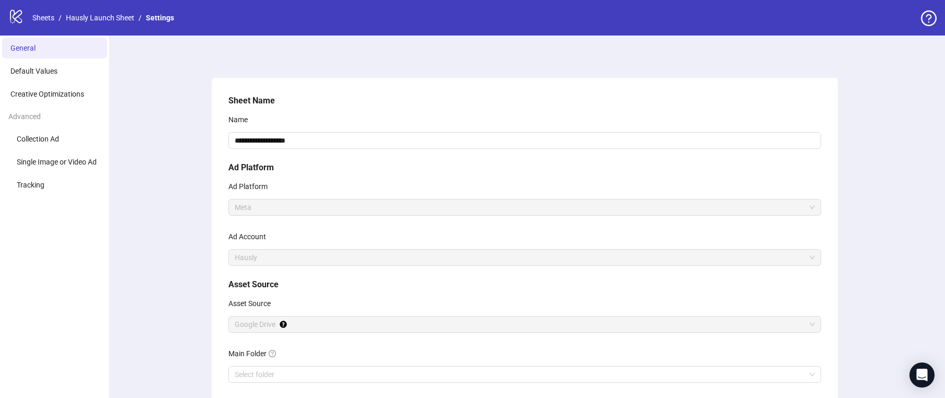
click at [20, 20] on icon "logo/logo-mobile" at bounding box center [16, 16] width 16 height 16
click at [51, 136] on span "Collection Ad" at bounding box center [38, 139] width 42 height 8
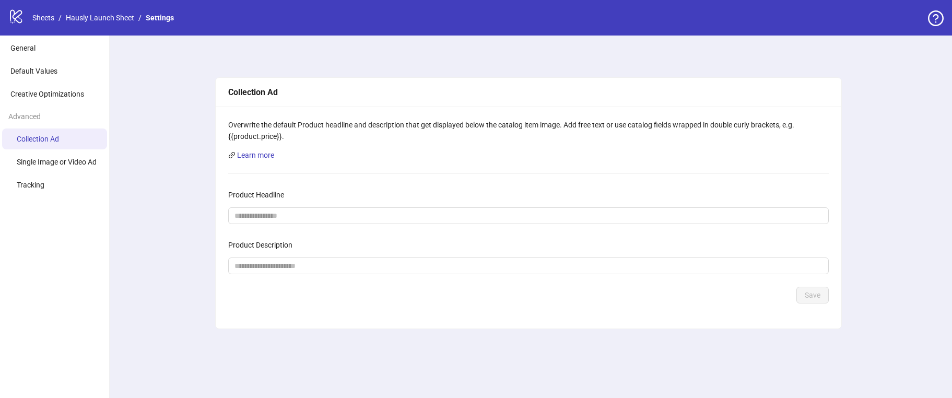
click at [54, 150] on ul "Collection Ad Single Image or Video Ad Tracking" at bounding box center [54, 162] width 109 height 67
click at [47, 169] on li "Single Image or Video Ad" at bounding box center [54, 162] width 105 height 21
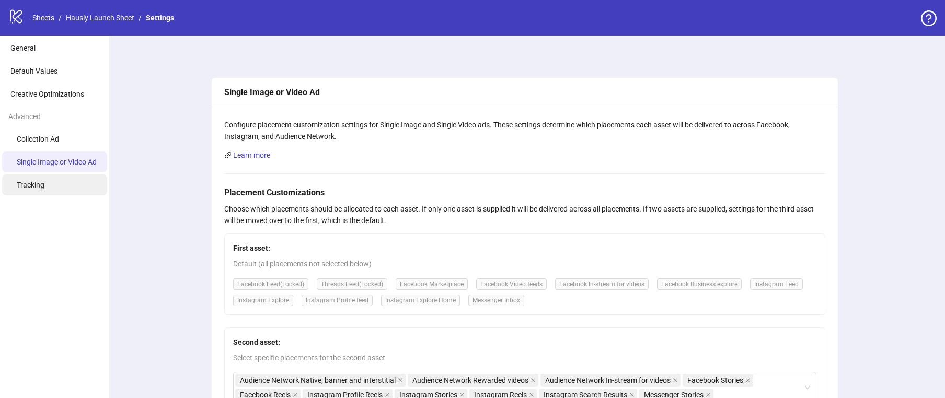
click at [33, 195] on ul "General Default Values Creative Optimizations Advanced Collection Ad Single Ima…" at bounding box center [55, 335] width 110 height 598
click at [34, 184] on span "Tracking" at bounding box center [31, 185] width 28 height 8
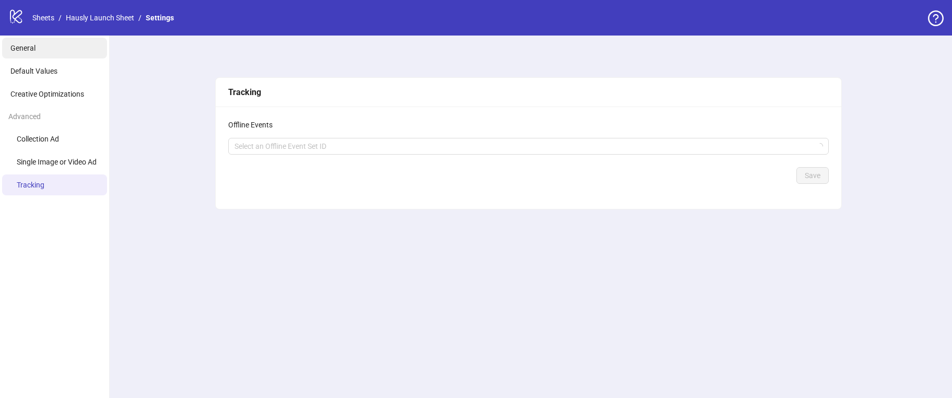
click at [31, 55] on li "General" at bounding box center [54, 48] width 105 height 21
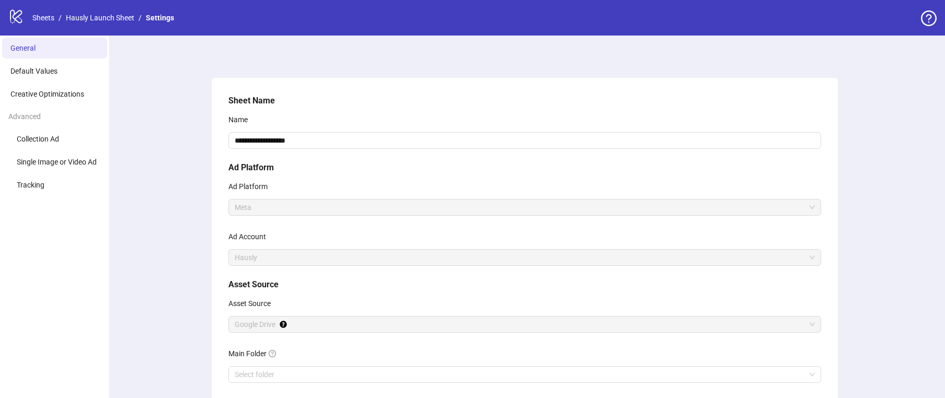
click at [936, 10] on icon "question-circle" at bounding box center [929, 18] width 16 height 16
click at [904, 14] on div "logo/logo-mobile Sheets / Hausly Launch Sheet / Settings" at bounding box center [472, 17] width 928 height 19
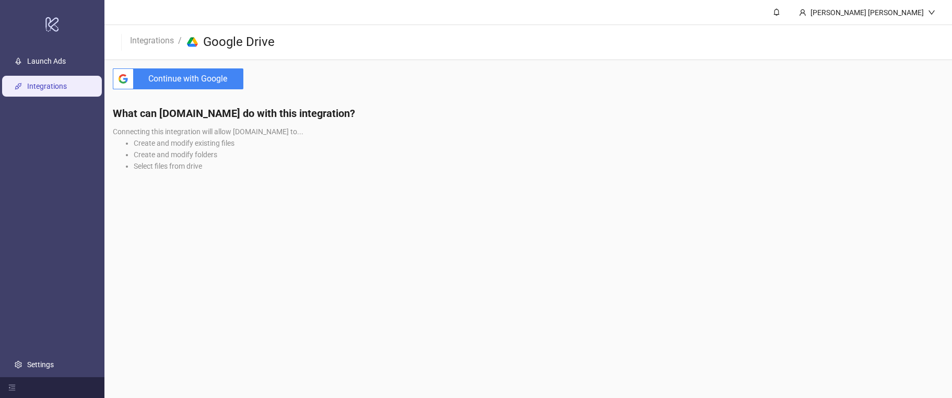
click at [212, 84] on span "Continue with Google" at bounding box center [191, 78] width 106 height 21
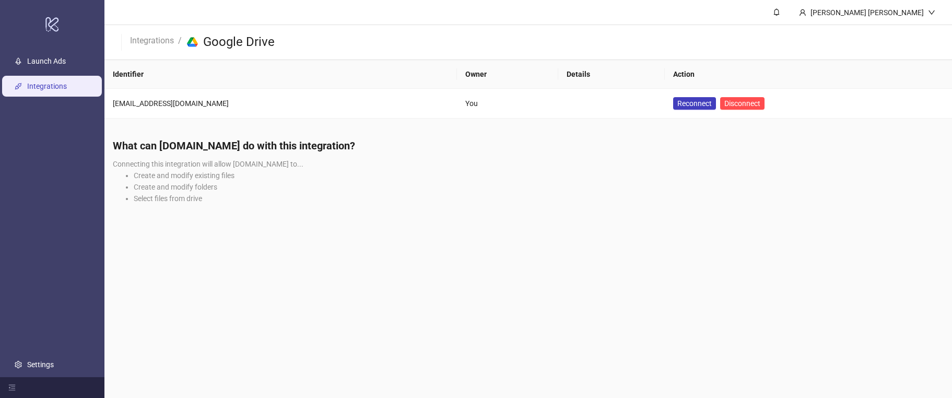
click at [601, 154] on div "What can [DOMAIN_NAME] do with this integration? Connecting this integration wi…" at bounding box center [528, 175] width 848 height 90
click at [761, 104] on span "Disconnect" at bounding box center [743, 103] width 36 height 8
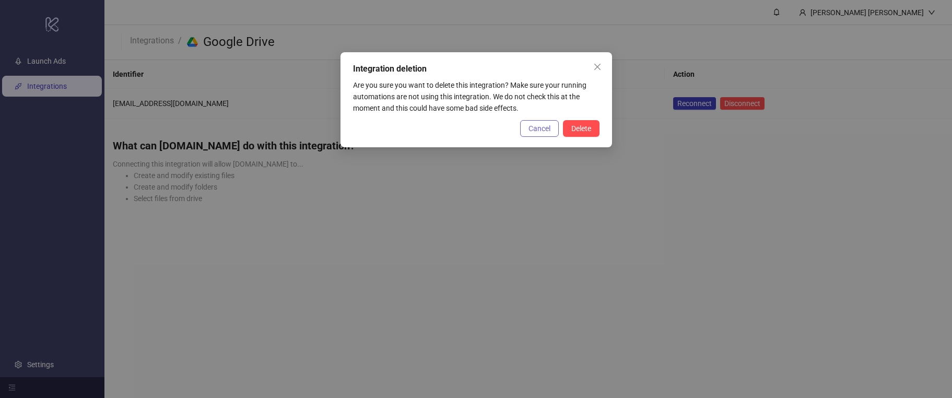
click at [551, 128] on button "Cancel" at bounding box center [539, 128] width 39 height 17
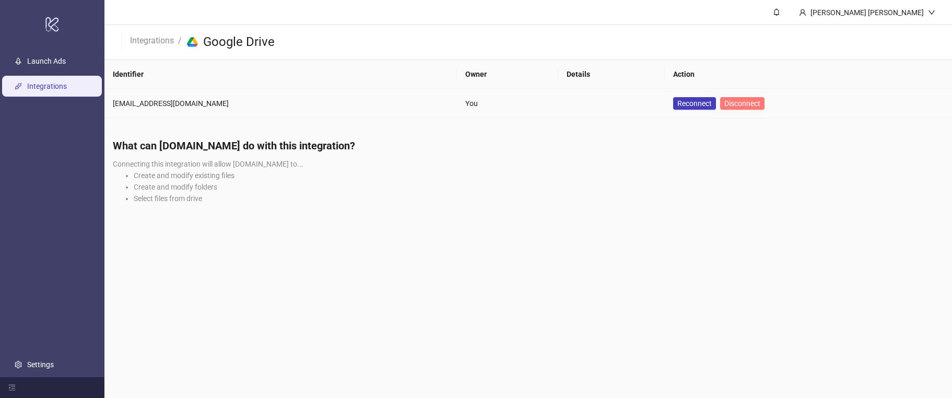
click at [761, 101] on span "Disconnect" at bounding box center [743, 103] width 36 height 8
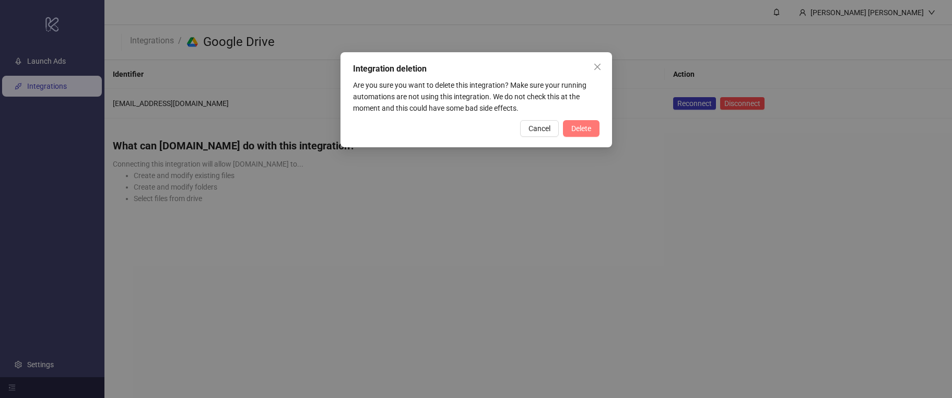
click at [590, 134] on button "Delete" at bounding box center [581, 128] width 37 height 17
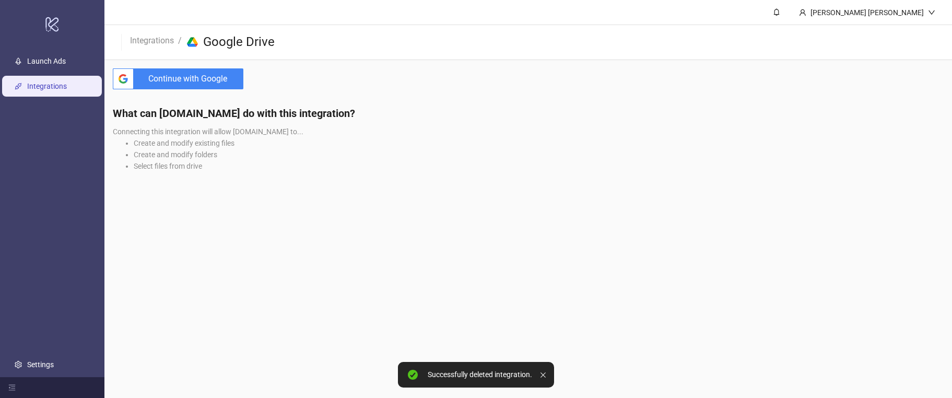
click at [221, 76] on span "Continue with Google" at bounding box center [191, 78] width 106 height 21
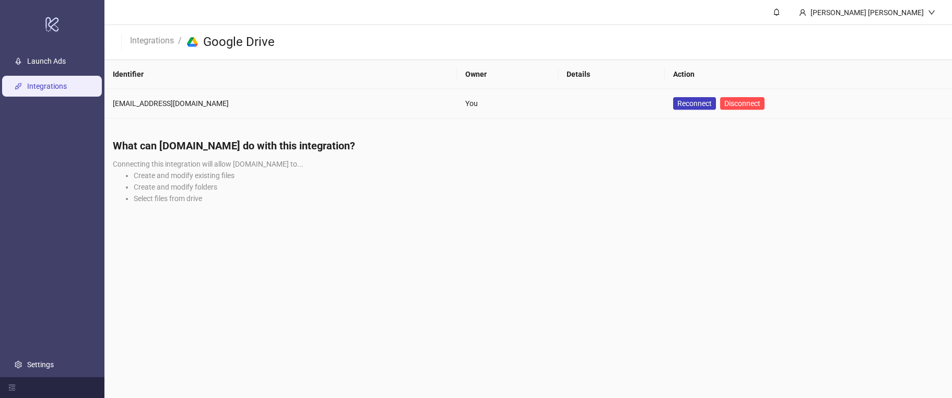
click at [213, 111] on td "earlenemelvindickersonj06z@hotmail.com" at bounding box center [280, 104] width 353 height 30
click at [223, 101] on div "earlenemelvindickersonj06z@hotmail.com" at bounding box center [281, 103] width 336 height 11
click at [223, 102] on div "earlenemelvindickersonj06z@hotmail.com" at bounding box center [281, 103] width 336 height 11
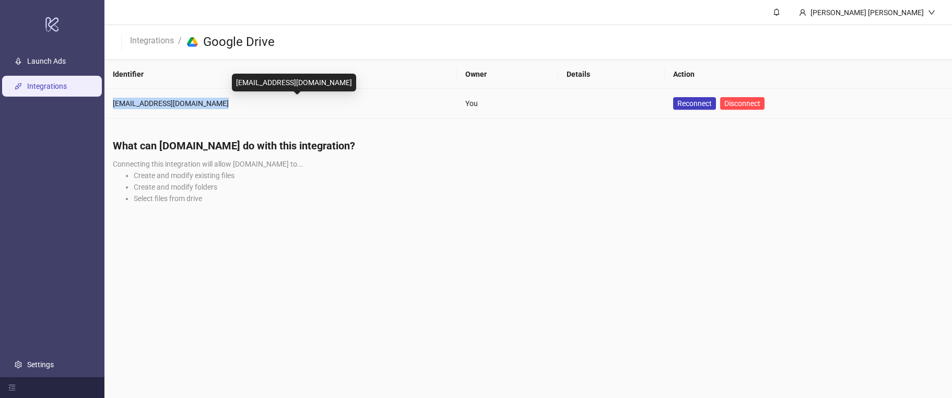
click at [223, 102] on div "earlenemelvindickersonj06z@hotmail.com" at bounding box center [281, 103] width 336 height 11
click at [702, 105] on span "Reconnect" at bounding box center [695, 103] width 34 height 8
click at [49, 19] on icon "logo/logo-mobile" at bounding box center [52, 23] width 15 height 25
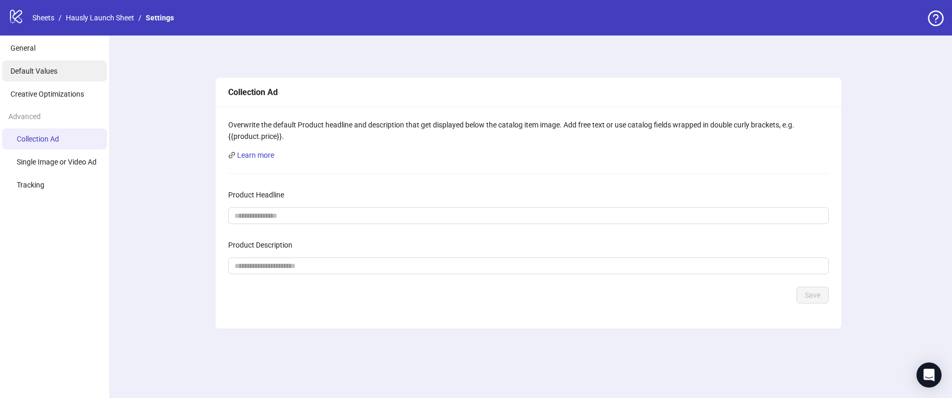
click at [29, 72] on span "Default Values" at bounding box center [33, 71] width 47 height 8
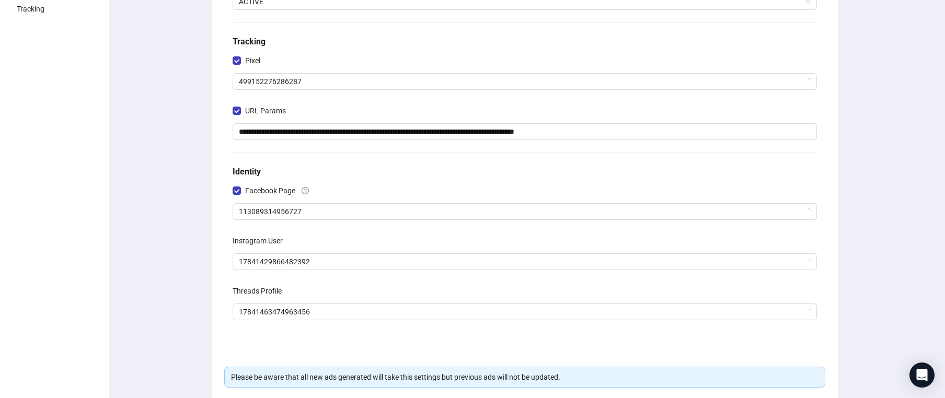
scroll to position [262, 0]
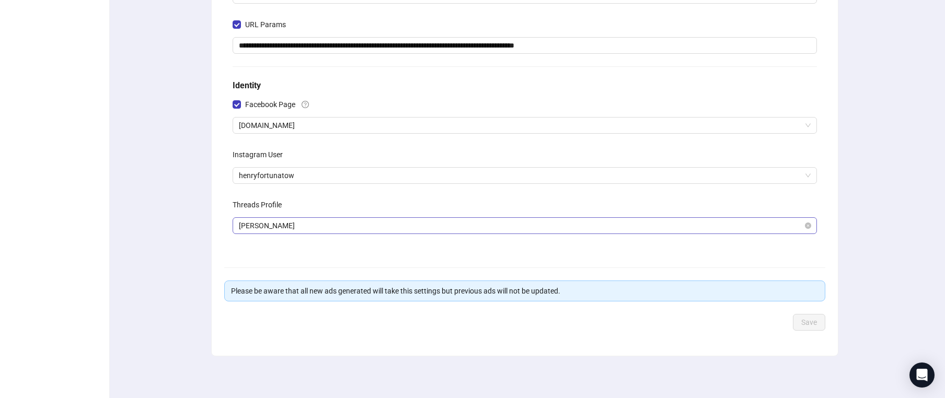
click at [365, 222] on span "[PERSON_NAME]" at bounding box center [525, 226] width 572 height 16
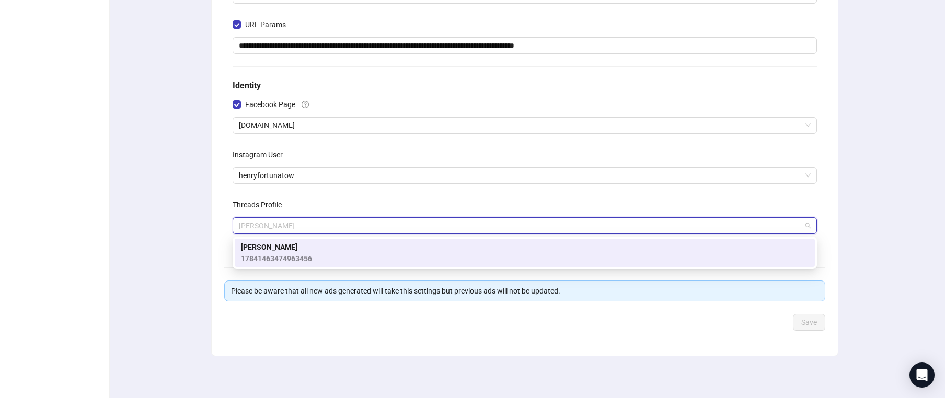
click at [437, 194] on div "**********" at bounding box center [524, 41] width 592 height 418
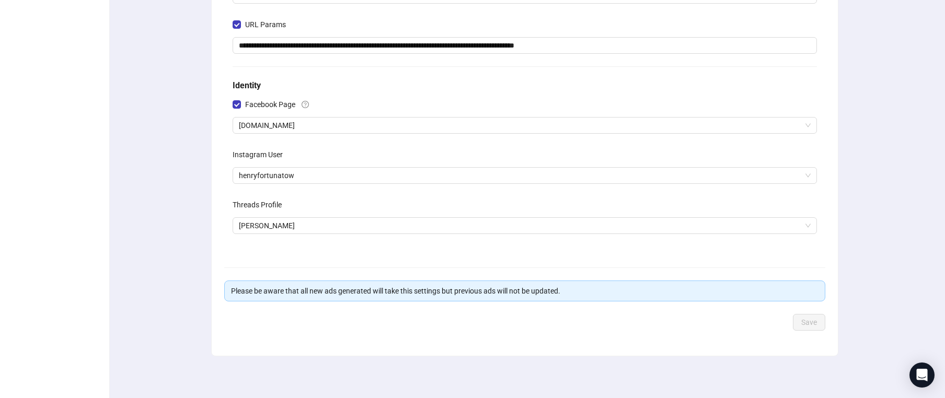
scroll to position [0, 0]
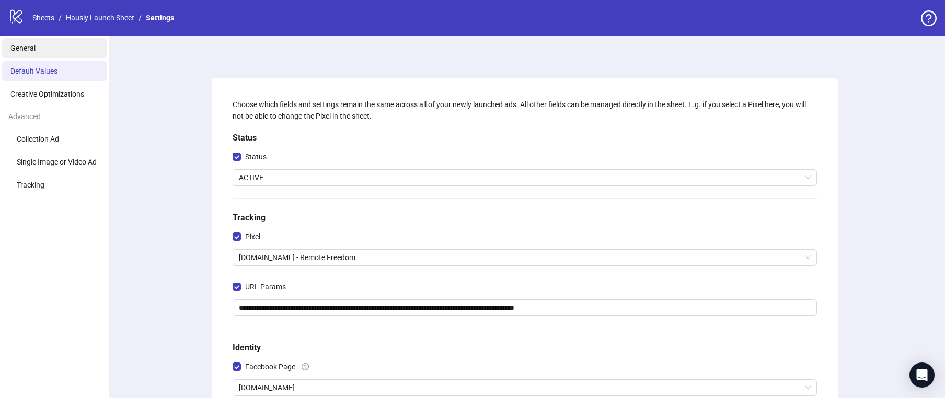
click at [21, 43] on li "General" at bounding box center [54, 48] width 105 height 21
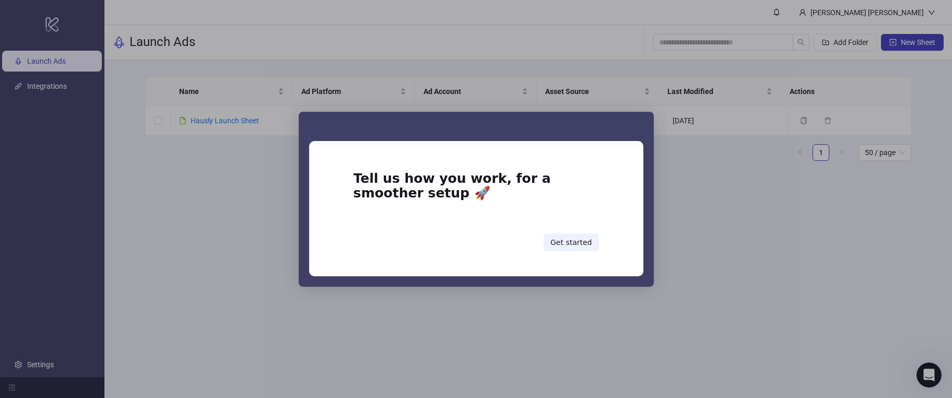
click at [792, 242] on div "Intercom messenger" at bounding box center [476, 199] width 952 height 398
click at [791, 242] on div "Intercom messenger" at bounding box center [476, 199] width 952 height 398
click at [788, 242] on div "Intercom messenger" at bounding box center [476, 199] width 952 height 398
click at [787, 241] on div "Intercom messenger" at bounding box center [476, 199] width 952 height 398
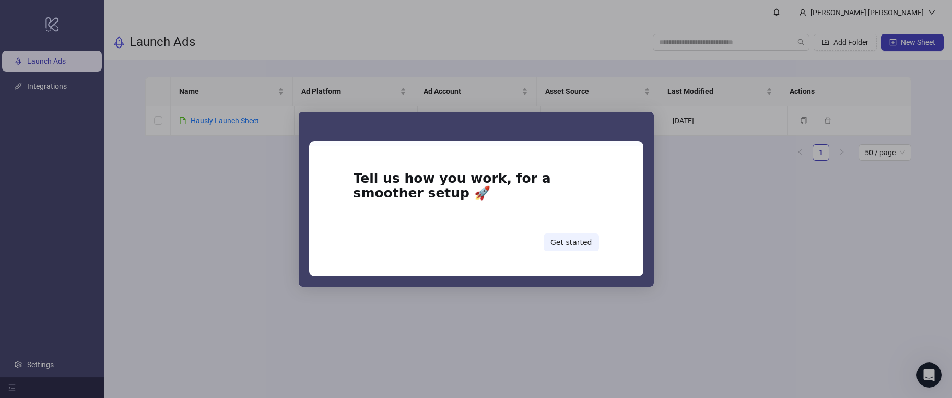
click at [787, 241] on div "Intercom messenger" at bounding box center [476, 199] width 952 height 398
click at [787, 237] on div "Intercom messenger" at bounding box center [476, 199] width 952 height 398
click at [787, 238] on div "Intercom messenger" at bounding box center [476, 199] width 952 height 398
drag, startPoint x: 532, startPoint y: 360, endPoint x: 535, endPoint y: 346, distance: 13.9
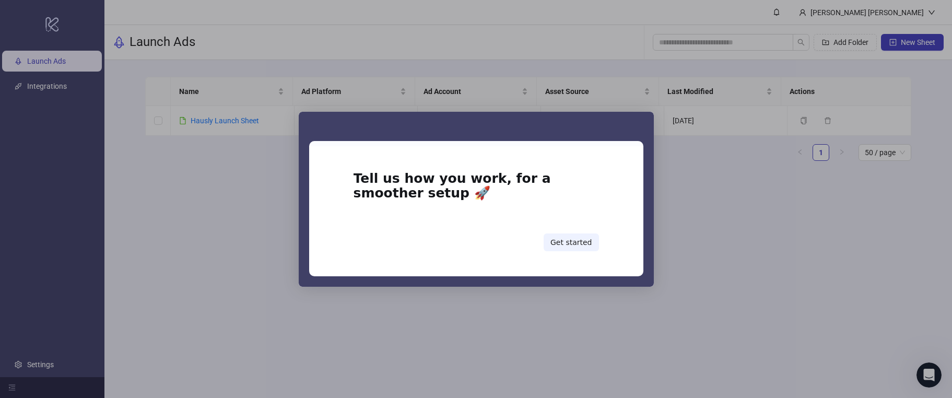
click at [532, 355] on div "Intercom messenger" at bounding box center [476, 199] width 952 height 398
click at [581, 244] on button "Get started" at bounding box center [571, 243] width 55 height 18
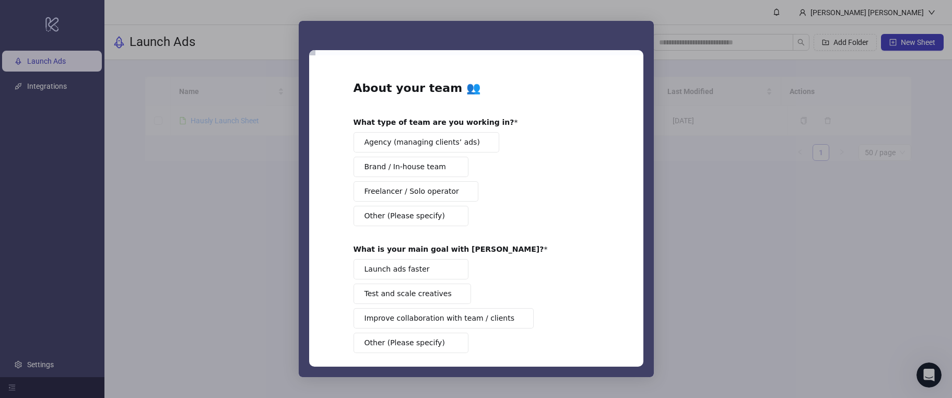
click at [407, 179] on div "Agency (managing clients’ ads) Brand / In-house team Freelancer / Solo operator…" at bounding box center [477, 179] width 246 height 94
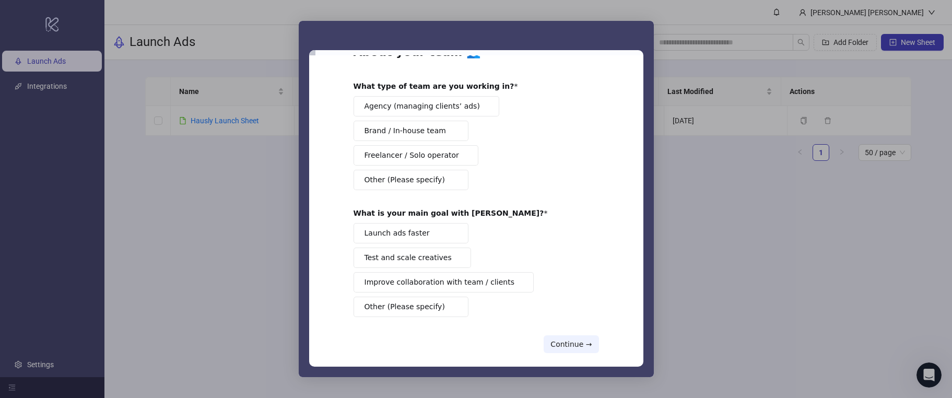
scroll to position [48, 0]
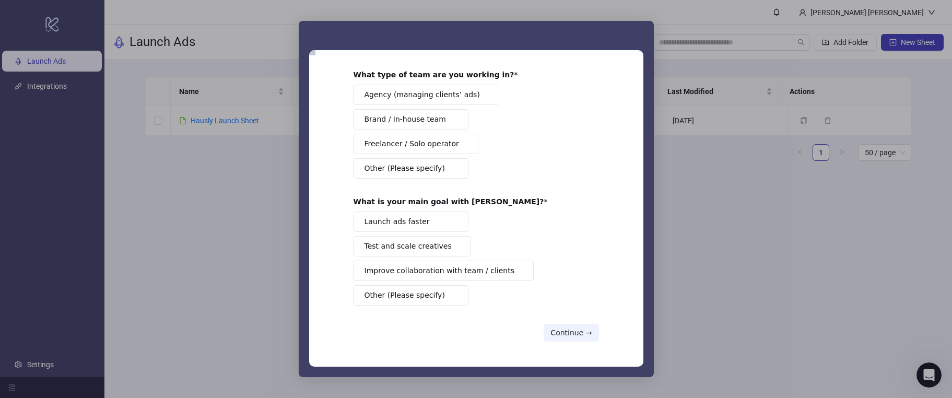
click at [416, 250] on span "Test and scale creatives" at bounding box center [408, 246] width 87 height 11
click at [410, 157] on div "Agency (managing clients’ ads) Brand / In-house team Freelancer / Solo operator…" at bounding box center [477, 132] width 246 height 94
click at [394, 127] on button "Brand / In-house team" at bounding box center [411, 119] width 115 height 20
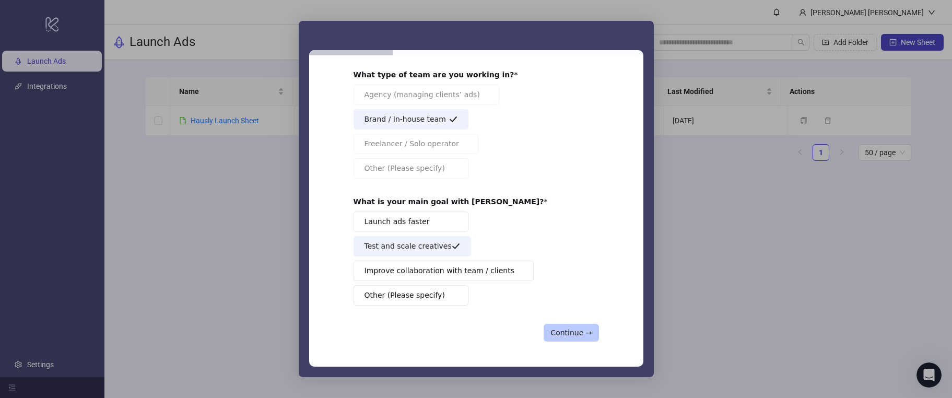
click at [577, 336] on button "Continue →" at bounding box center [571, 333] width 55 height 18
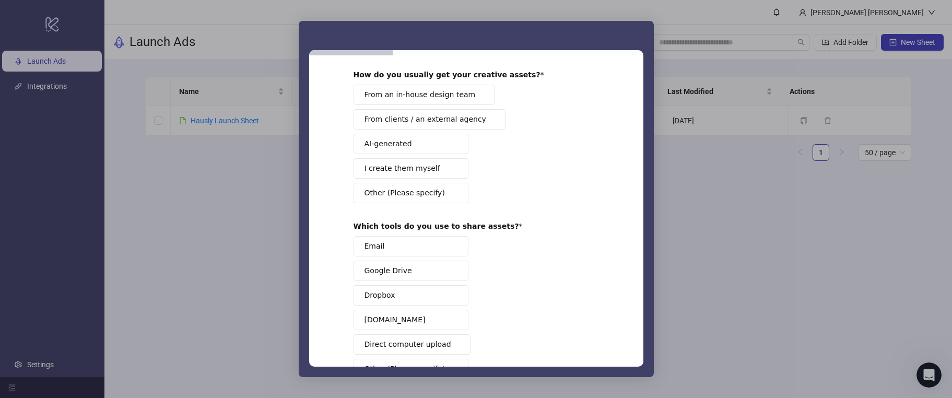
scroll to position [0, 0]
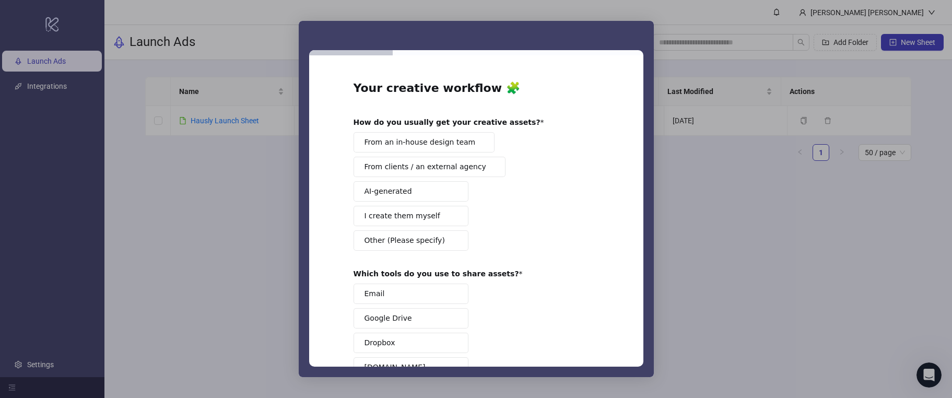
click at [412, 149] on button "From an in-house design team" at bounding box center [425, 142] width 142 height 20
click at [411, 264] on div "Your creative workflow 🧩 How do you usually get your creative assets? From an i…" at bounding box center [477, 271] width 246 height 382
click at [402, 324] on button "Google Drive" at bounding box center [411, 318] width 115 height 20
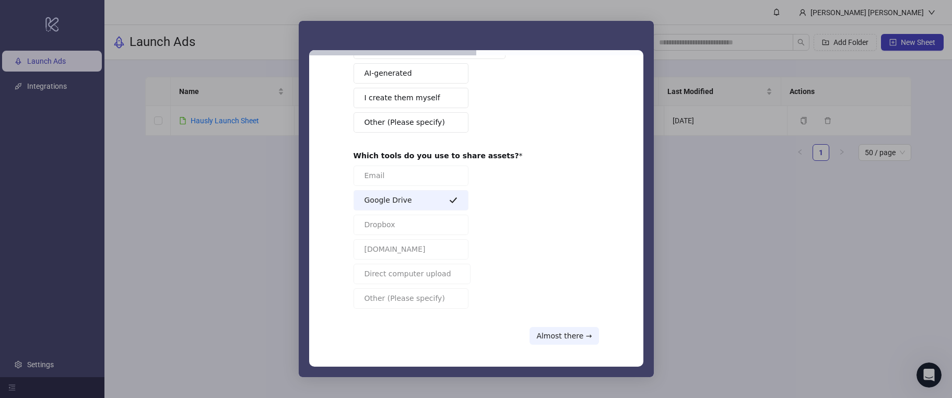
scroll to position [121, 0]
click at [585, 344] on div "Your creative workflow 🧩 How do you usually get your creative assets? From an i…" at bounding box center [476, 210] width 334 height 311
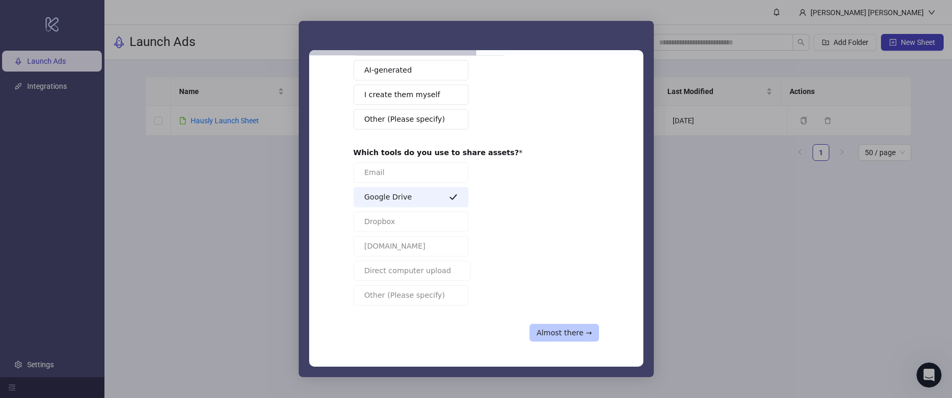
click at [584, 329] on button "Almost there →" at bounding box center [564, 333] width 69 height 18
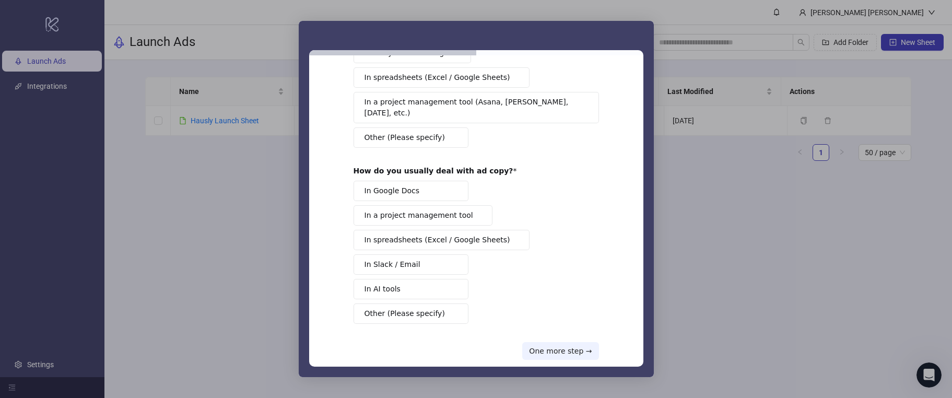
scroll to position [102, 0]
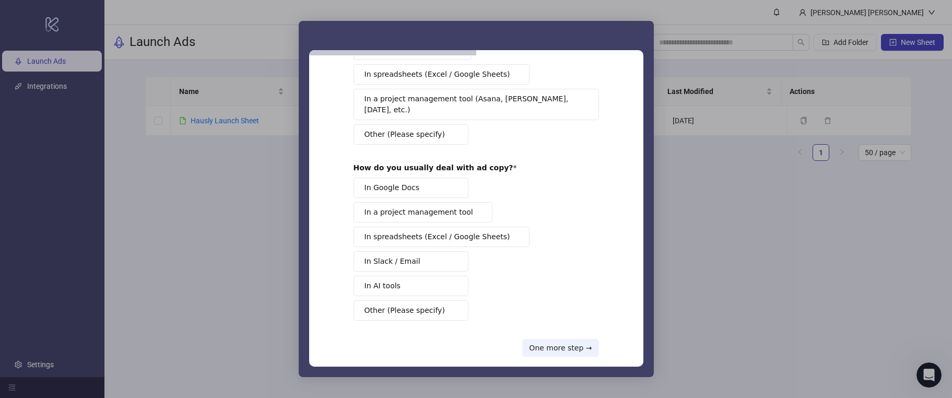
click at [402, 164] on b "How do you usually deal with ad copy?" at bounding box center [434, 168] width 160 height 8
click at [417, 130] on button "Other (Please specify)" at bounding box center [411, 134] width 115 height 20
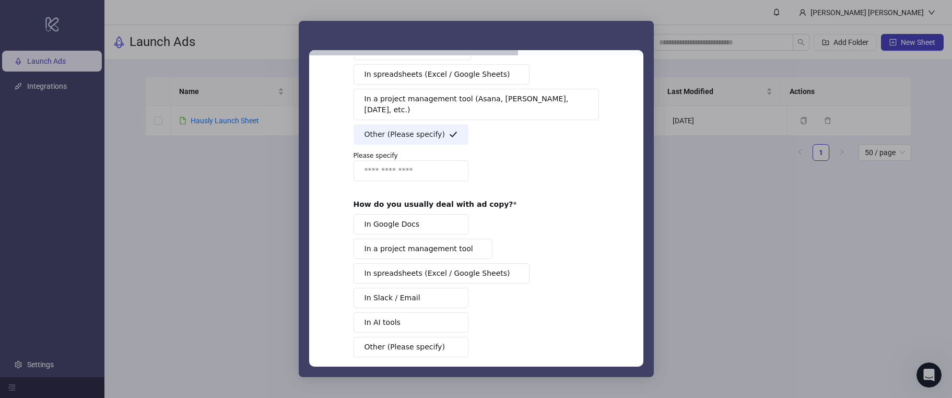
click at [417, 214] on button "In Google Docs" at bounding box center [411, 224] width 115 height 20
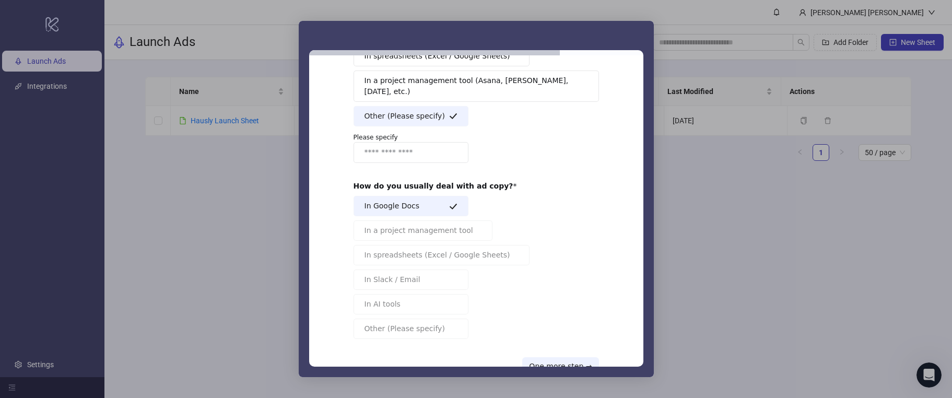
scroll to position [143, 0]
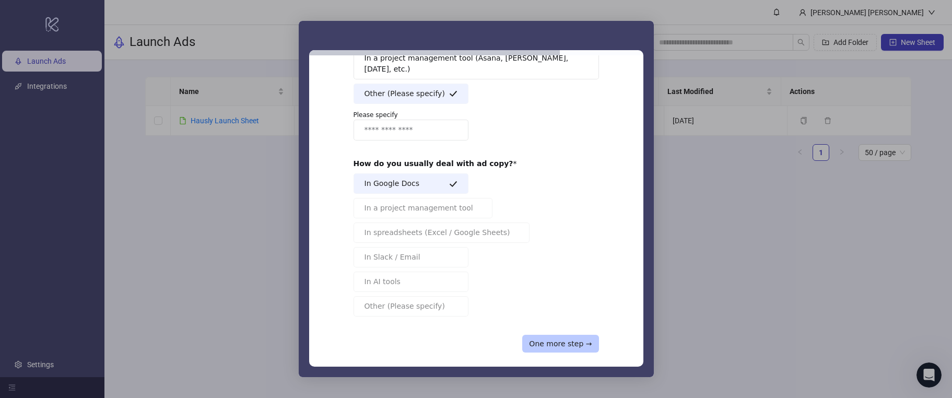
click at [557, 335] on button "One more step →" at bounding box center [560, 344] width 76 height 18
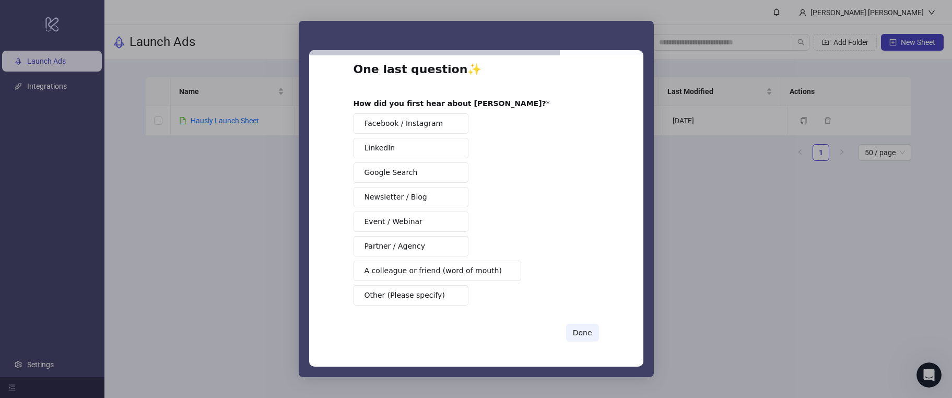
scroll to position [19, 0]
click at [432, 216] on button "Event / Webinar" at bounding box center [411, 222] width 115 height 20
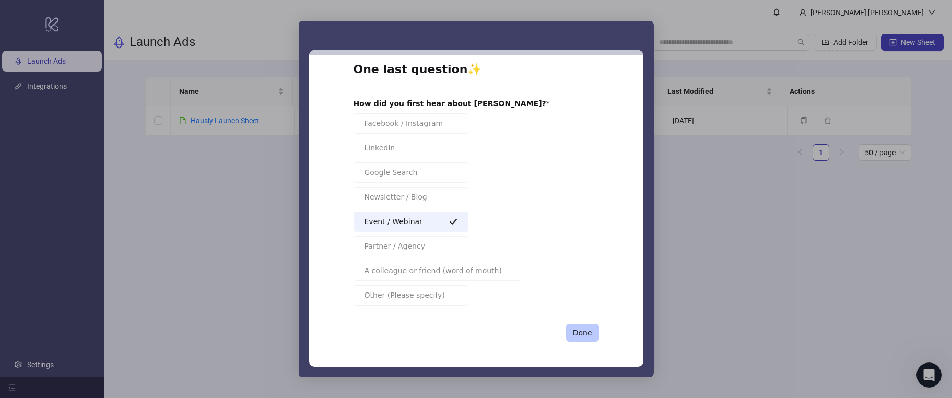
click at [567, 329] on button "Done" at bounding box center [582, 333] width 33 height 18
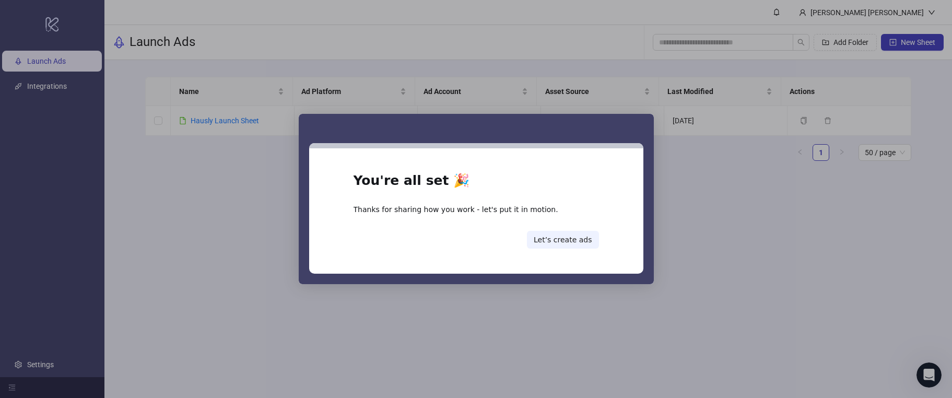
scroll to position [0, 0]
click at [593, 242] on button "Let’s create ads" at bounding box center [563, 240] width 72 height 18
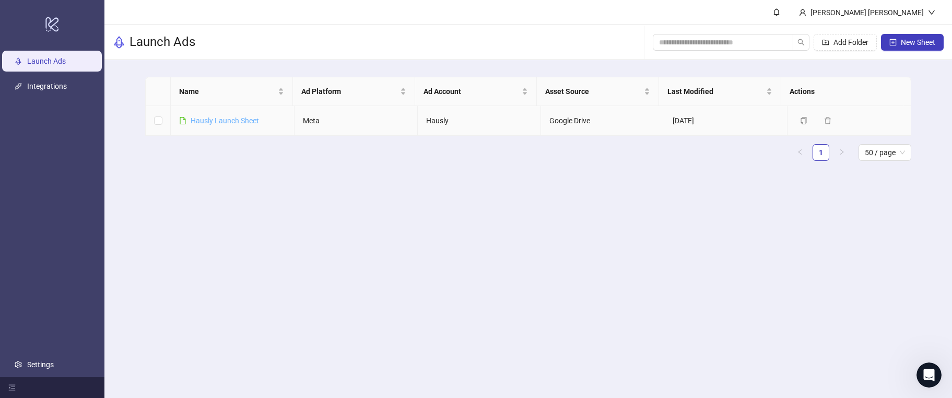
click at [236, 120] on link "Hausly Launch Sheet" at bounding box center [225, 121] width 68 height 8
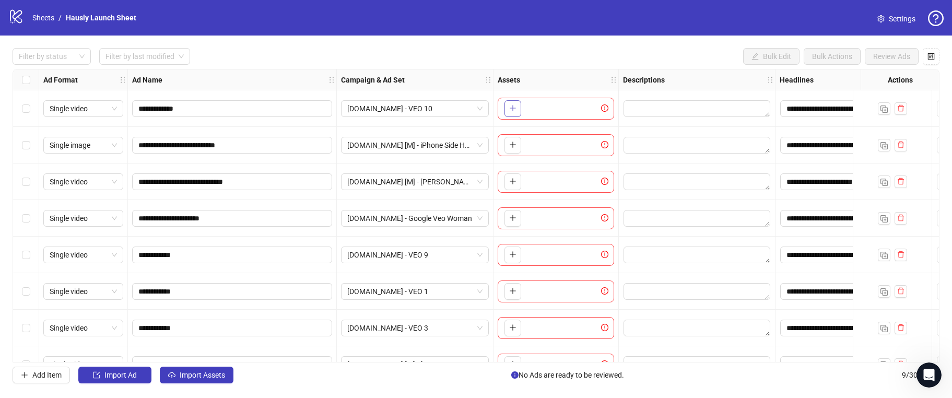
click at [520, 106] on button "button" at bounding box center [513, 108] width 17 height 17
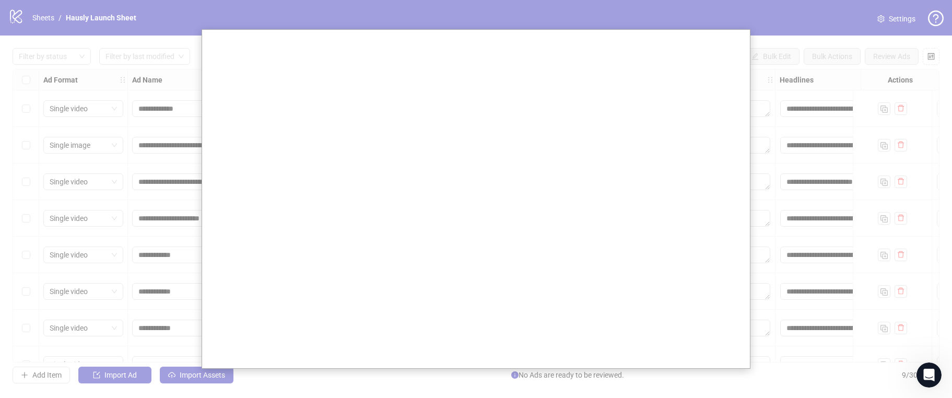
click at [856, 124] on div at bounding box center [476, 199] width 952 height 398
click at [889, 52] on div at bounding box center [476, 199] width 952 height 398
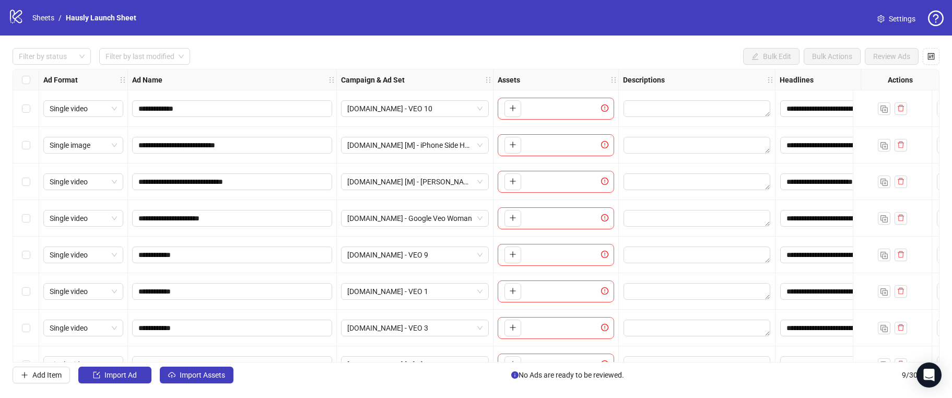
click at [605, 101] on div "To pick up a draggable item, press the space bar. While dragging, use the arrow…" at bounding box center [556, 109] width 117 height 22
click at [605, 107] on icon "exclamation-circle" at bounding box center [604, 107] width 7 height 7
click at [505, 110] on button "button" at bounding box center [513, 108] width 17 height 17
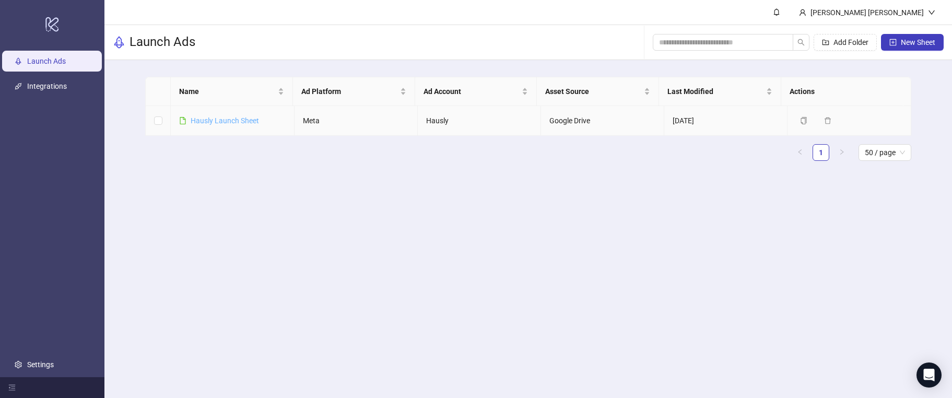
click at [228, 124] on link "Hausly Launch Sheet" at bounding box center [225, 121] width 68 height 8
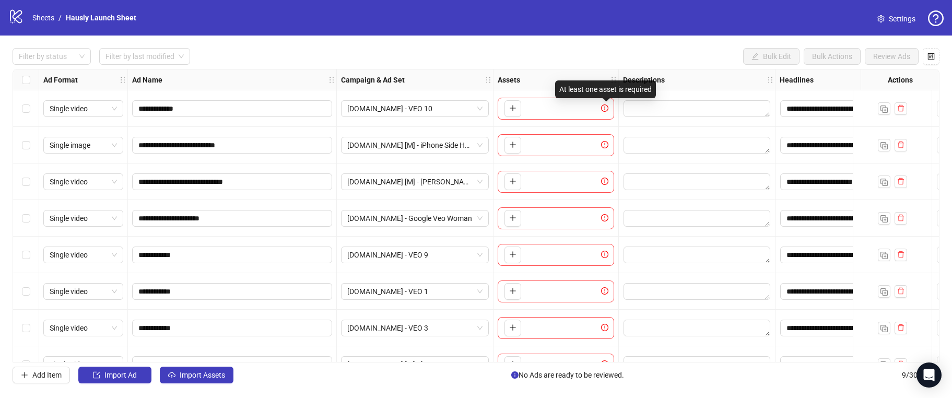
click at [604, 107] on icon "exclamation-circle" at bounding box center [604, 108] width 1 height 4
click at [506, 113] on button "button" at bounding box center [513, 108] width 17 height 17
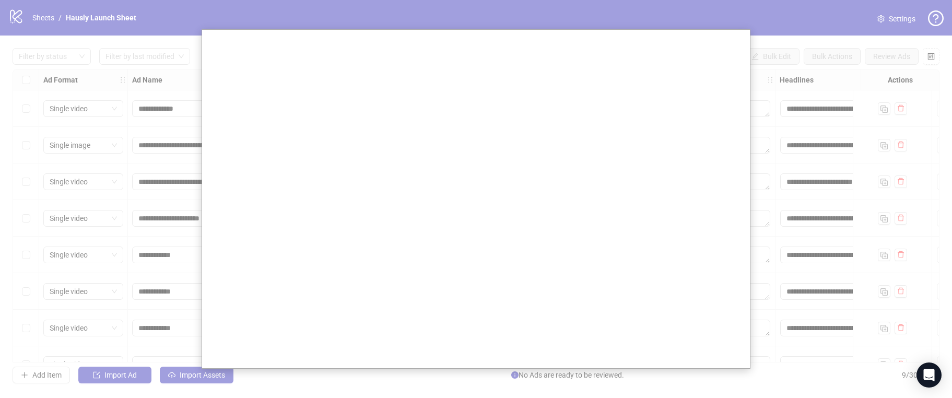
click at [50, 189] on div at bounding box center [476, 199] width 952 height 398
click at [143, 243] on div at bounding box center [476, 199] width 952 height 398
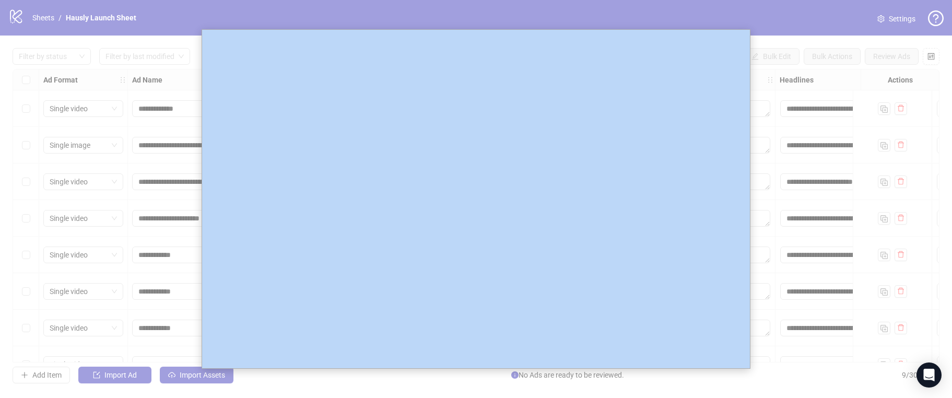
click at [143, 243] on div at bounding box center [476, 199] width 952 height 398
click at [765, 85] on div at bounding box center [476, 199] width 952 height 398
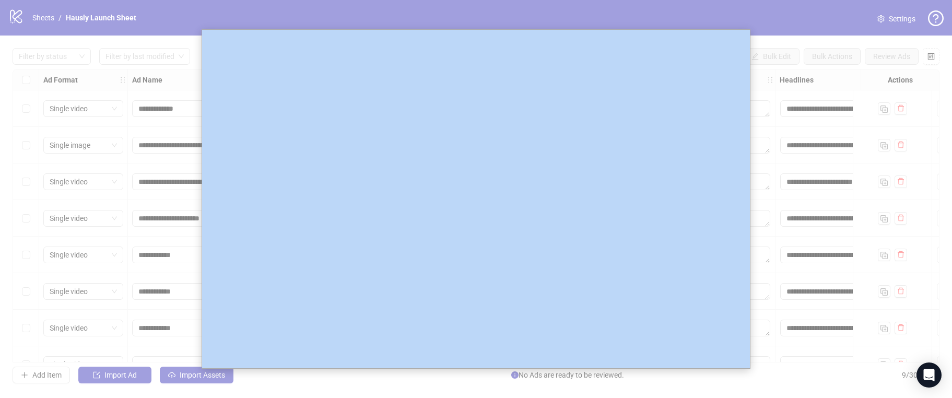
click at [765, 85] on div at bounding box center [476, 199] width 952 height 398
click at [765, 86] on div at bounding box center [476, 199] width 952 height 398
